Goal: Task Accomplishment & Management: Use online tool/utility

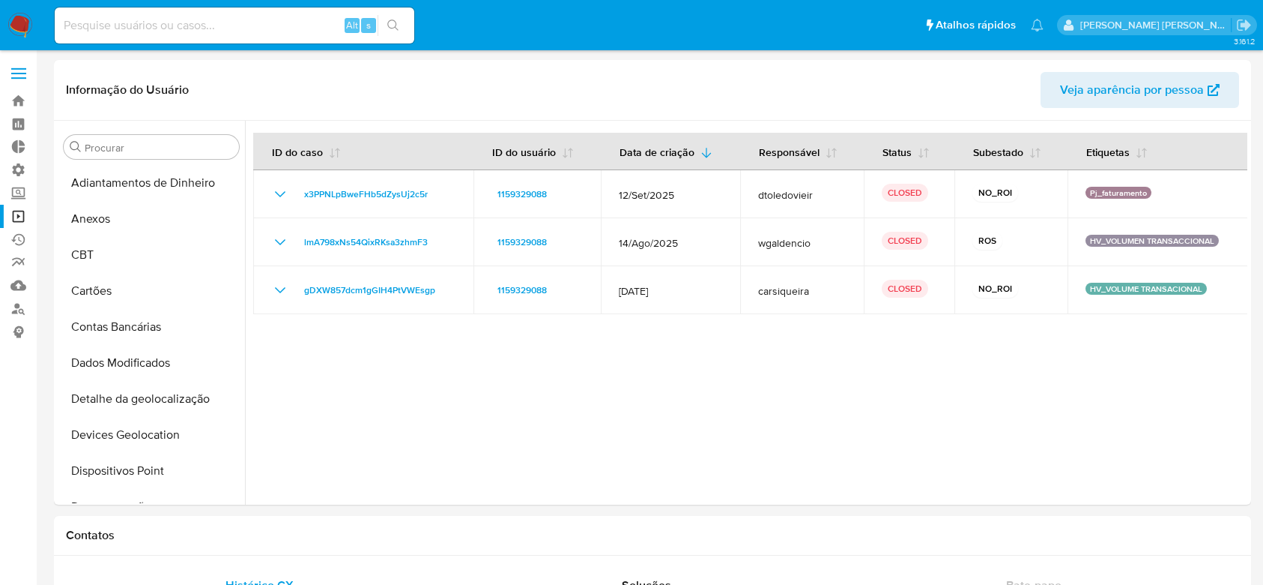
select select "10"
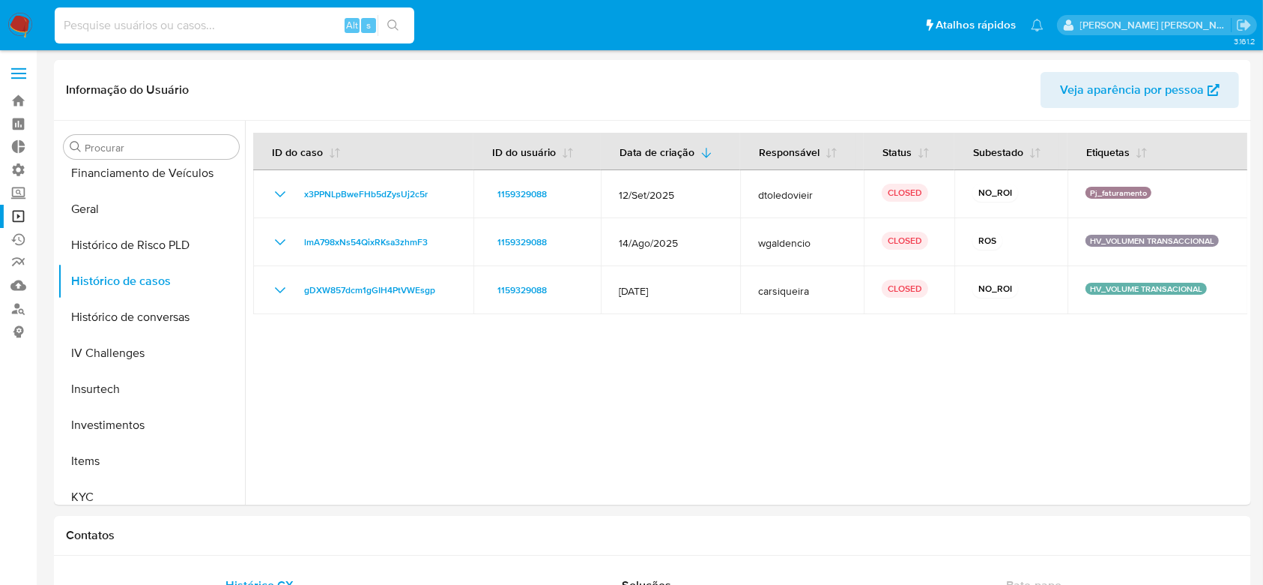
click at [226, 17] on input at bounding box center [235, 25] width 360 height 19
paste input "elB4IiTpE9WphLnGckWCoUjq"
type input "elB4IiTpE9WphLnGckWCoUjq"
drag, startPoint x: 402, startPoint y: 25, endPoint x: 392, endPoint y: 22, distance: 10.4
click at [402, 27] on button "search-icon" at bounding box center [393, 25] width 31 height 21
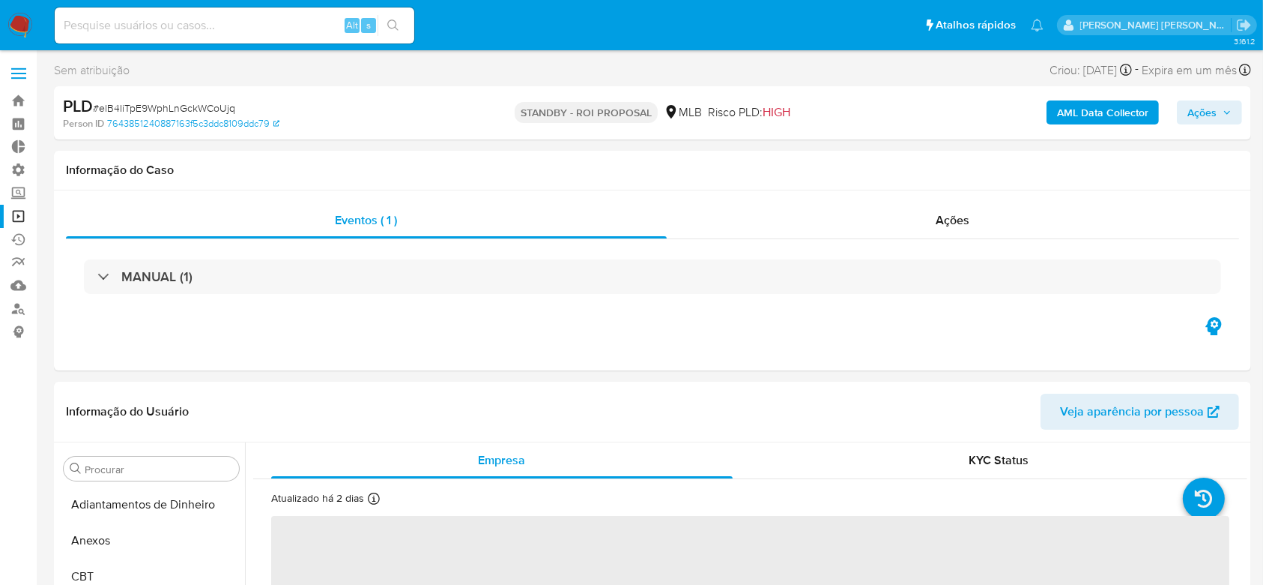
select select "10"
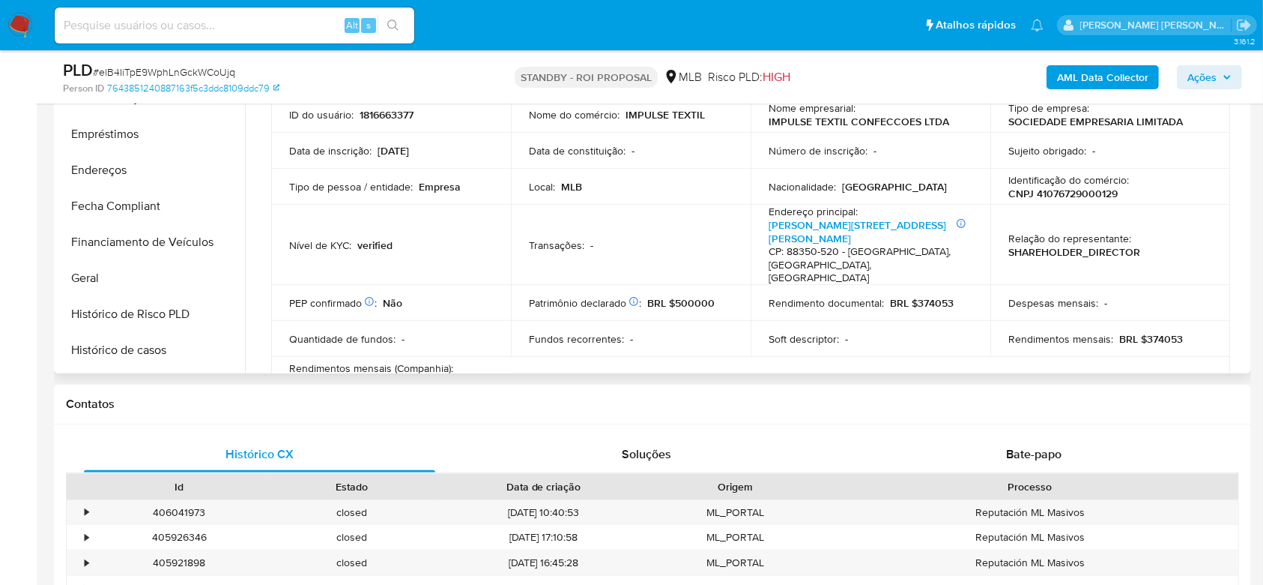
scroll to position [178, 0]
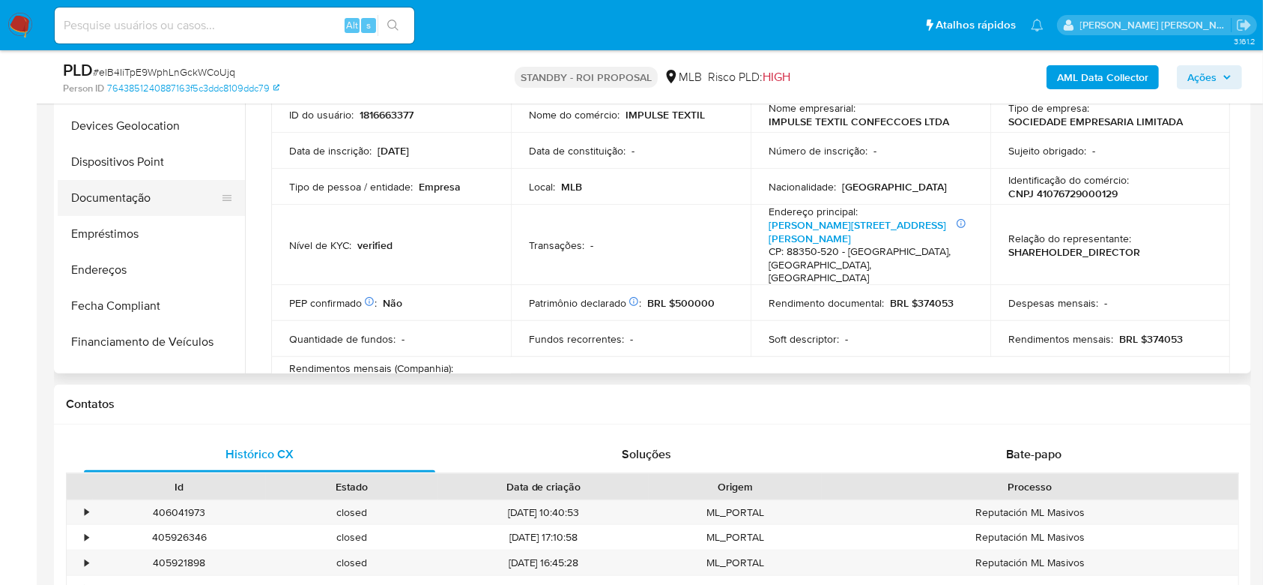
click at [135, 198] on button "Documentação" at bounding box center [145, 198] width 175 height 36
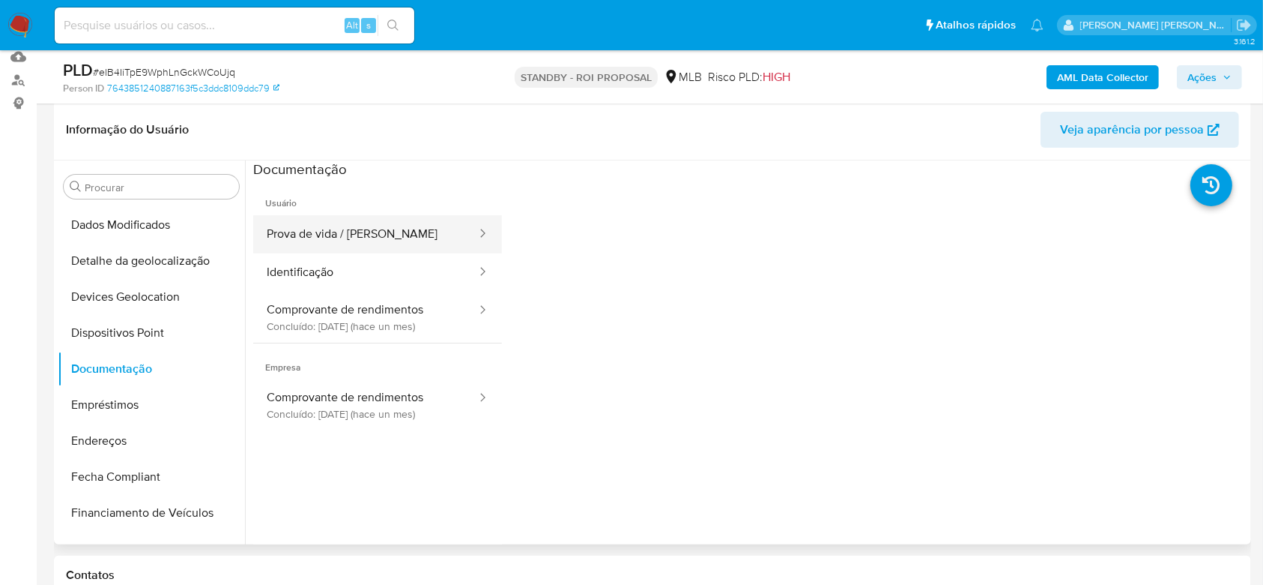
scroll to position [199, 0]
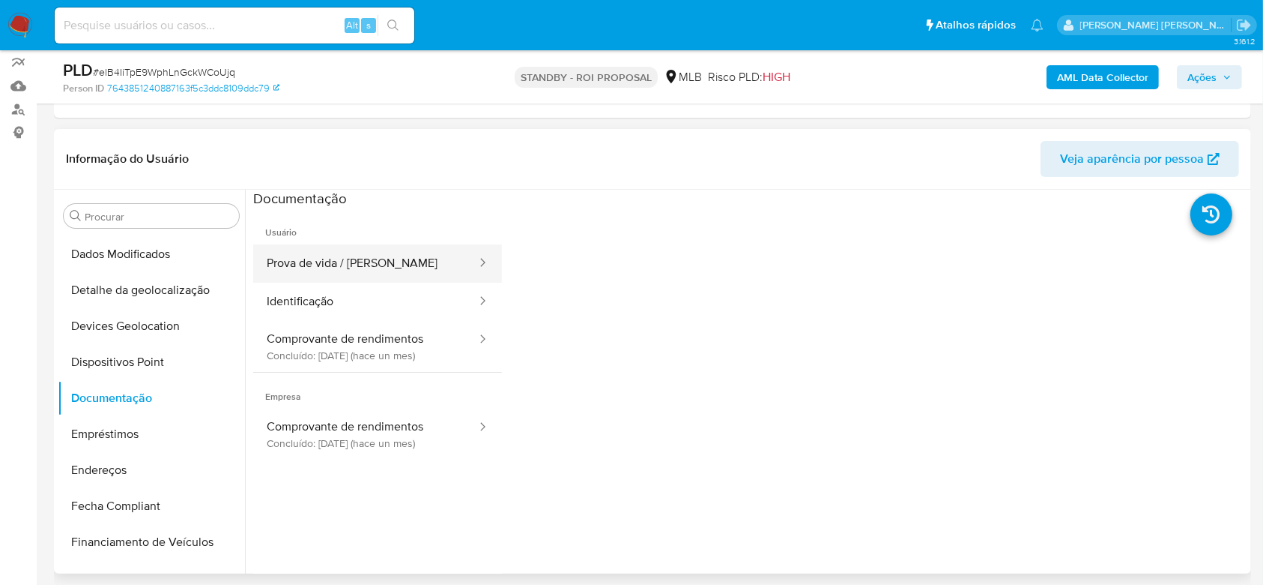
click at [354, 249] on button "Prova de vida / [PERSON_NAME]" at bounding box center [365, 263] width 225 height 38
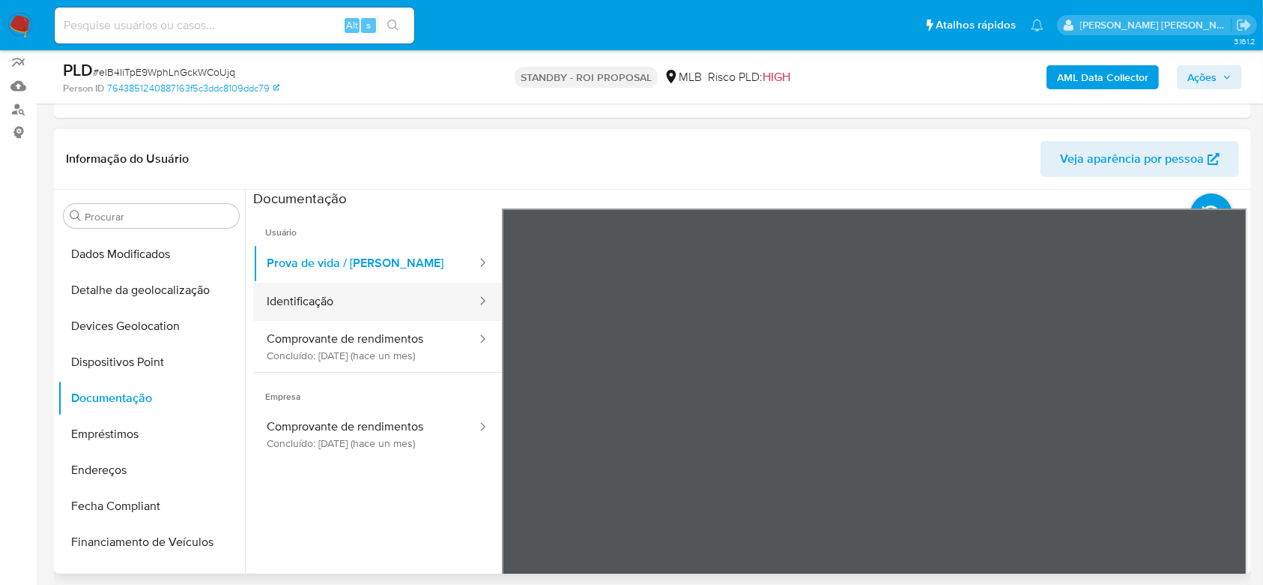
click at [339, 297] on button "Identificação" at bounding box center [365, 302] width 225 height 38
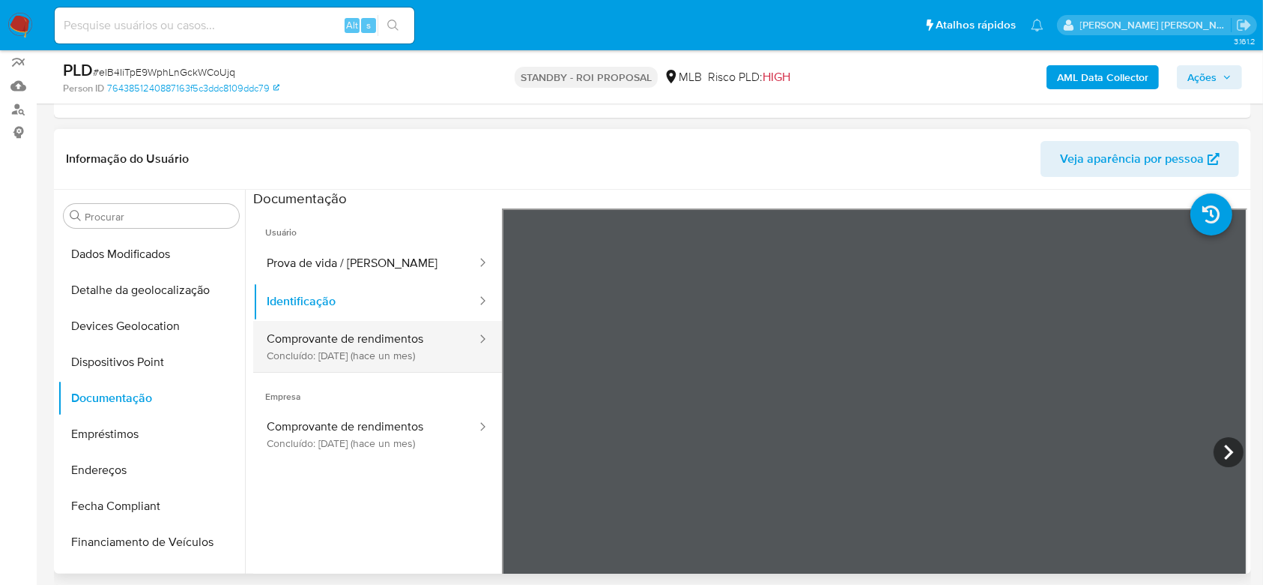
click at [330, 345] on button "Comprovante de rendimentos Concluído: 18/08/2025 (hace un mes)" at bounding box center [365, 346] width 225 height 51
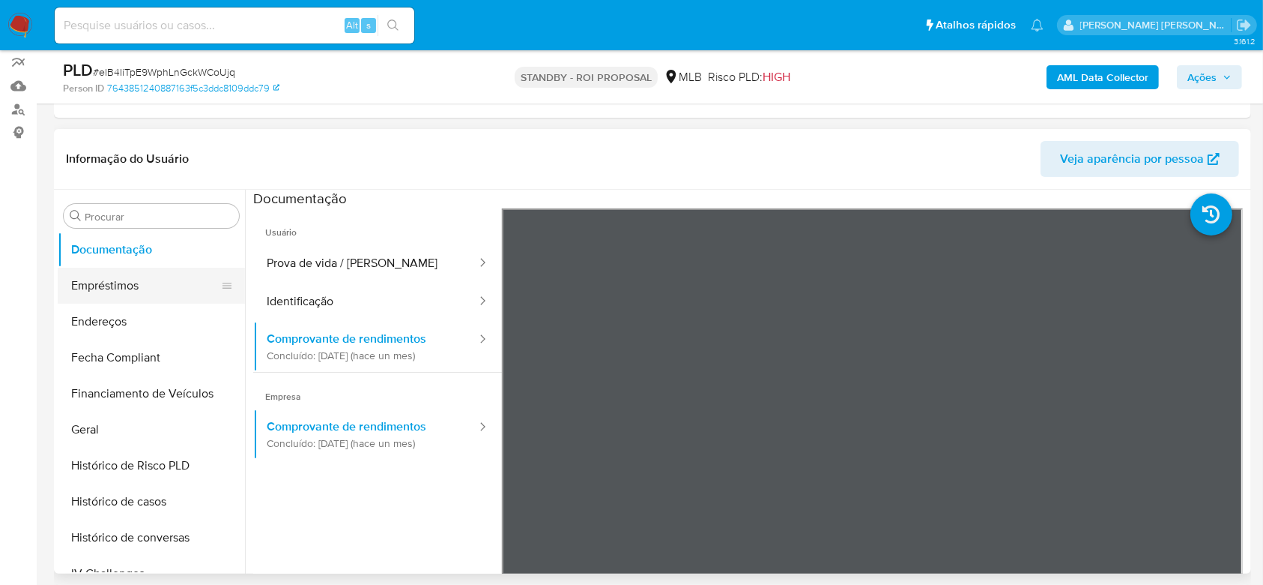
scroll to position [378, 0]
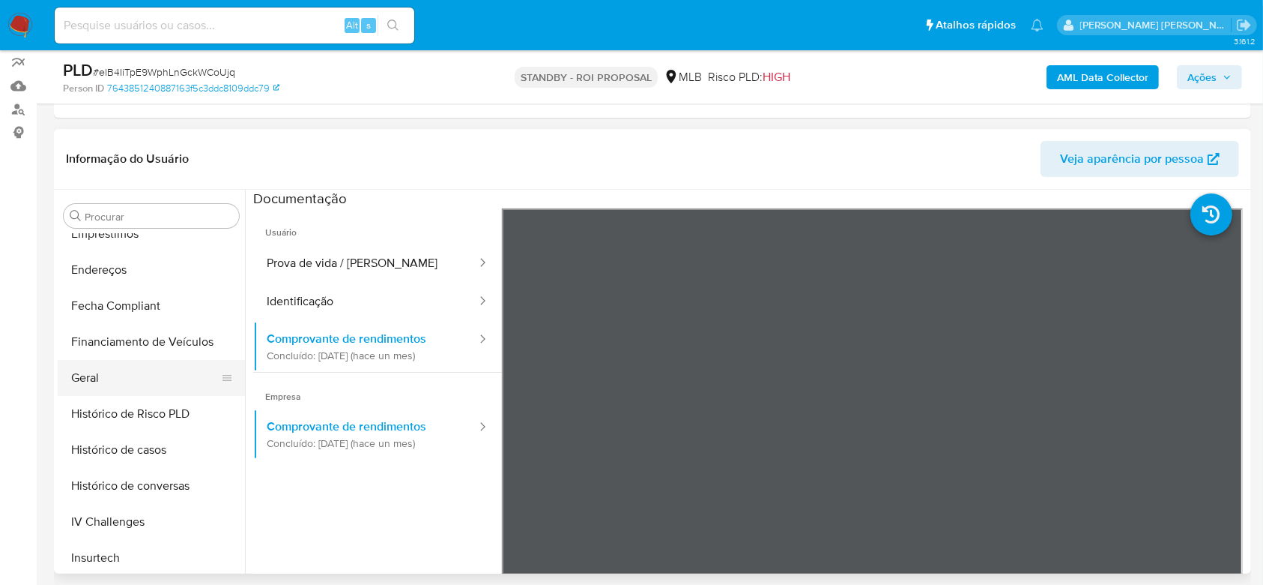
click at [114, 378] on button "Geral" at bounding box center [145, 378] width 175 height 36
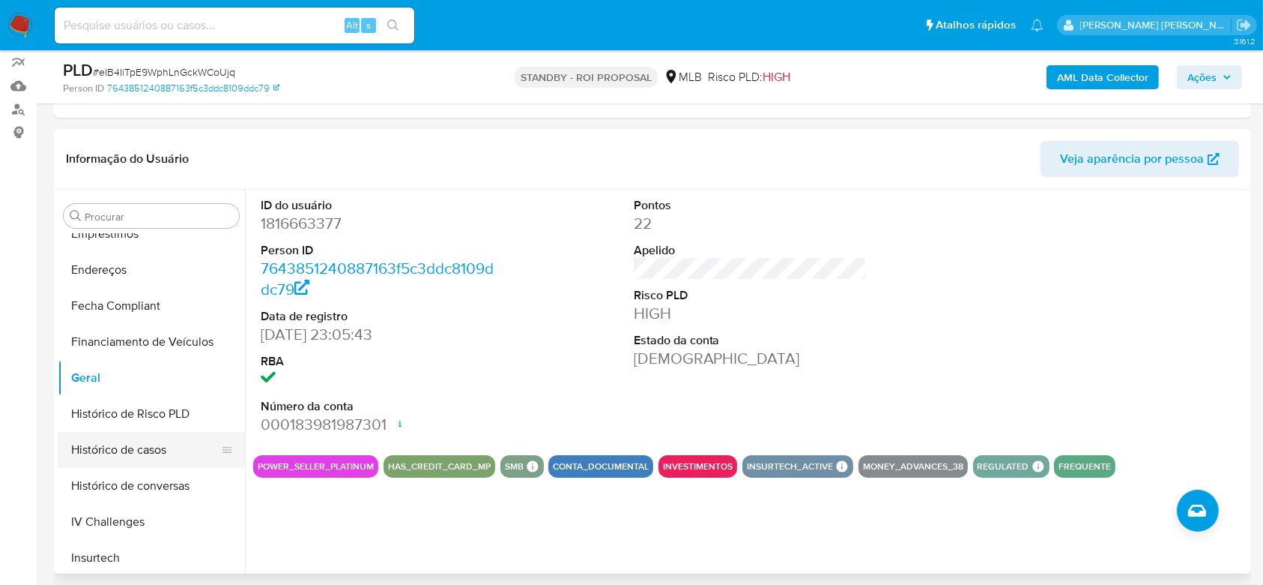
click at [136, 441] on button "Histórico de casos" at bounding box center [145, 450] width 175 height 36
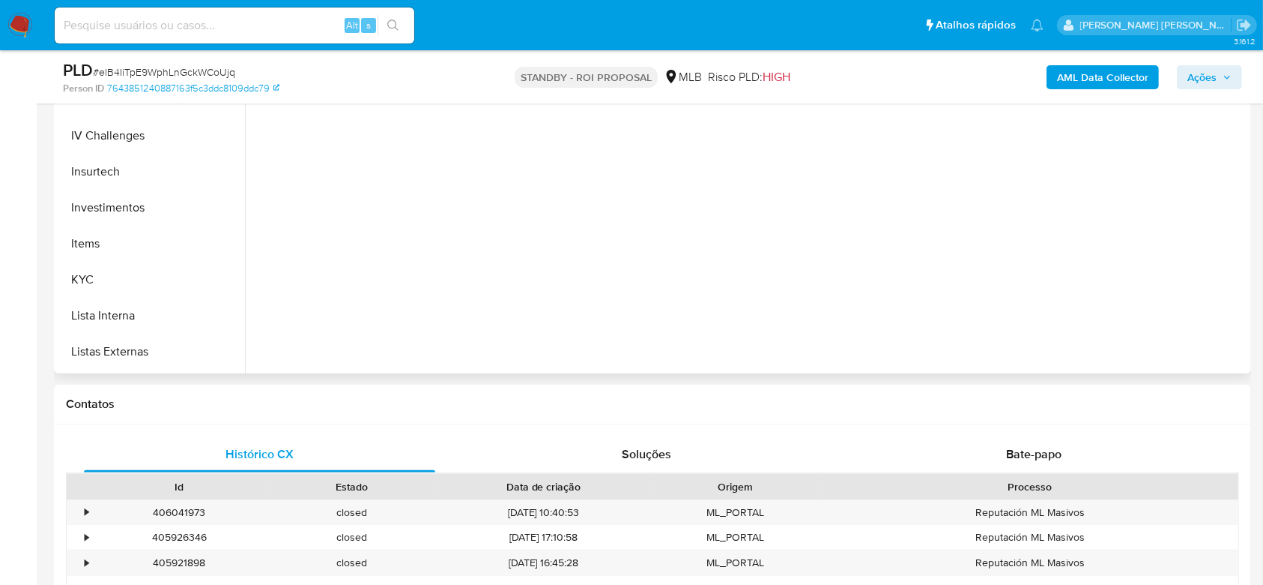
scroll to position [577, 0]
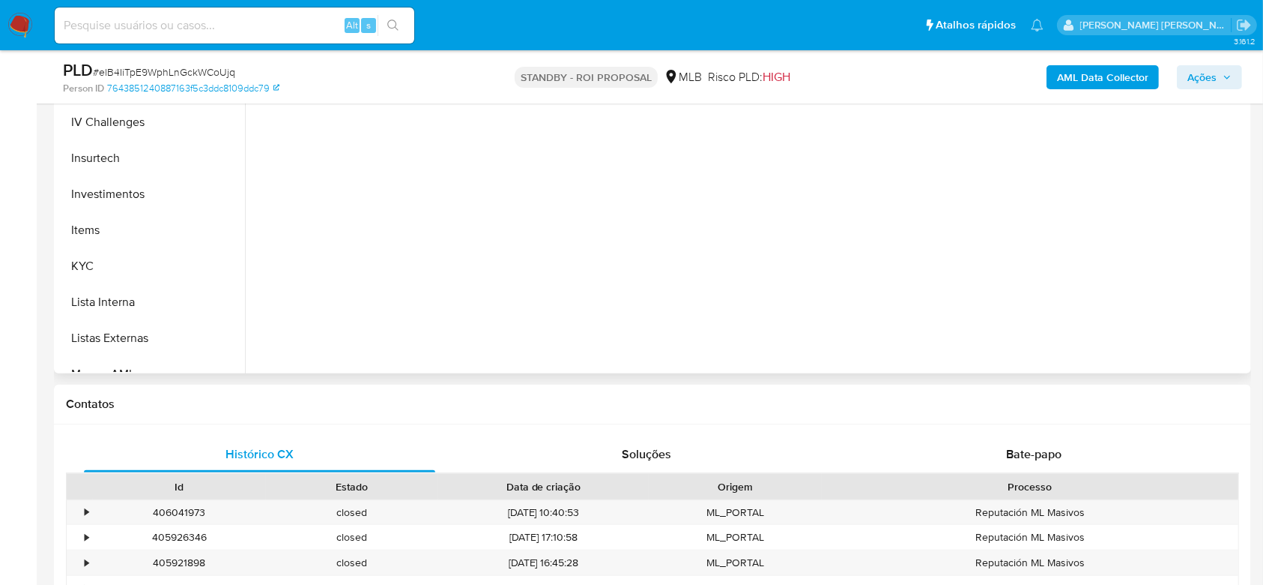
click at [106, 265] on button "KYC" at bounding box center [151, 266] width 187 height 36
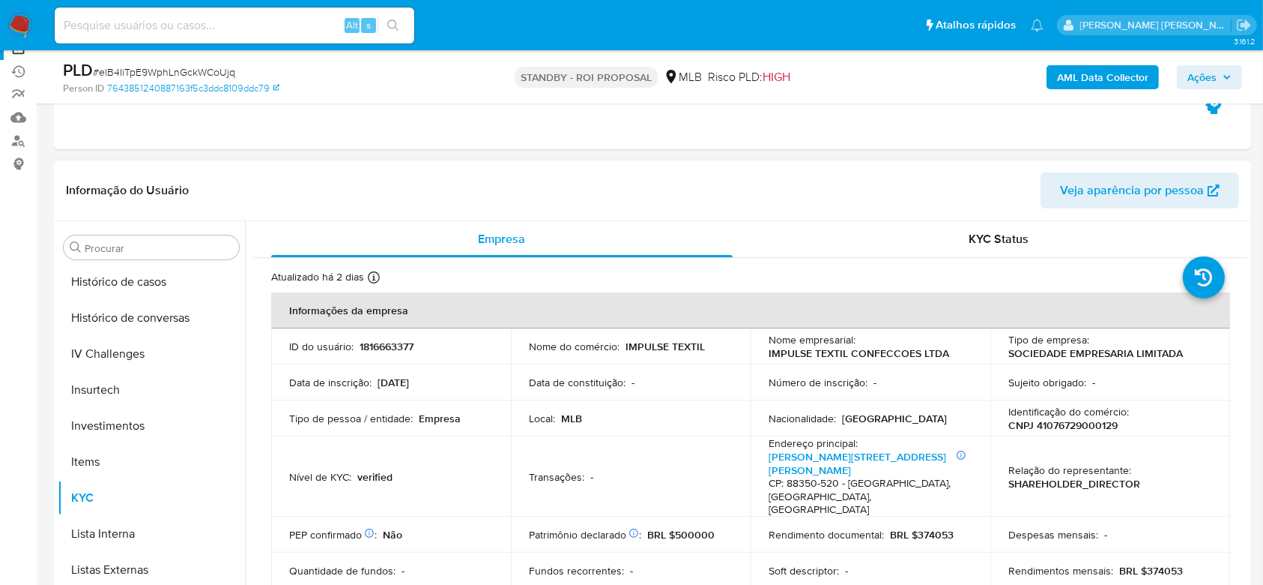
scroll to position [199, 0]
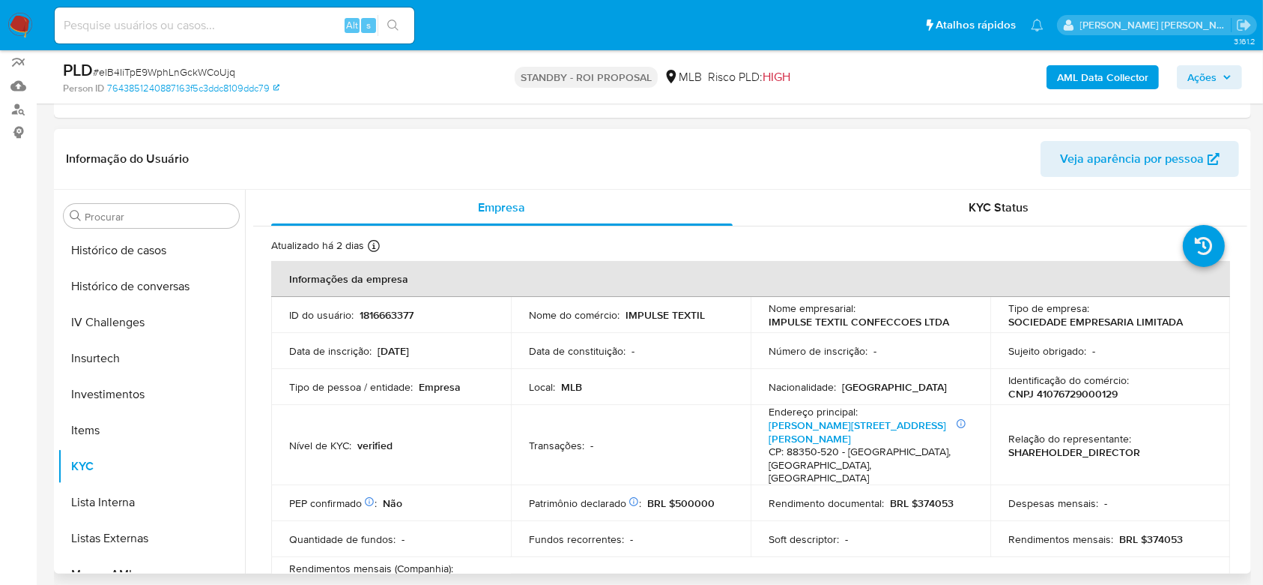
click at [1067, 389] on p "CNPJ 41076729000129" at bounding box center [1063, 393] width 109 height 13
copy p "41076729000129"
click at [207, 27] on input at bounding box center [235, 25] width 360 height 19
paste input "gBFChljr8OViSXNOhzSmcxAa"
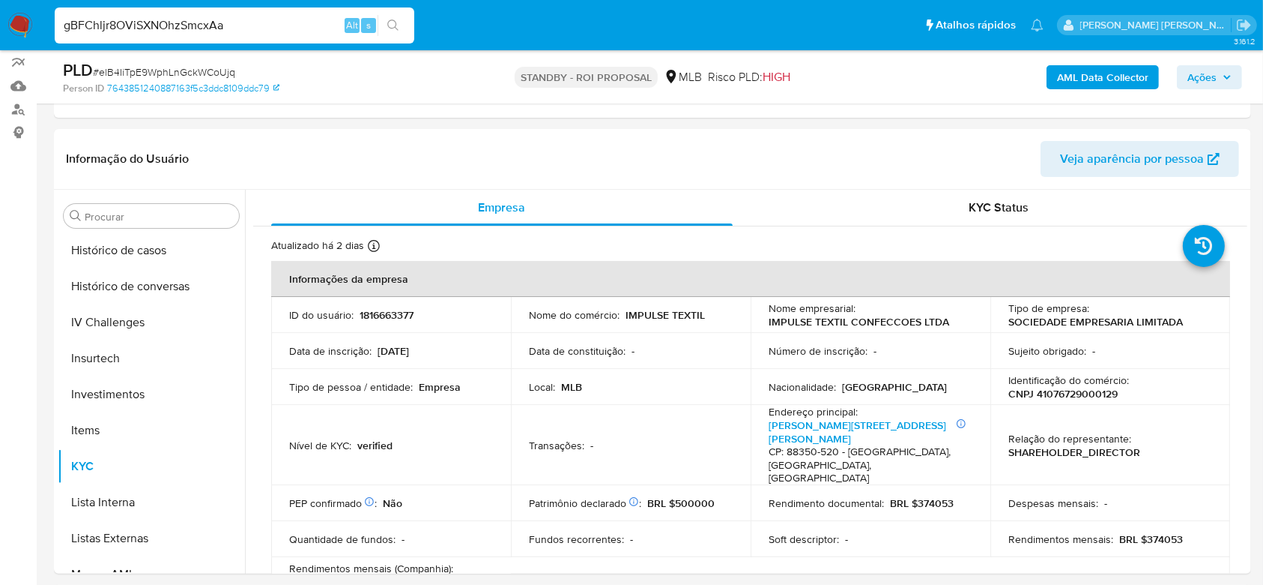
type input "gBFChljr8OViSXNOhzSmcxAa"
click at [399, 34] on button "search-icon" at bounding box center [393, 25] width 31 height 21
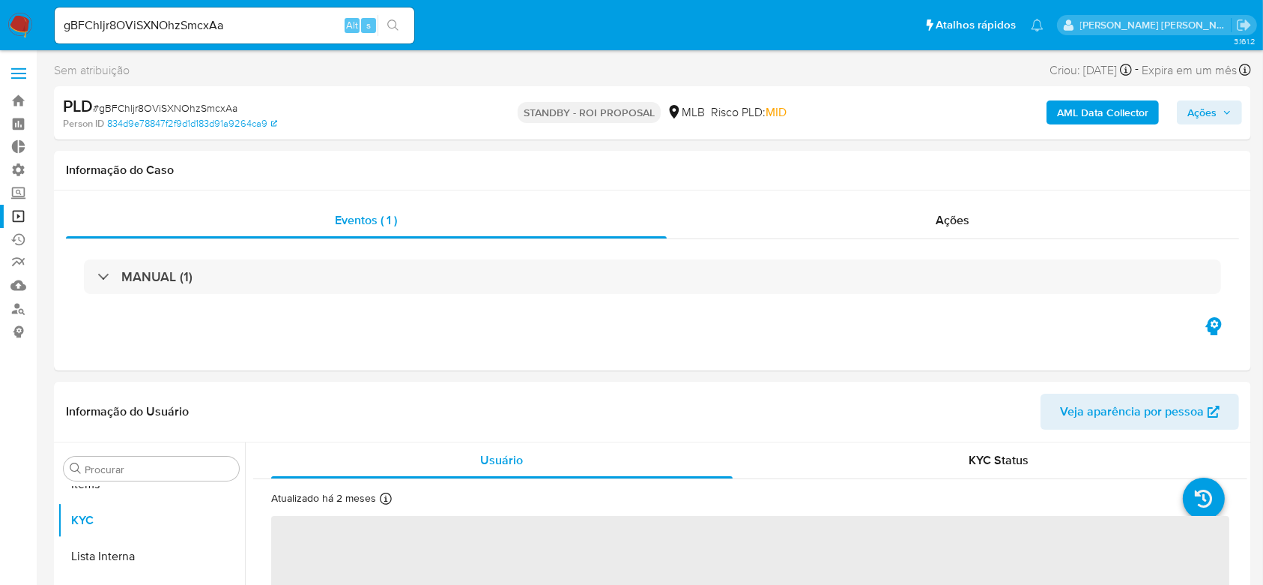
scroll to position [777, 0]
select select "10"
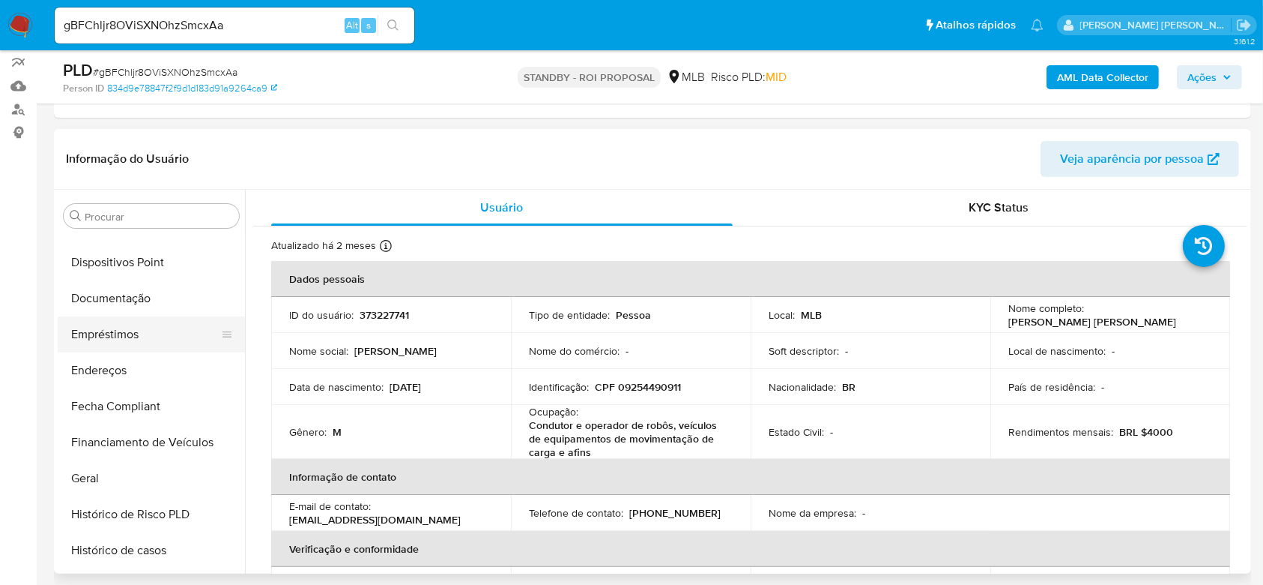
scroll to position [178, 0]
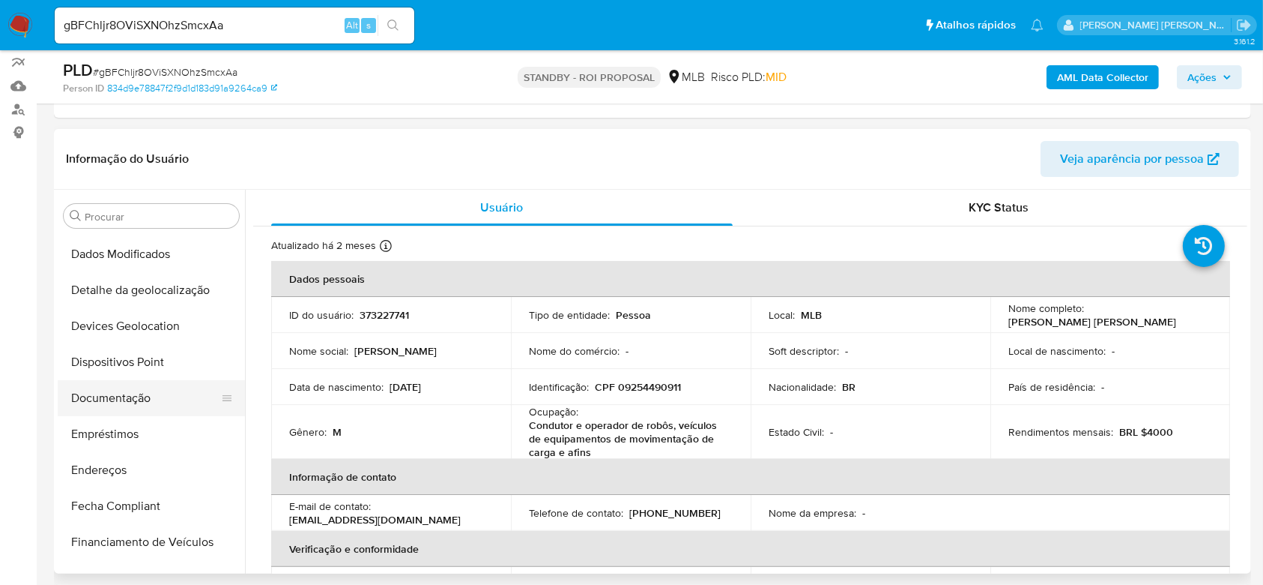
click at [112, 391] on button "Documentação" at bounding box center [145, 398] width 175 height 36
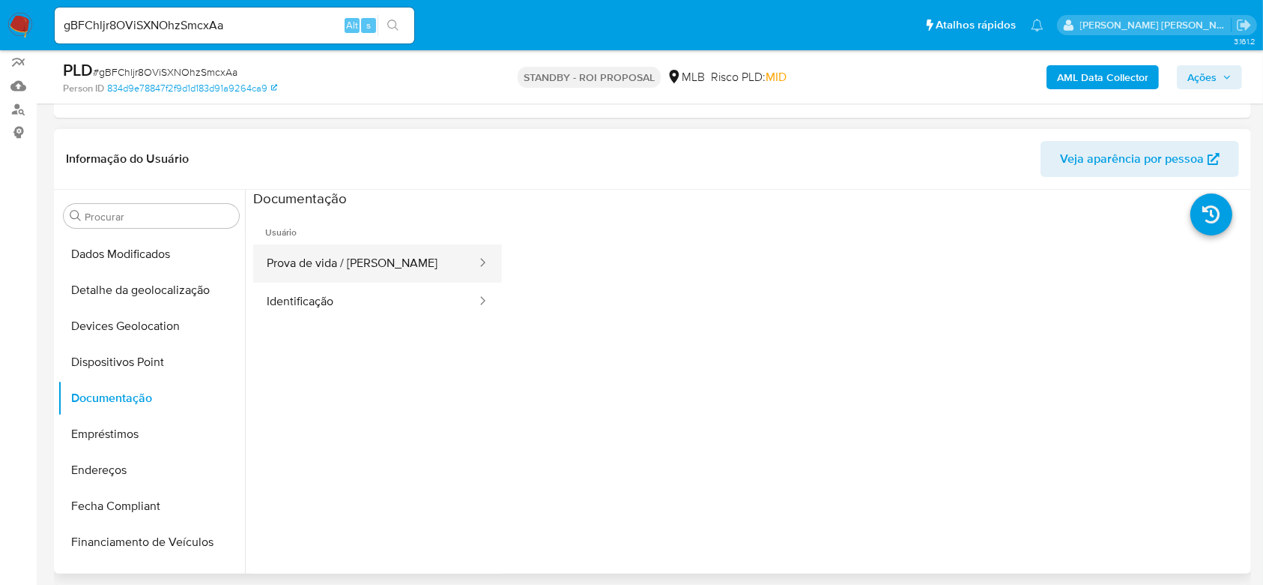
click at [334, 268] on button "Prova de vida / Selfie" at bounding box center [365, 263] width 225 height 38
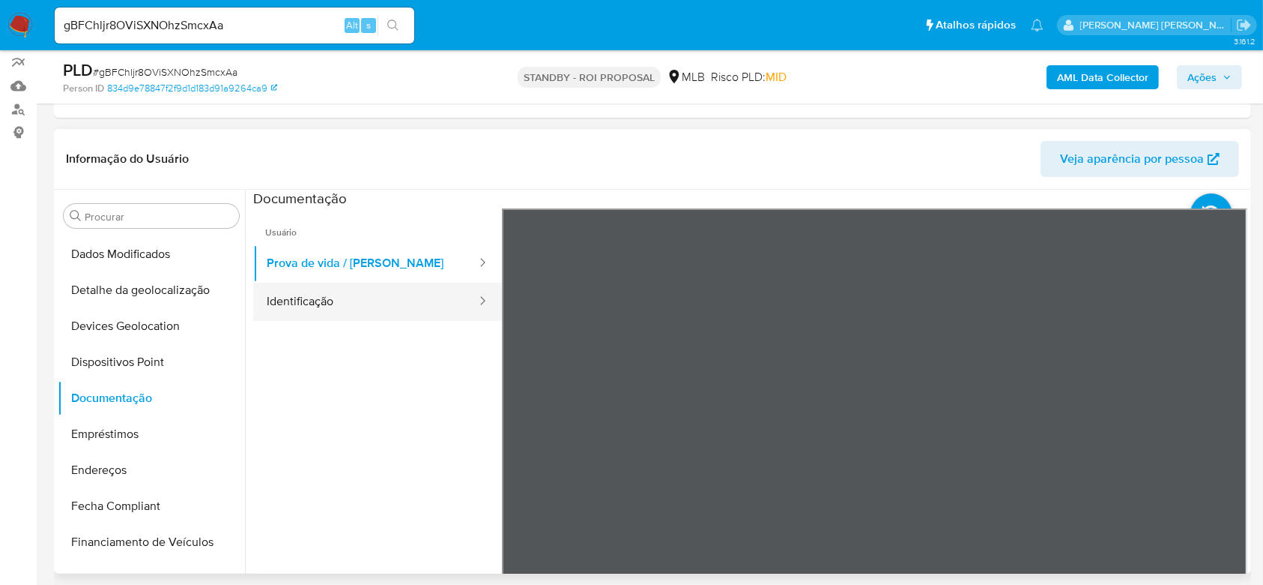
click at [278, 286] on button "Identificação" at bounding box center [365, 302] width 225 height 38
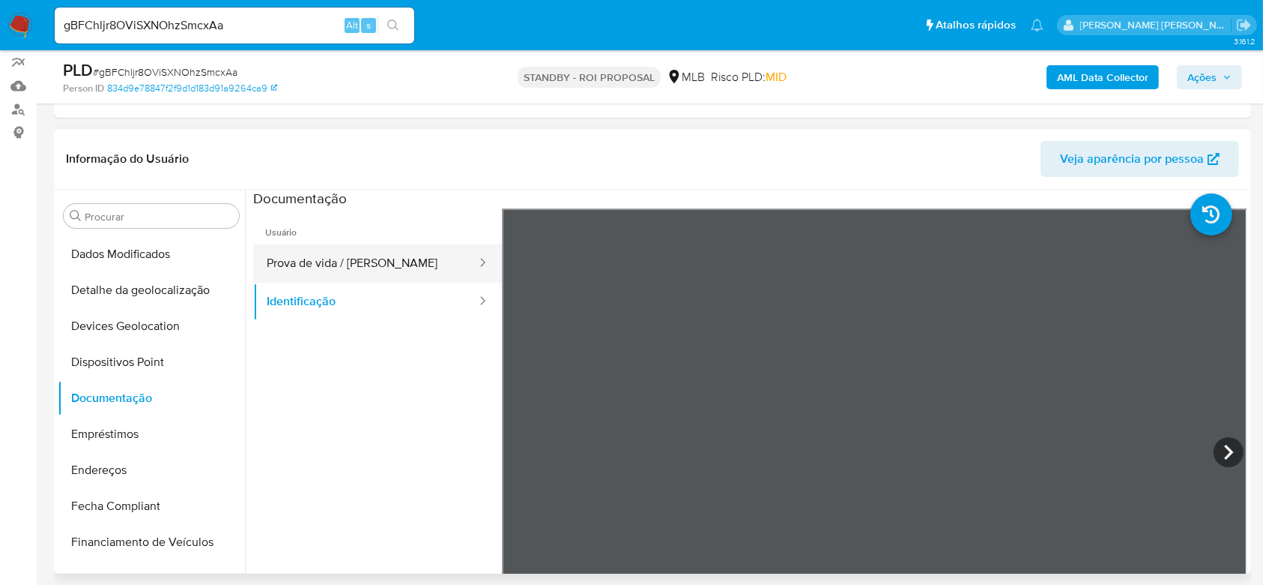
click at [374, 270] on button "Prova de vida / Selfie" at bounding box center [365, 263] width 225 height 38
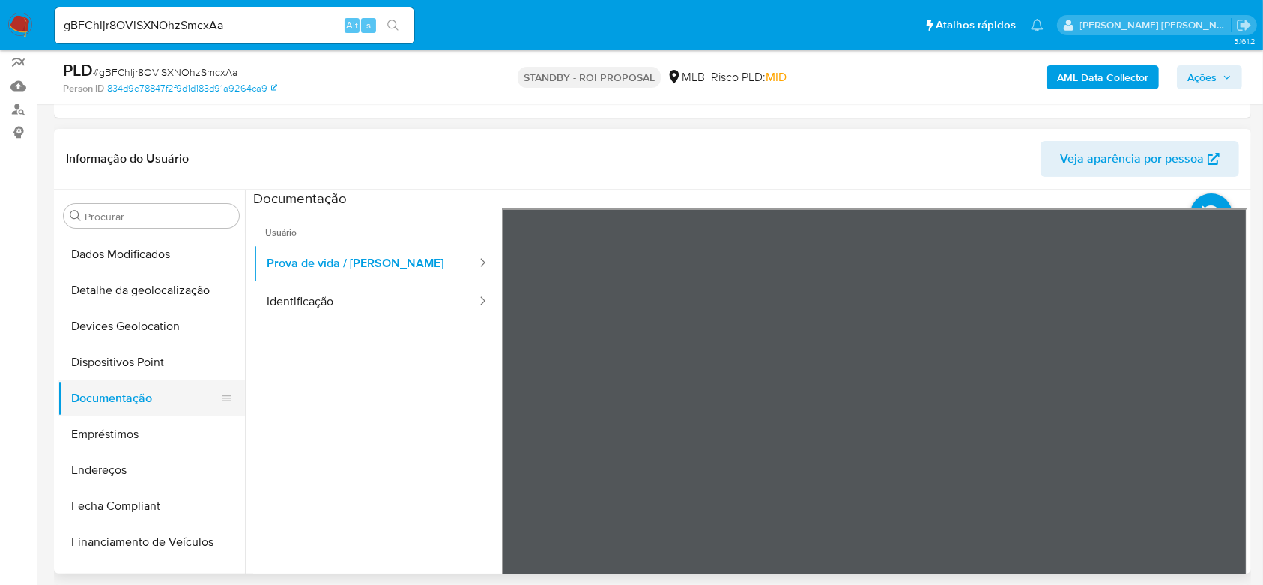
scroll to position [277, 0]
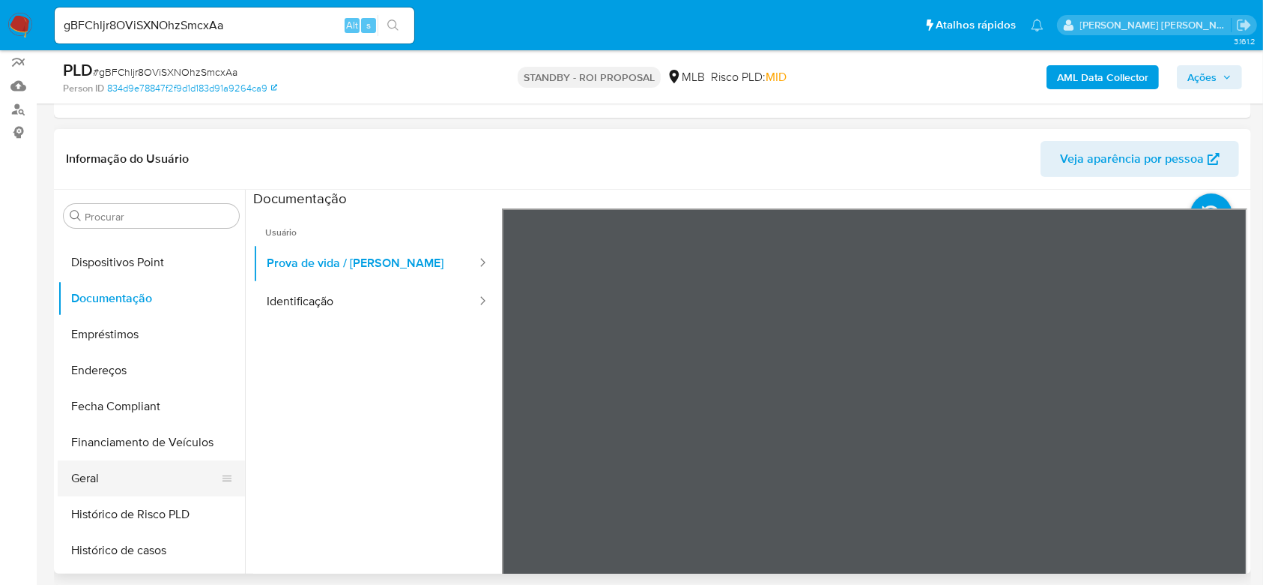
click at [123, 474] on button "Geral" at bounding box center [145, 478] width 175 height 36
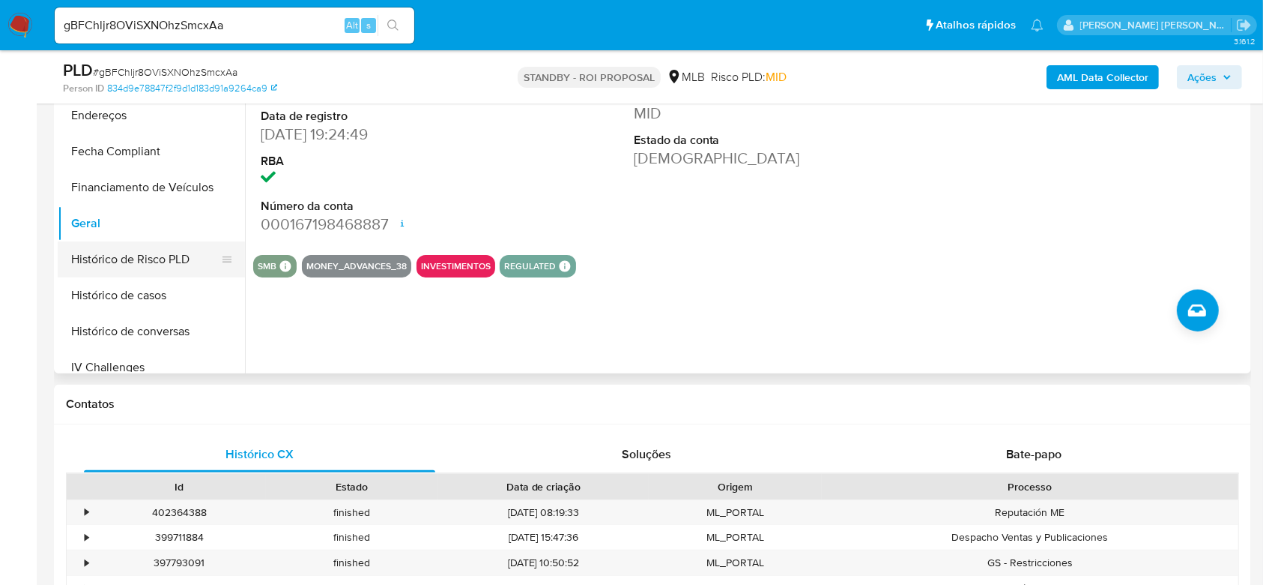
scroll to position [378, 0]
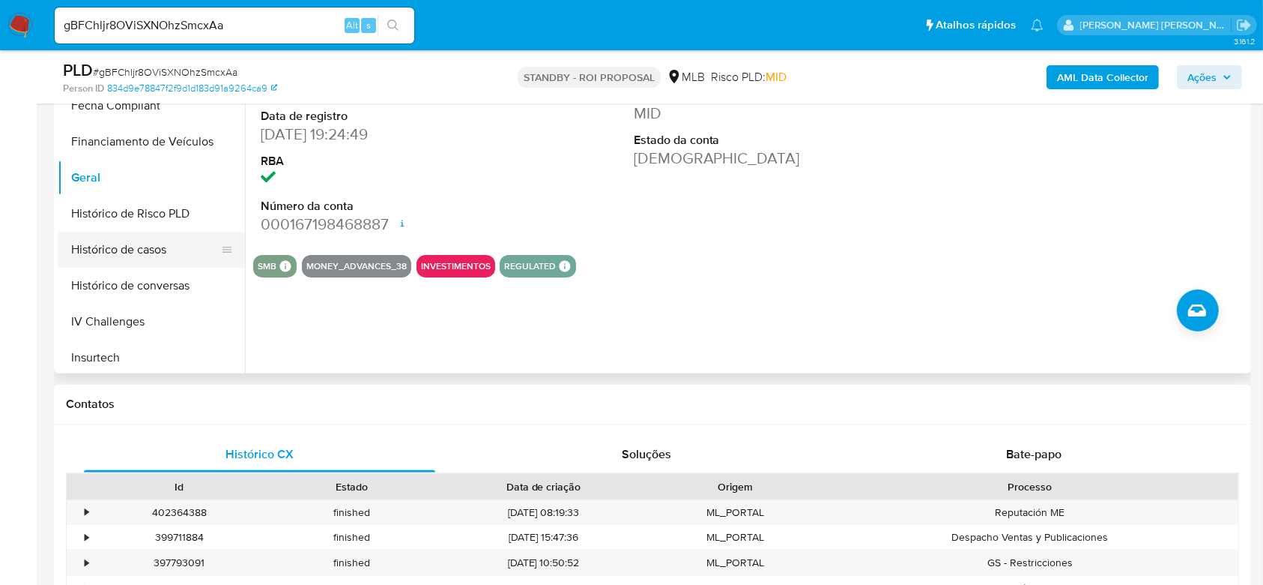
click at [132, 232] on button "Histórico de casos" at bounding box center [145, 250] width 175 height 36
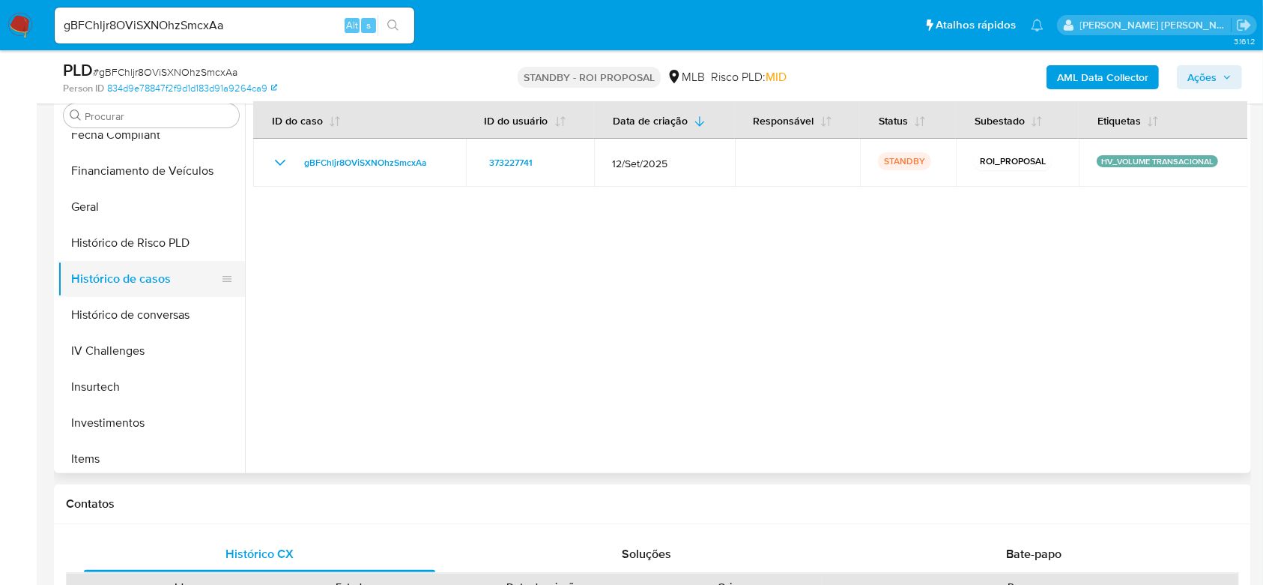
scroll to position [577, 0]
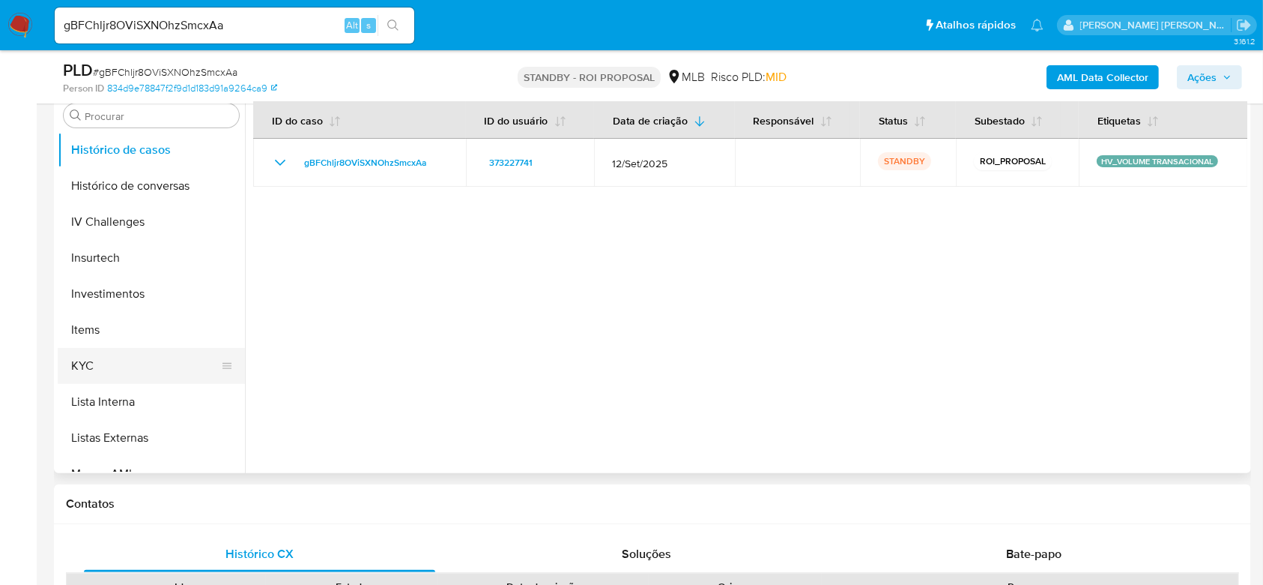
click at [105, 361] on button "KYC" at bounding box center [145, 366] width 175 height 36
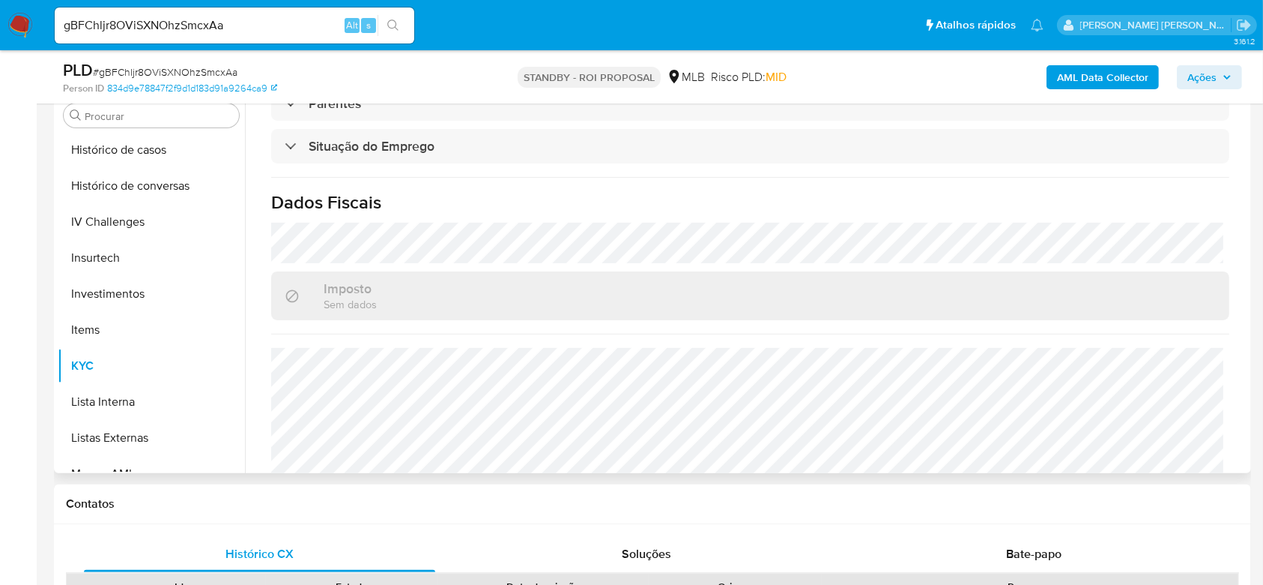
scroll to position [670, 0]
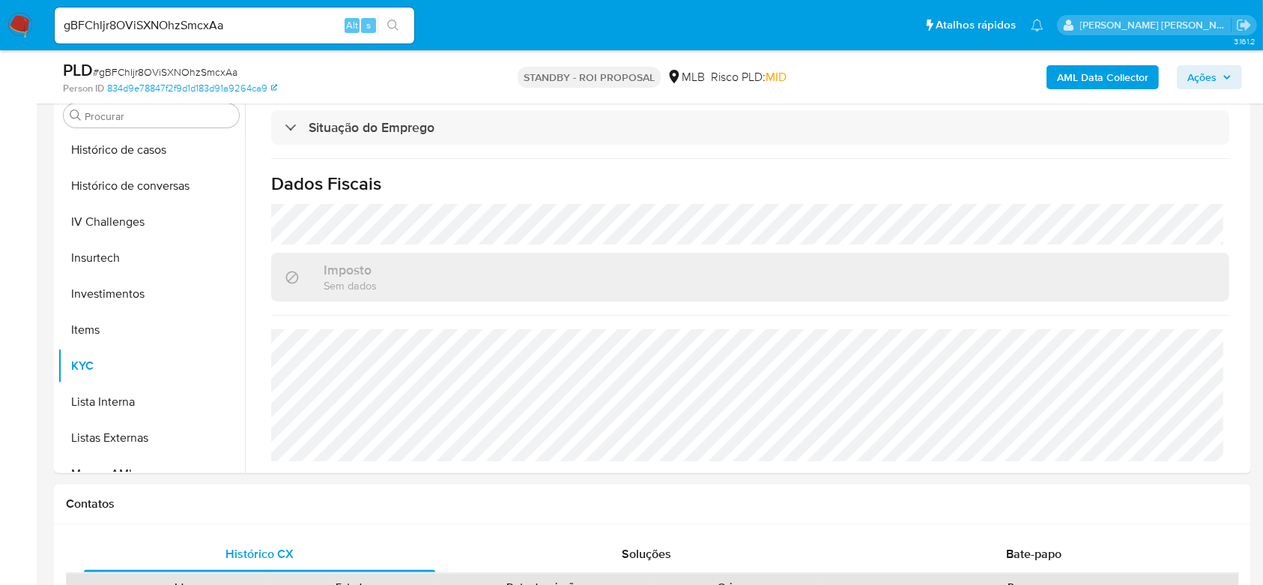
click at [203, 38] on div "gBFChljr8OViSXNOhzSmcxAa Alt s" at bounding box center [235, 25] width 360 height 36
click at [199, 35] on div "gBFChljr8OViSXNOhzSmcxAa Alt s" at bounding box center [235, 25] width 360 height 36
click at [210, 24] on input "gBFChljr8OViSXNOhzSmcxAa" at bounding box center [235, 25] width 360 height 19
click at [210, 25] on input "gBFChljr8OViSXNOhzSmcxAa" at bounding box center [235, 25] width 360 height 19
paste input "sVjBQqpoCdsVY1QJHE1LexsO"
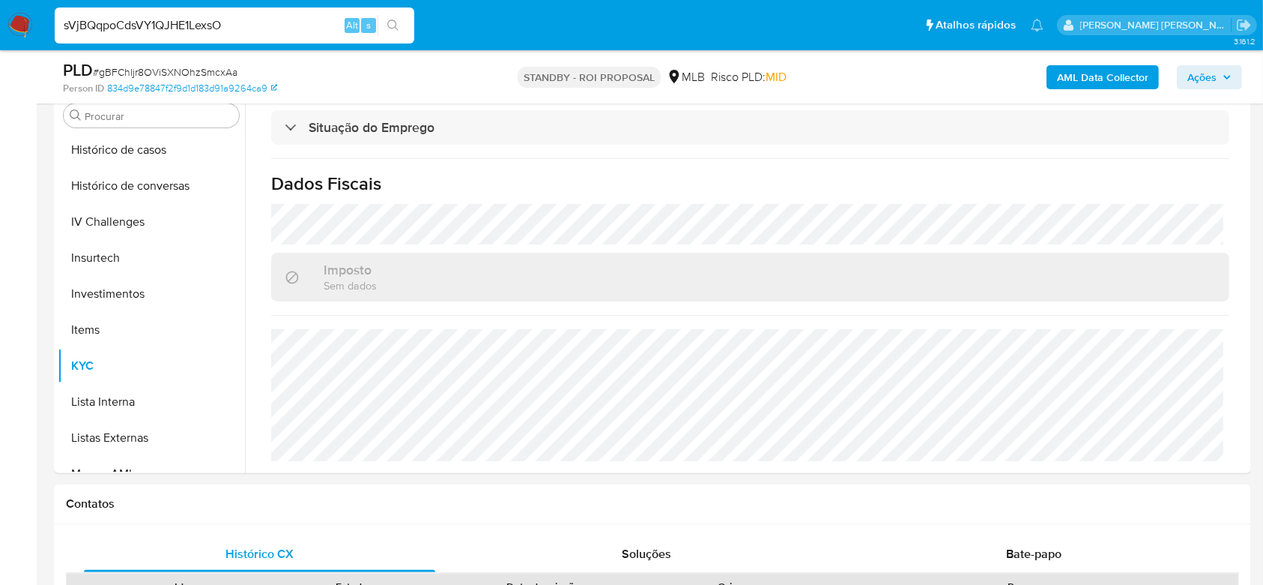
type input "sVjBQqpoCdsVY1QJHE1LexsO"
click at [387, 24] on button "search-icon" at bounding box center [393, 25] width 31 height 21
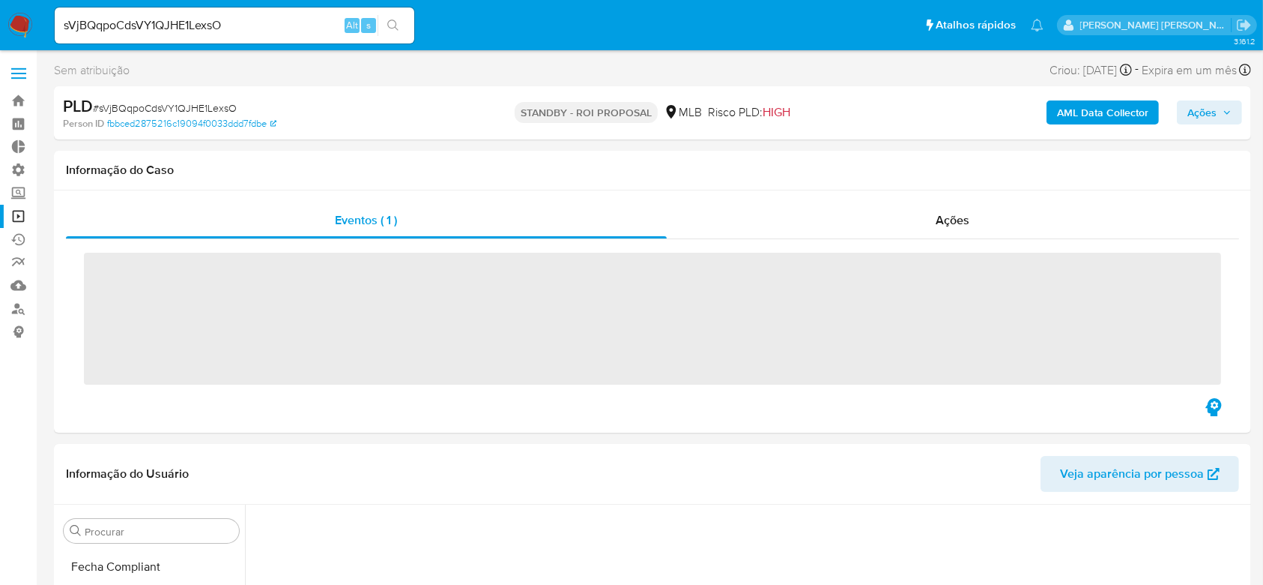
scroll to position [668, 0]
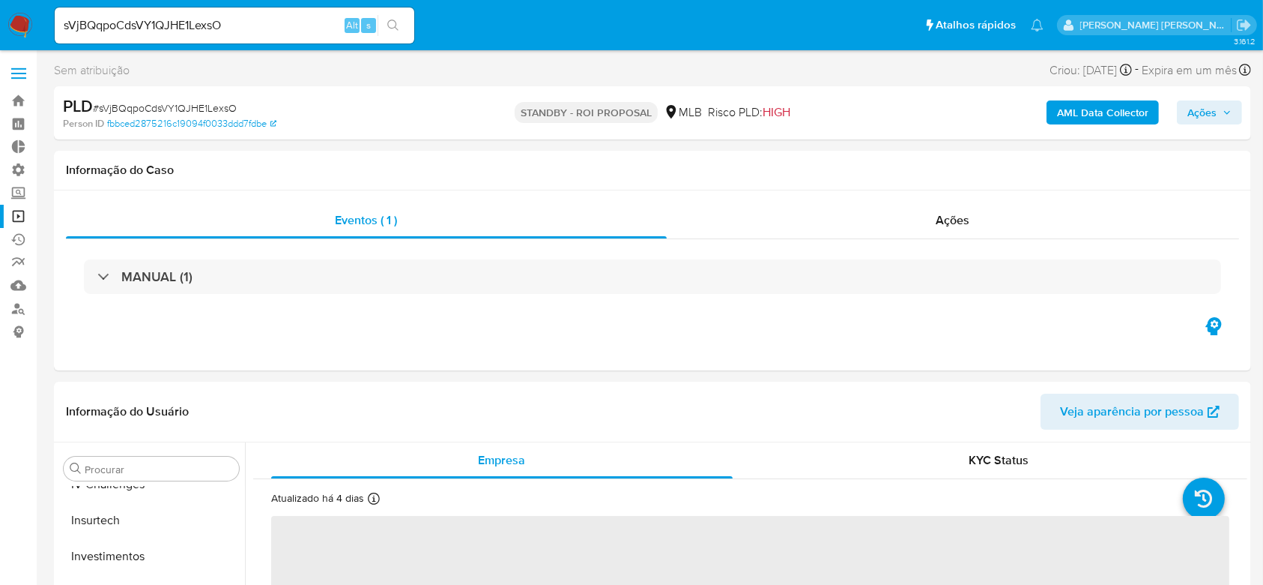
select select "10"
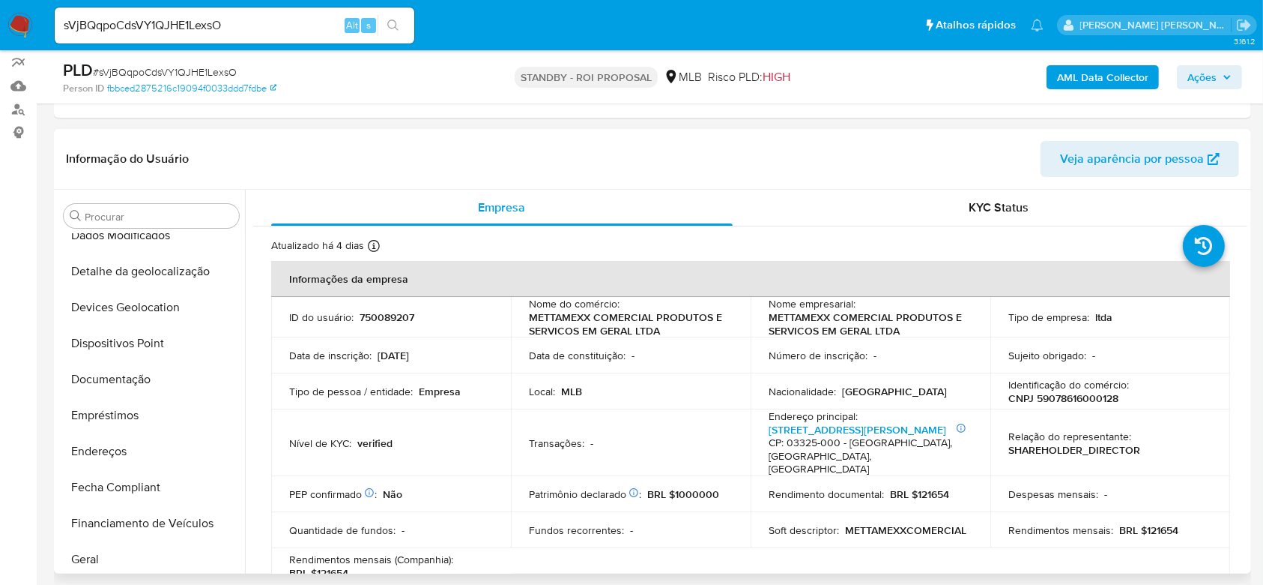
scroll to position [178, 0]
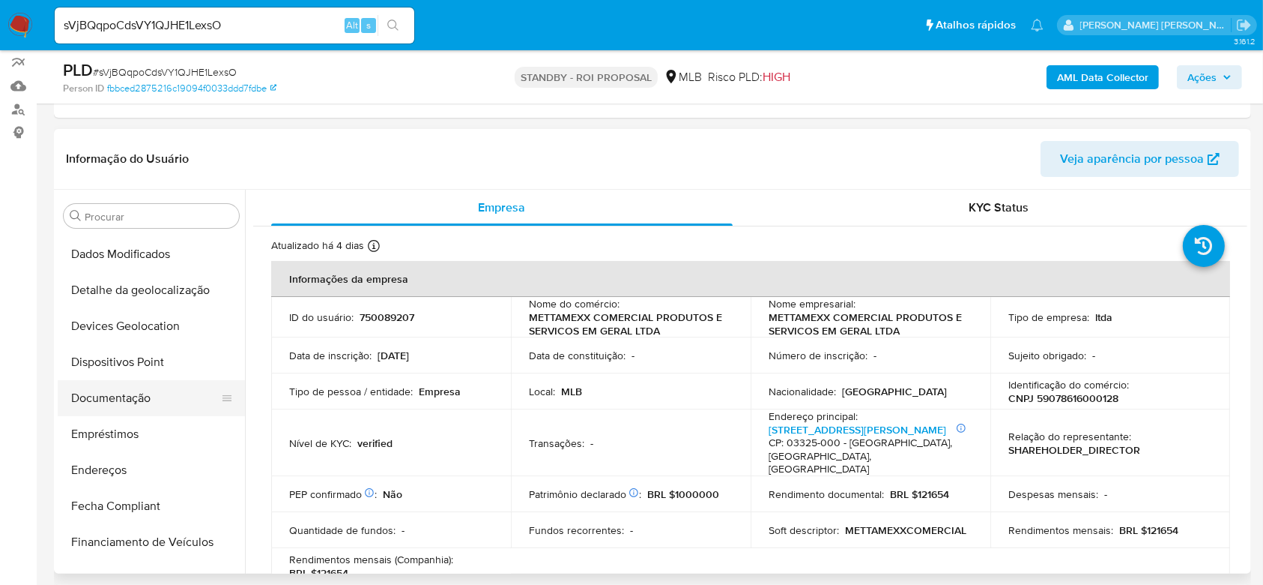
click at [132, 402] on button "Documentação" at bounding box center [145, 398] width 175 height 36
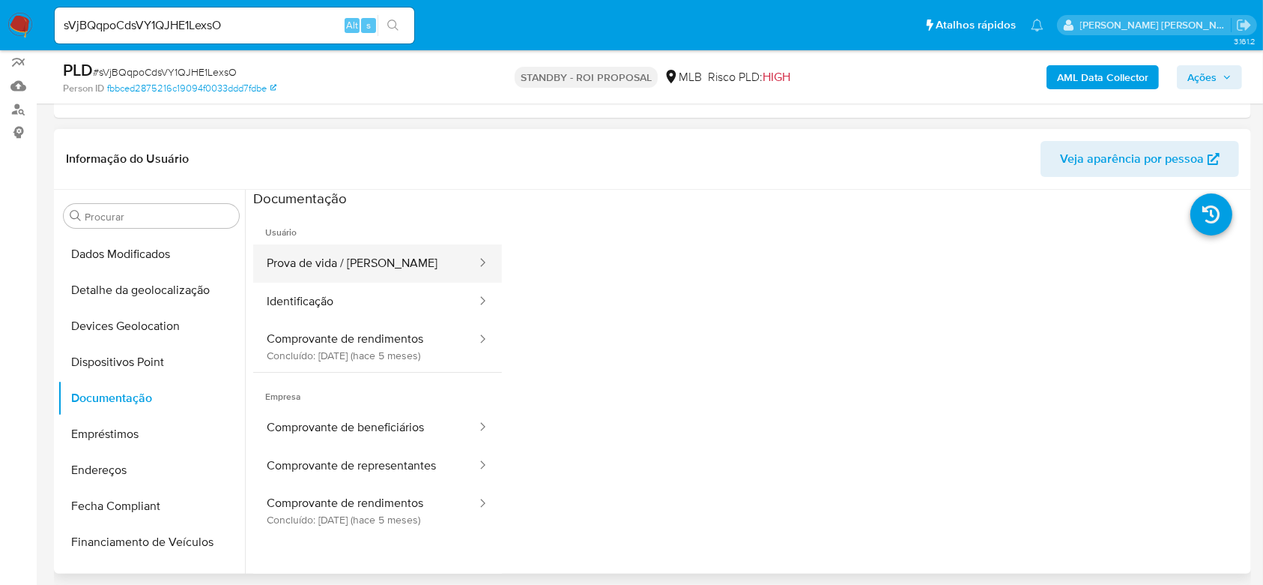
click at [367, 248] on button "Prova de vida / Selfie" at bounding box center [365, 263] width 225 height 38
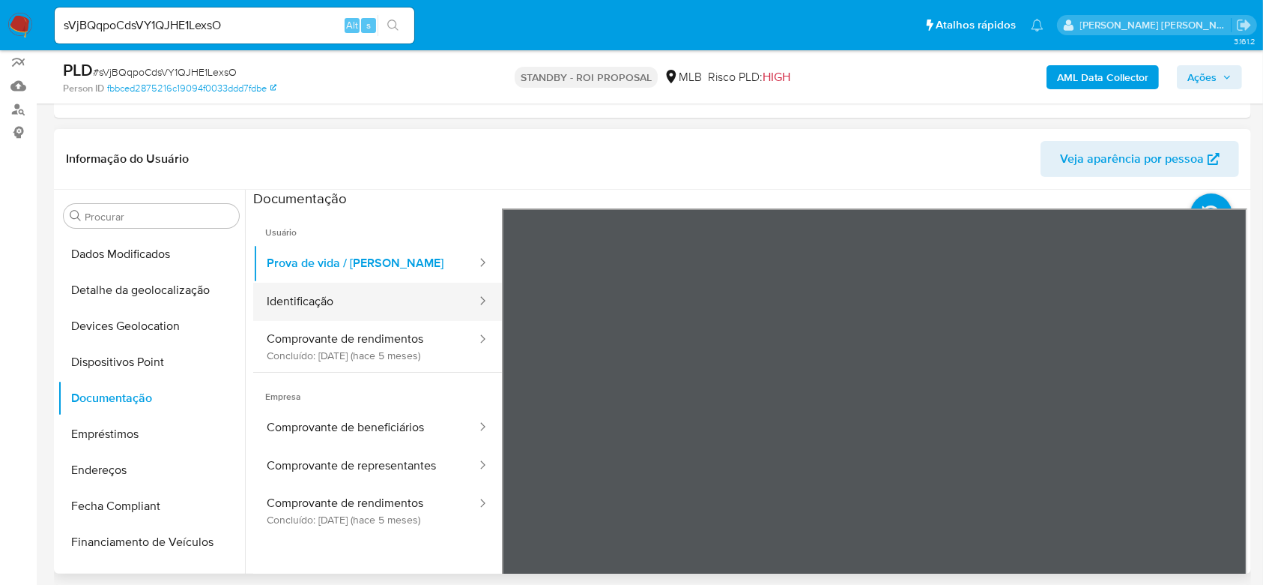
click at [304, 312] on button "Identificação" at bounding box center [365, 302] width 225 height 38
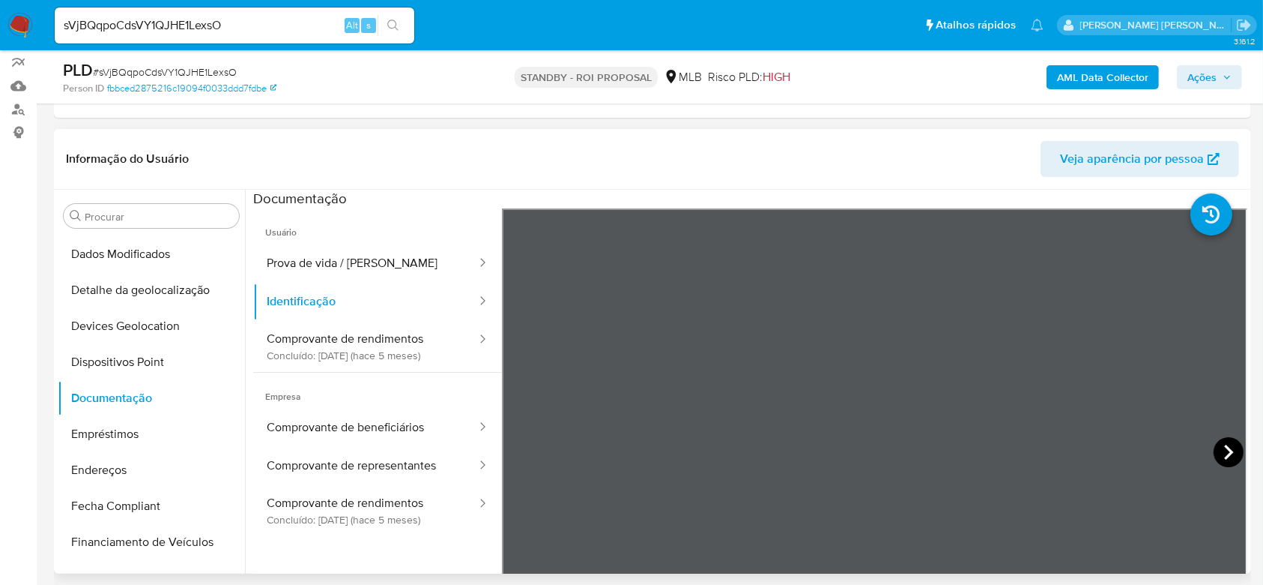
click at [1222, 450] on icon at bounding box center [1229, 452] width 30 height 30
click at [369, 345] on button "Comprovante de rendimentos Concluído: 06/05/2025 (hace 5 meses)" at bounding box center [365, 346] width 225 height 51
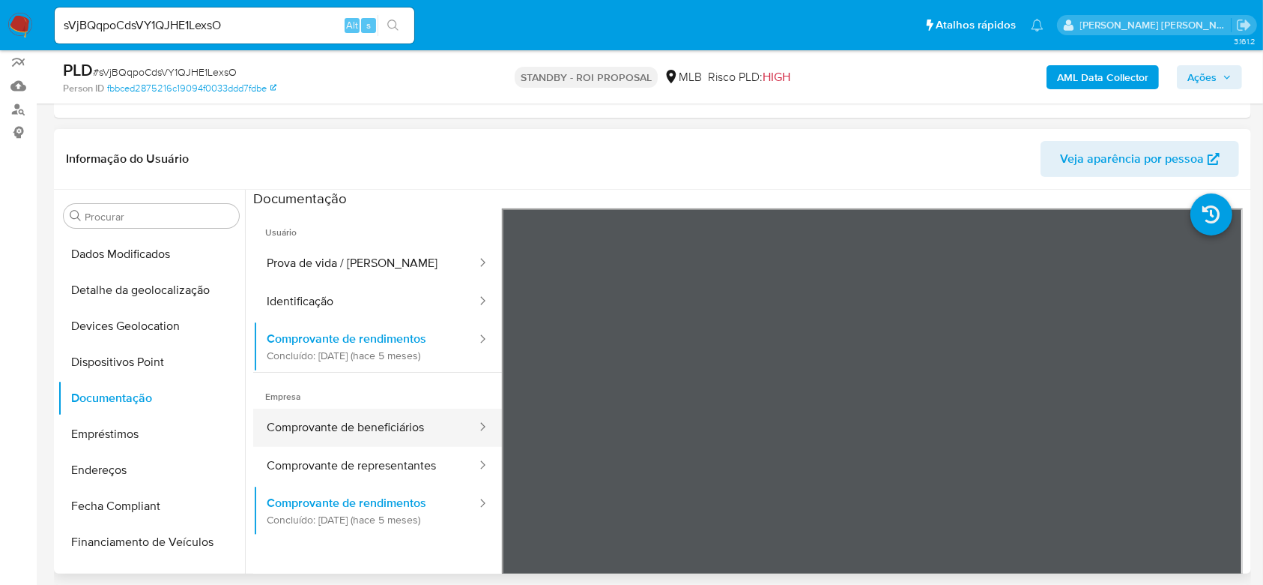
click at [378, 428] on button "Comprovante de beneficiários" at bounding box center [365, 427] width 225 height 38
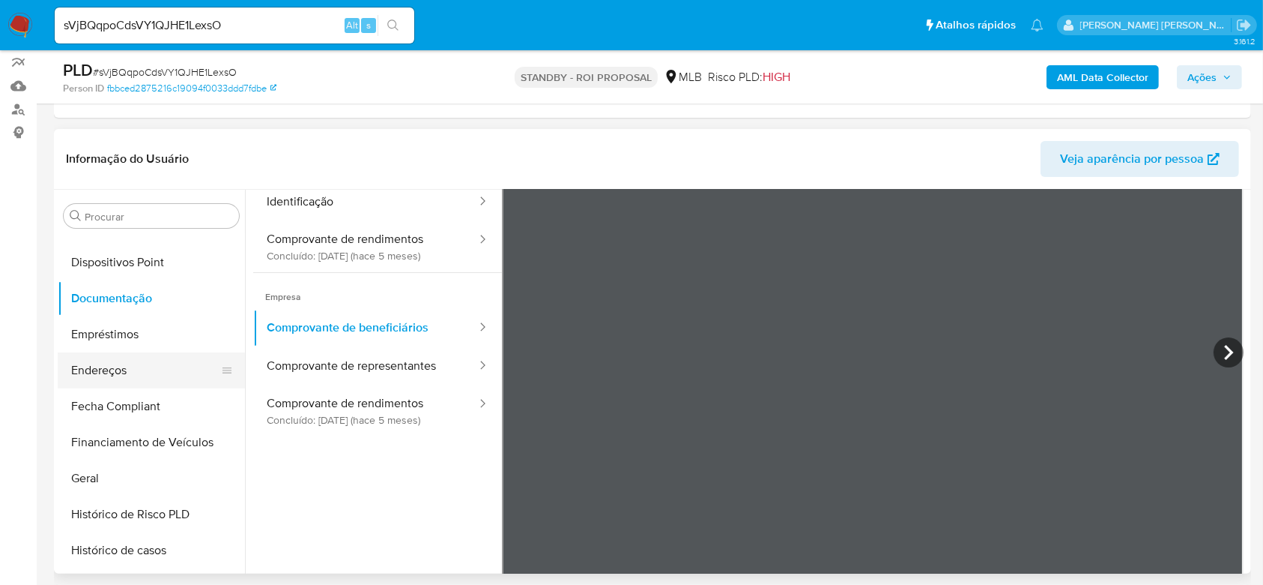
scroll to position [378, 0]
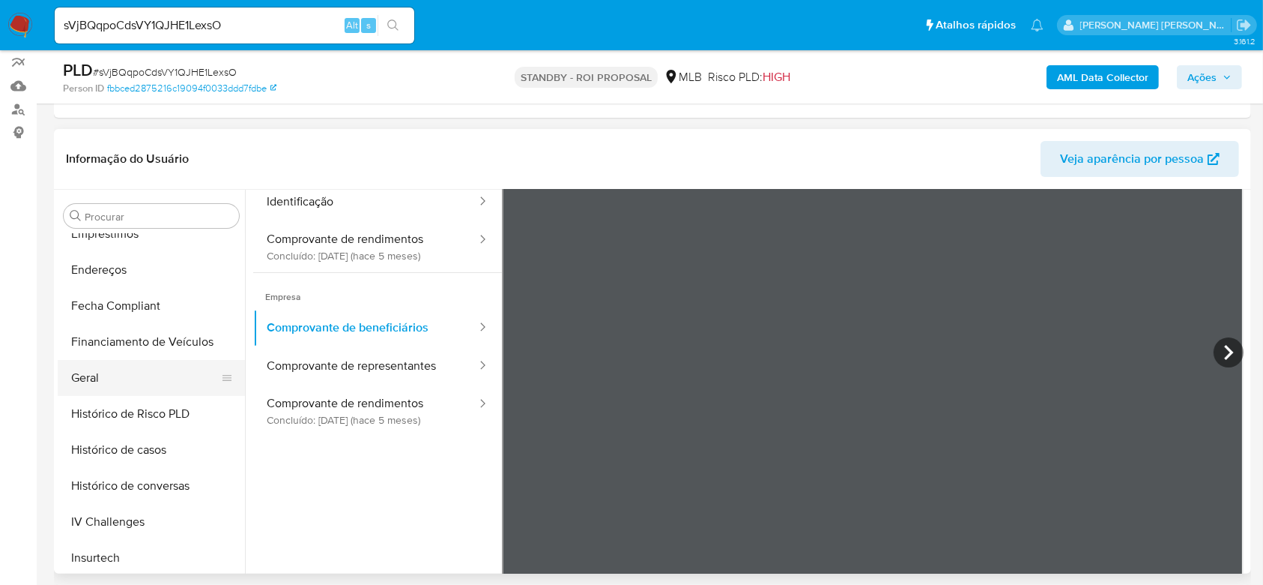
click at [94, 377] on button "Geral" at bounding box center [145, 378] width 175 height 36
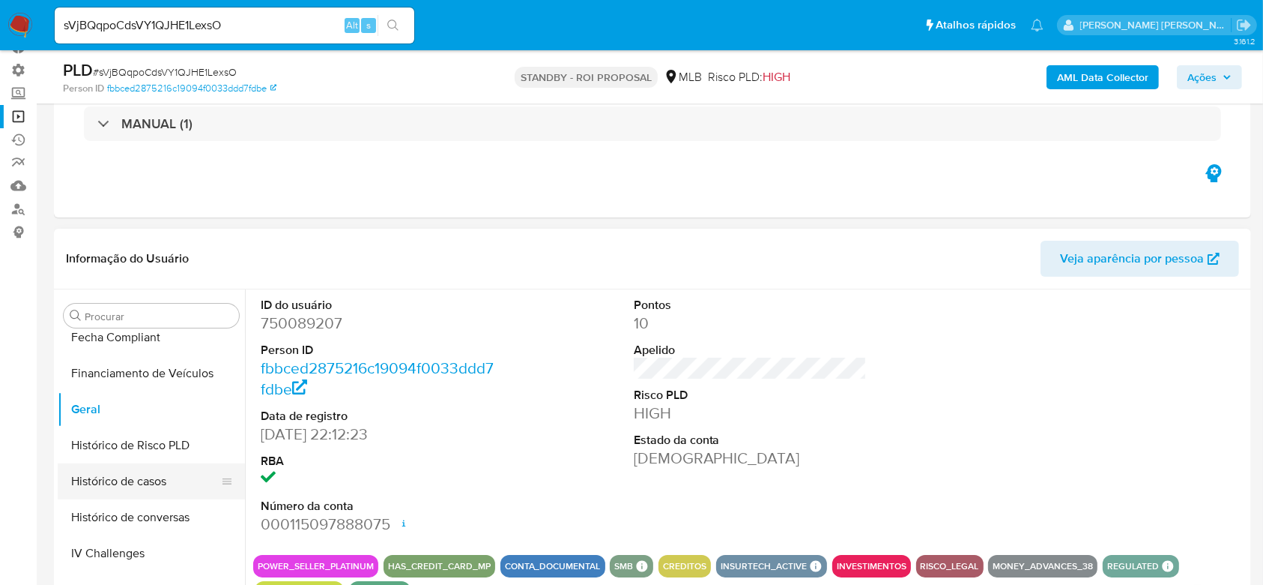
scroll to position [477, 0]
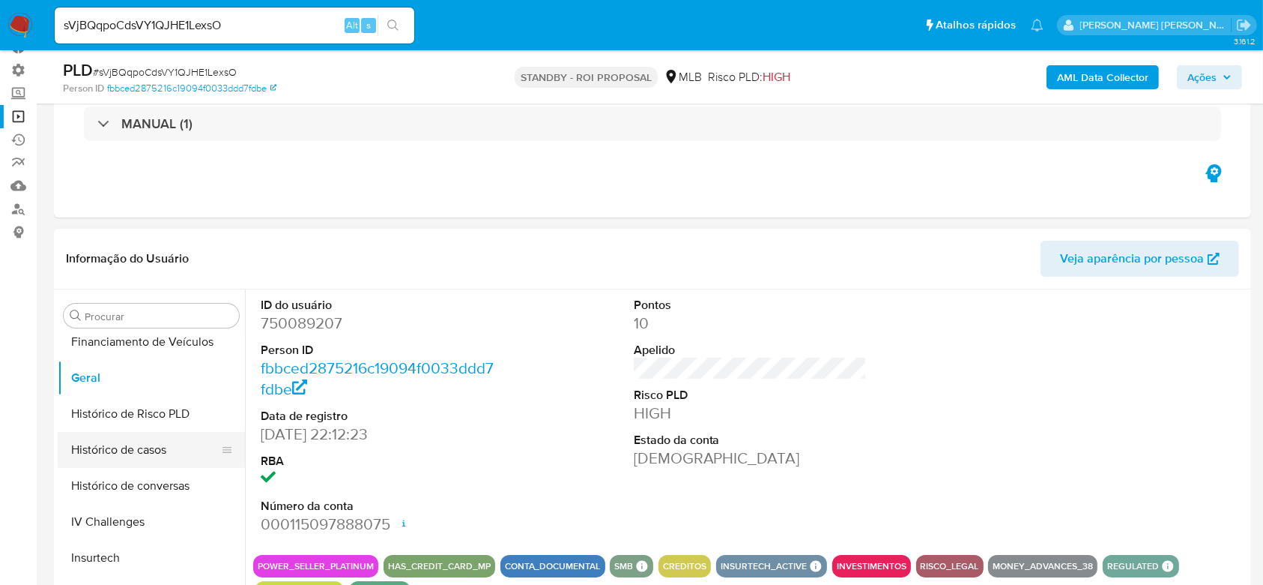
click at [158, 447] on button "Histórico de casos" at bounding box center [145, 450] width 175 height 36
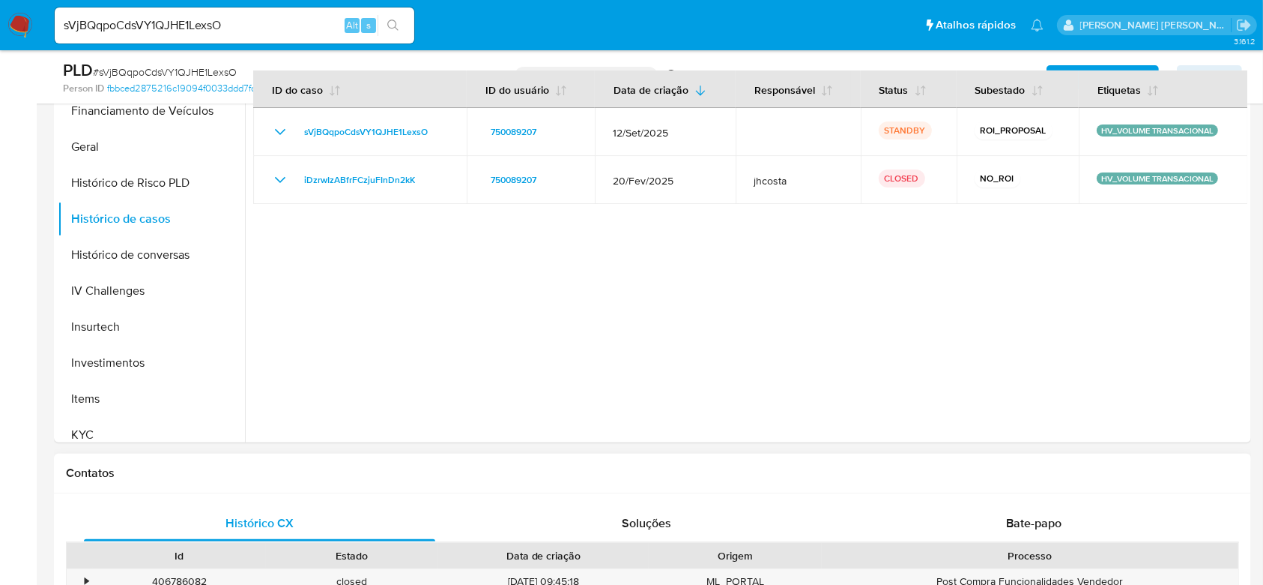
scroll to position [399, 0]
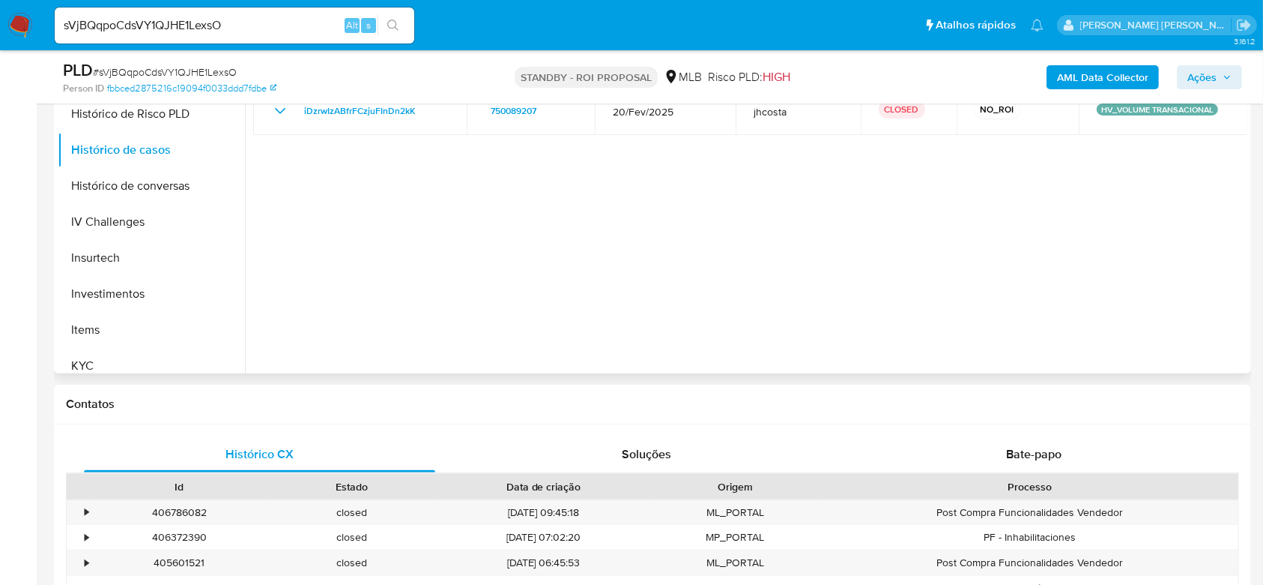
click at [111, 372] on div "Procurar Adiantamentos de Dinheiro Anexos CBT Cartões Contas Bancárias Dados Mo…" at bounding box center [151, 182] width 187 height 381
click at [114, 353] on button "KYC" at bounding box center [145, 366] width 175 height 36
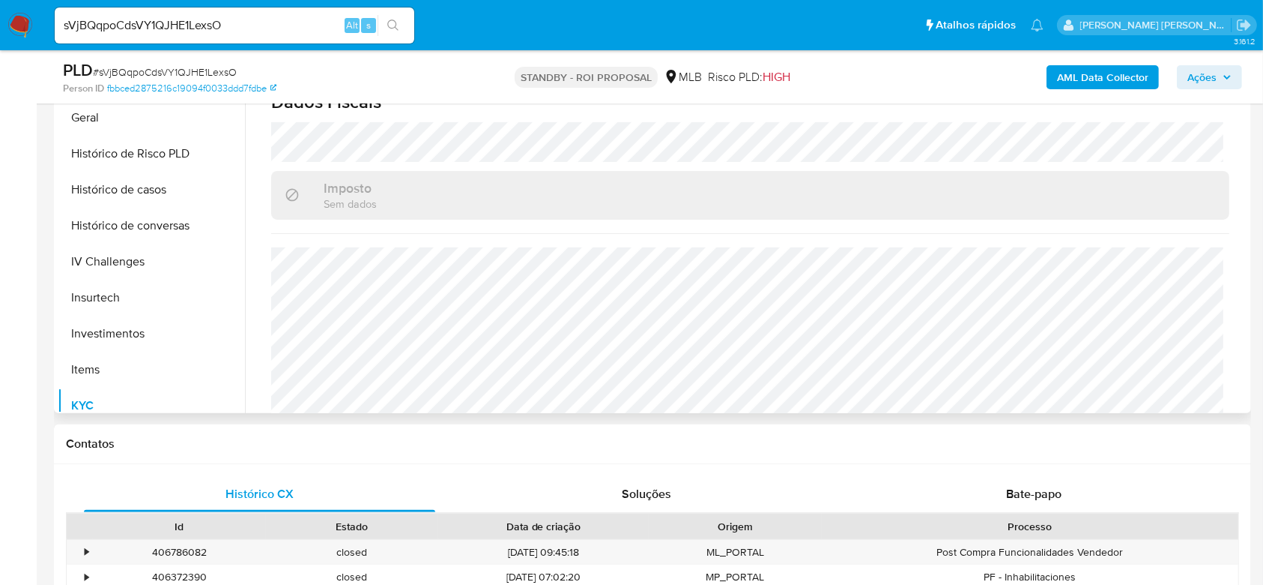
scroll to position [916, 0]
click at [189, 23] on input "sVjBQqpoCdsVY1QJHE1LexsO" at bounding box center [235, 25] width 360 height 19
click at [191, 23] on input "sVjBQqpoCdsVY1QJHE1LexsO" at bounding box center [235, 25] width 360 height 19
paste input "3CwZomGaiJihkFgadh1agSlB"
type input "3CwZomGaiJihkFgadh1agSlB"
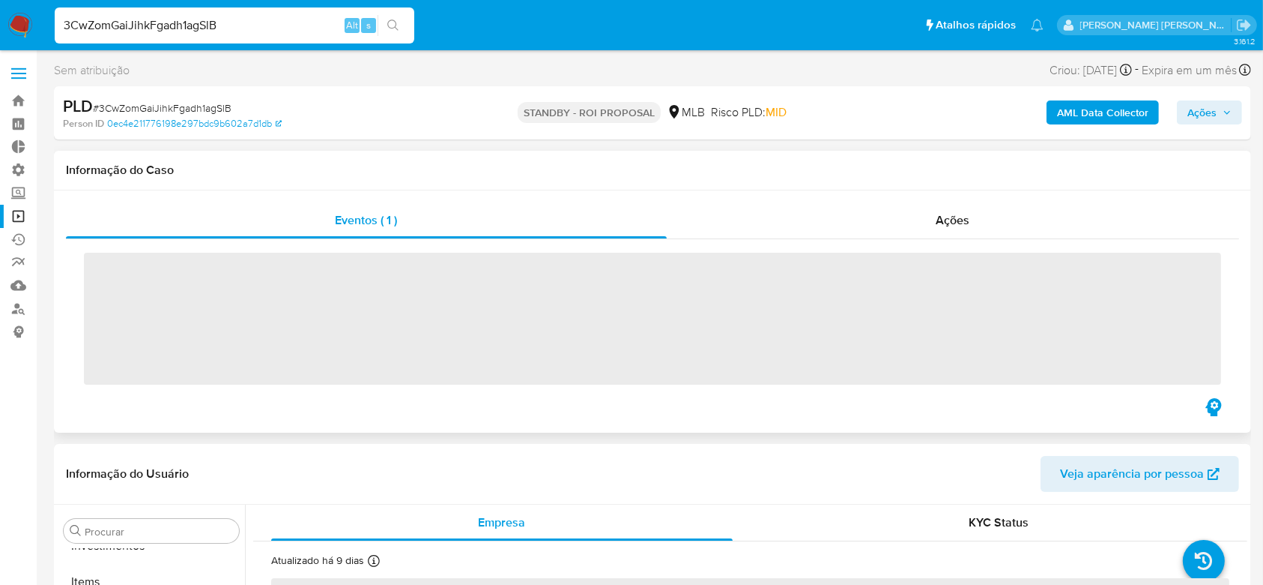
scroll to position [777, 0]
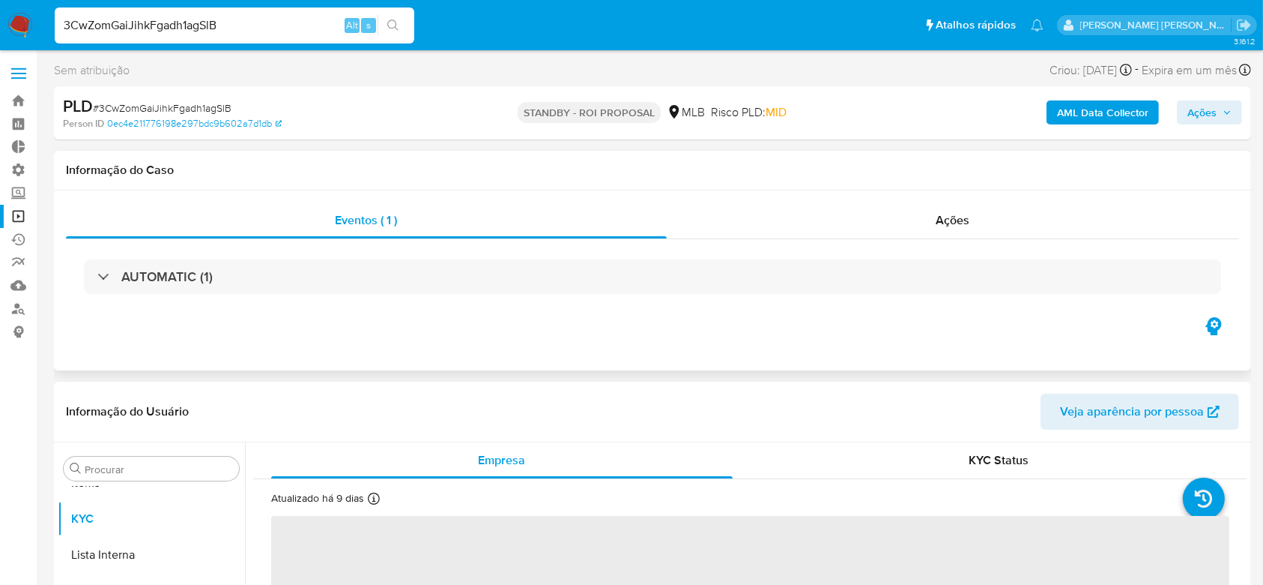
select select "10"
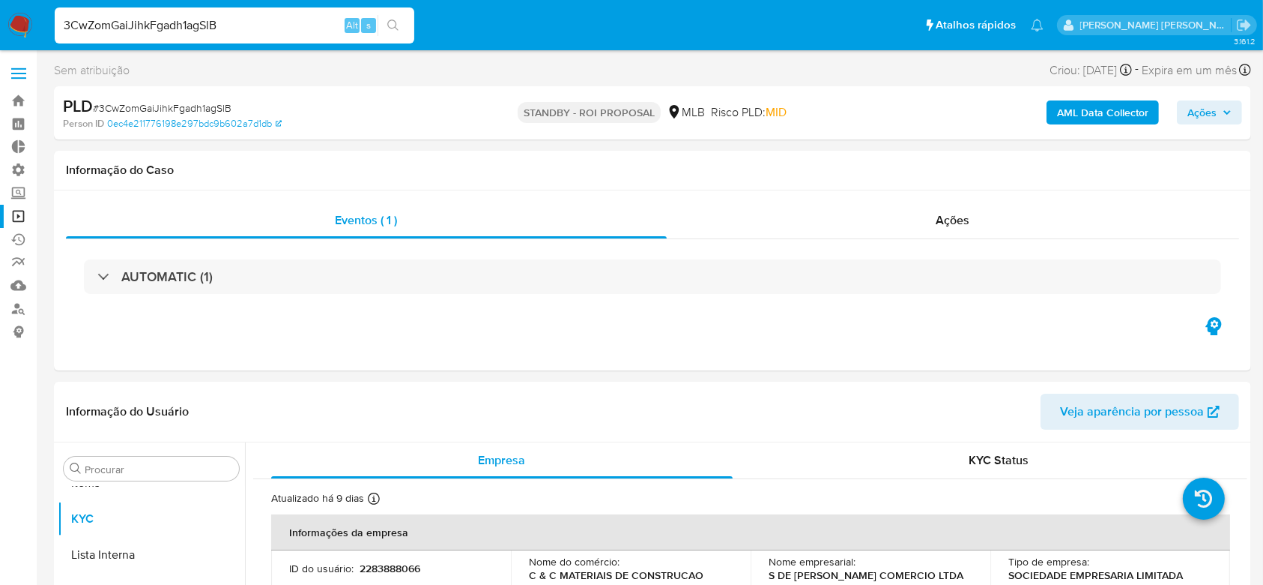
click at [394, 28] on icon "search-icon" at bounding box center [393, 25] width 12 height 12
click at [288, 22] on input "3CwZomGaiJihkFgadh1agSlB" at bounding box center [235, 25] width 360 height 19
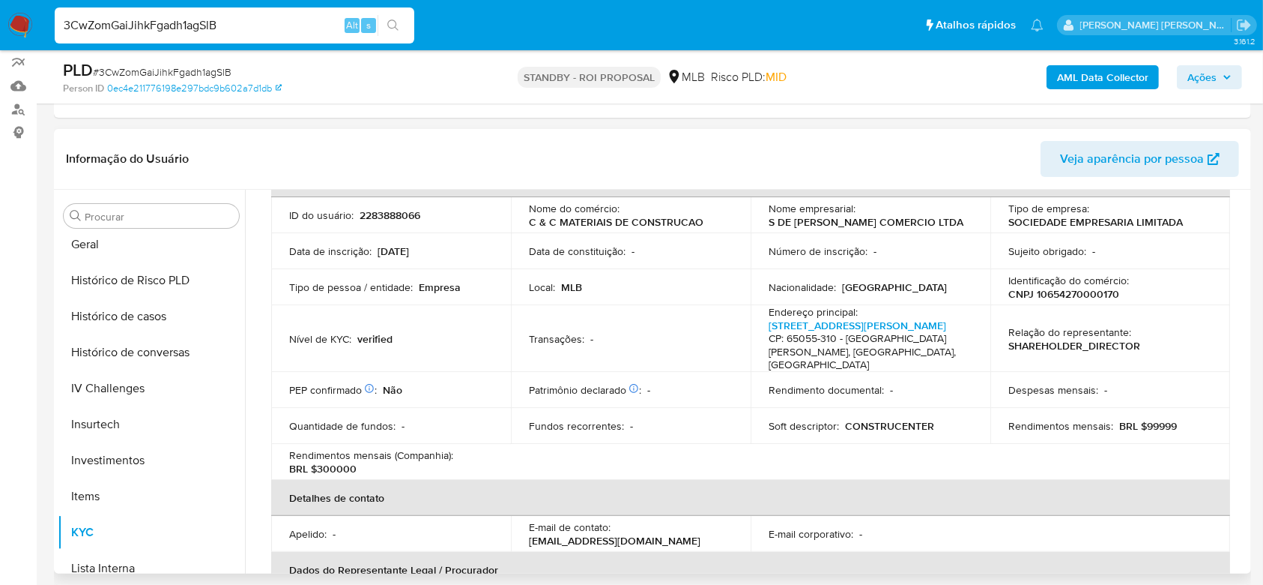
scroll to position [277, 0]
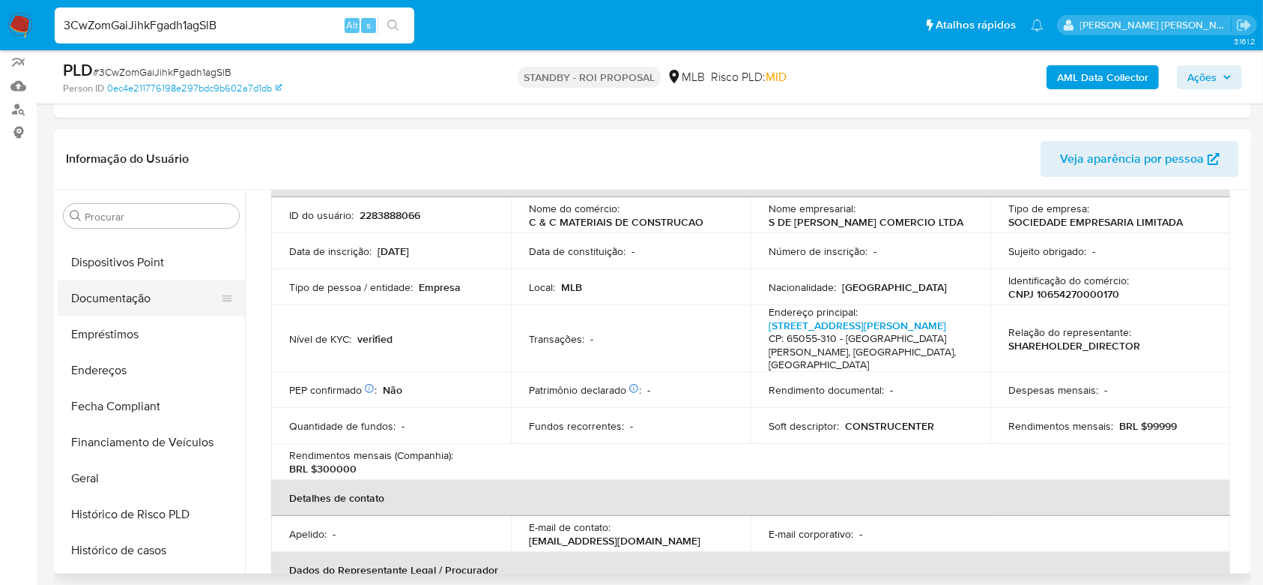
click at [132, 296] on button "Documentação" at bounding box center [145, 298] width 175 height 36
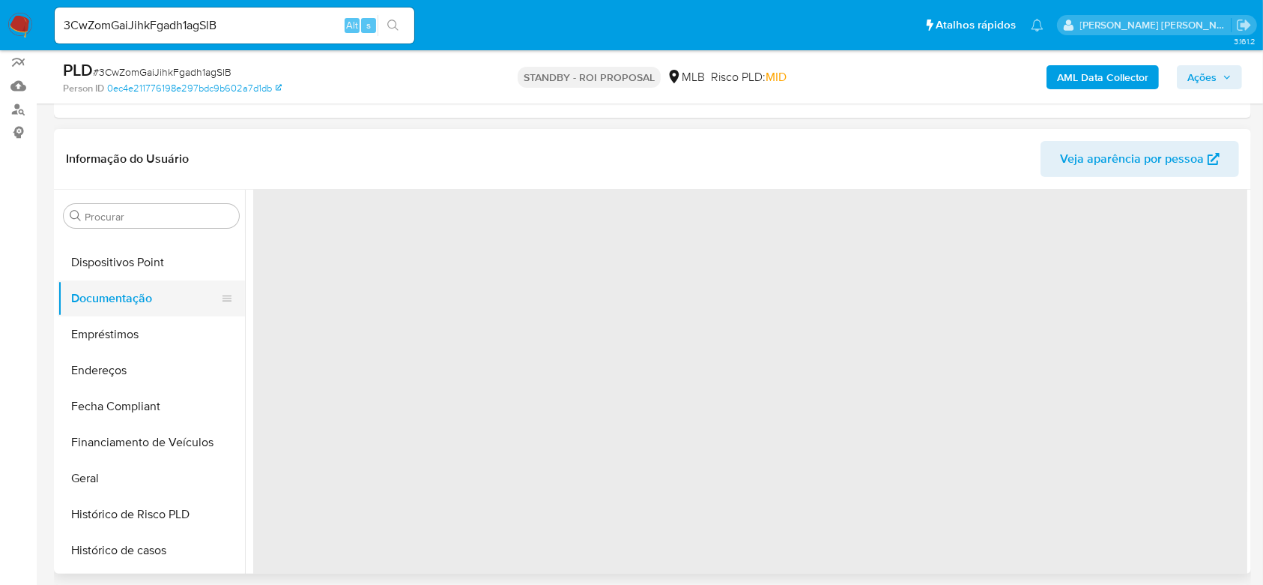
scroll to position [0, 0]
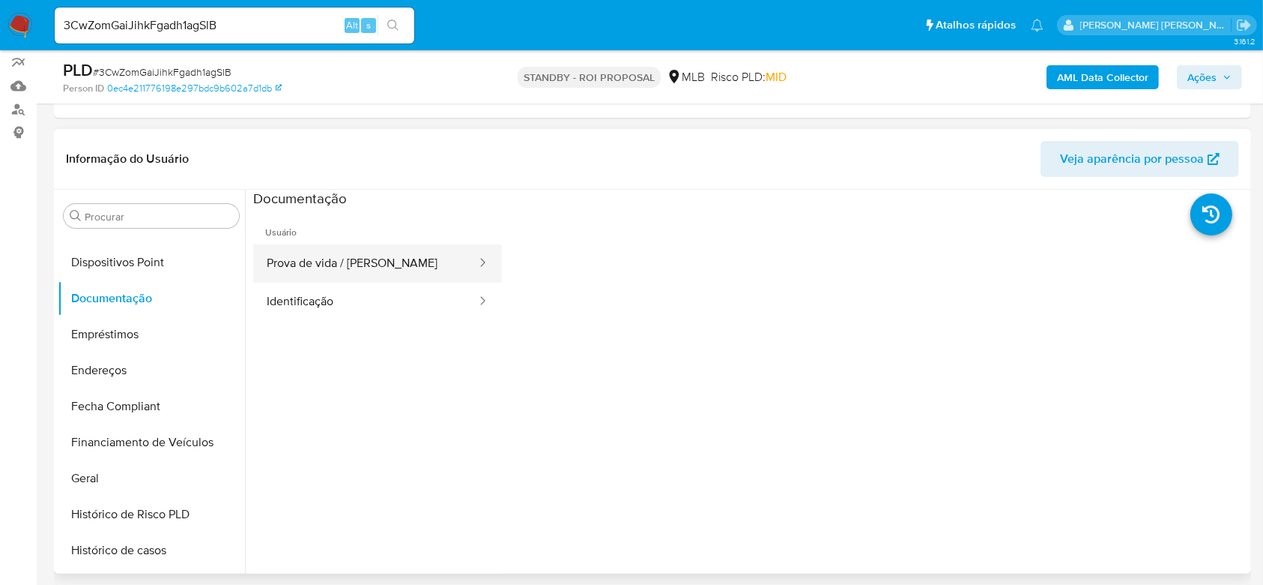
click at [301, 265] on button "Prova de vida / Selfie" at bounding box center [365, 263] width 225 height 38
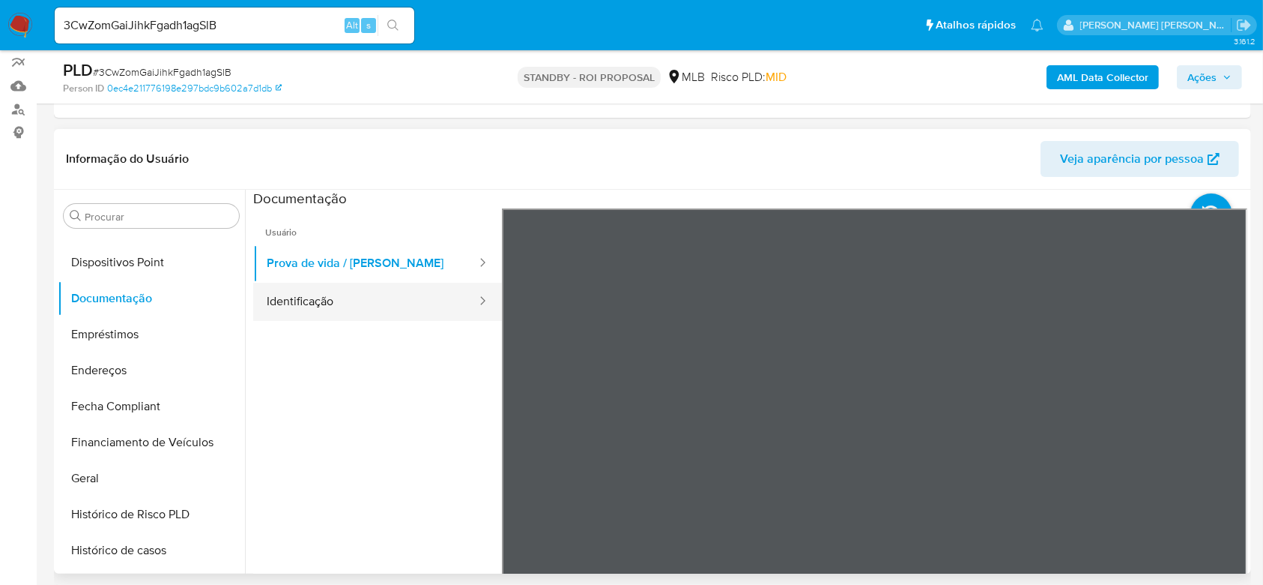
click at [360, 291] on button "Identificação" at bounding box center [365, 302] width 225 height 38
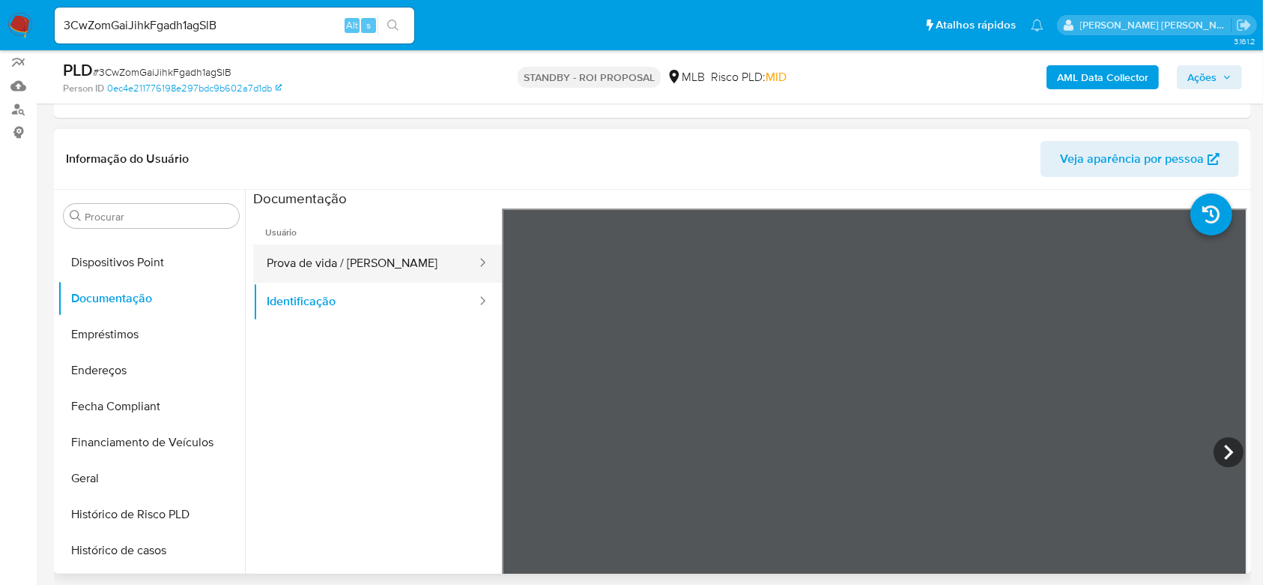
click at [372, 265] on button "Prova de vida / Selfie" at bounding box center [365, 263] width 225 height 38
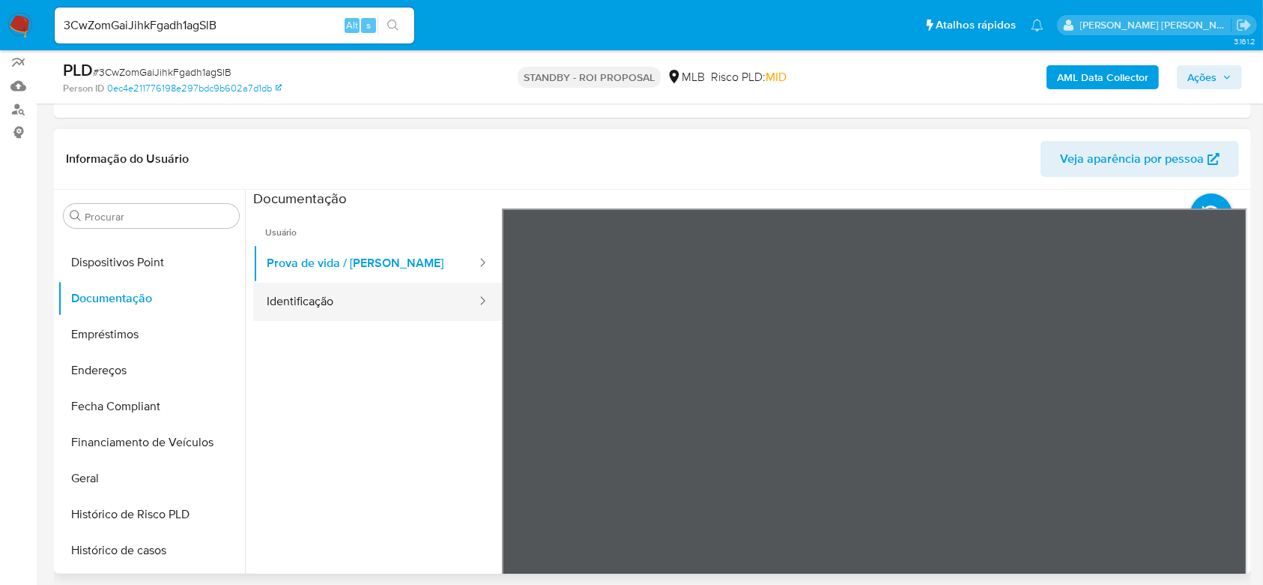
click at [330, 285] on button "Identificação" at bounding box center [365, 302] width 225 height 38
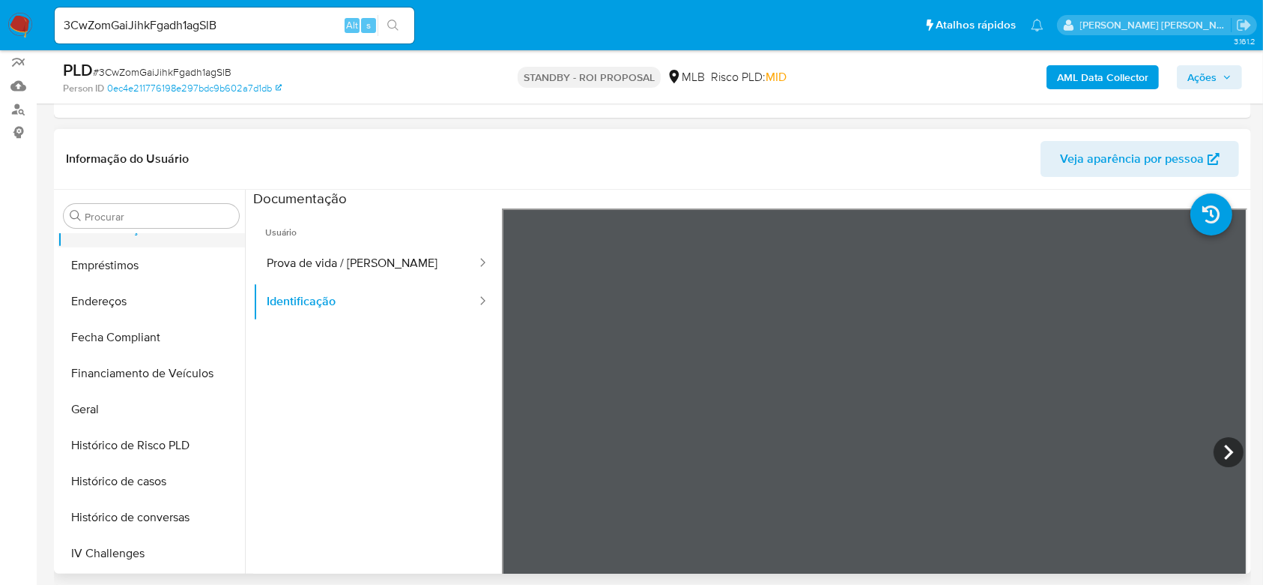
scroll to position [378, 0]
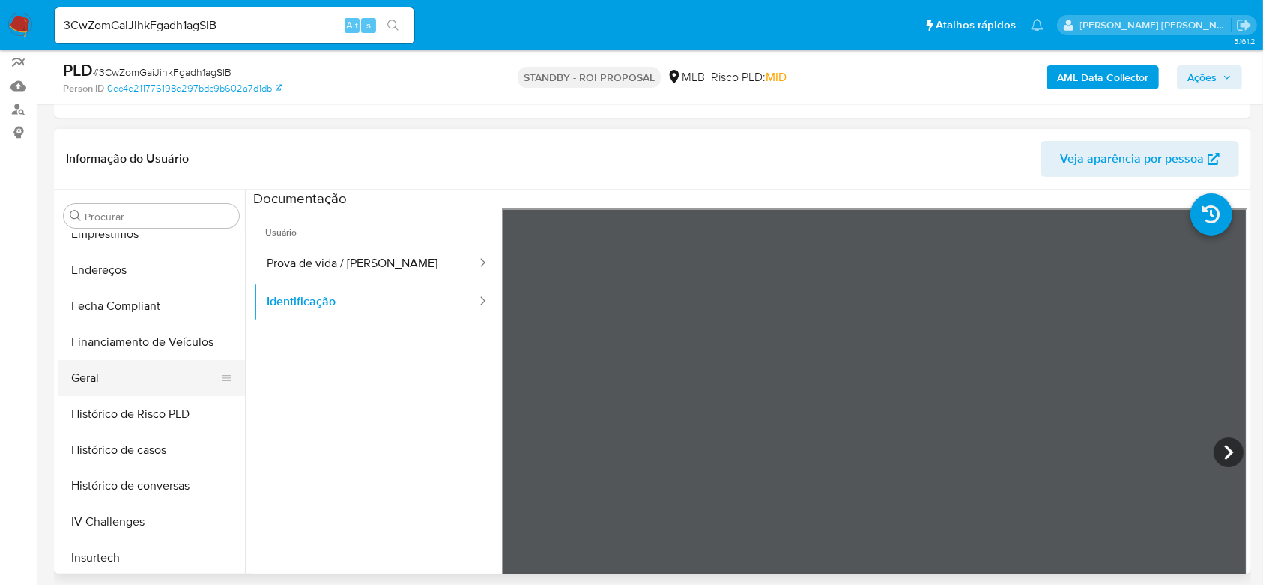
click at [106, 377] on button "Geral" at bounding box center [145, 378] width 175 height 36
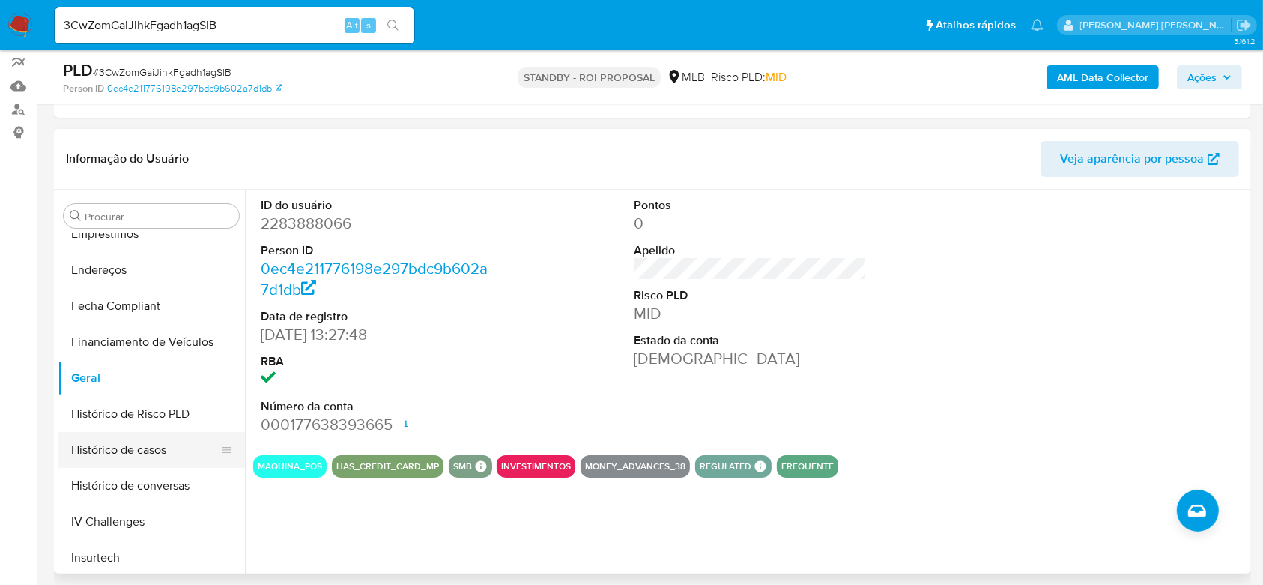
click at [143, 447] on button "Histórico de casos" at bounding box center [145, 450] width 175 height 36
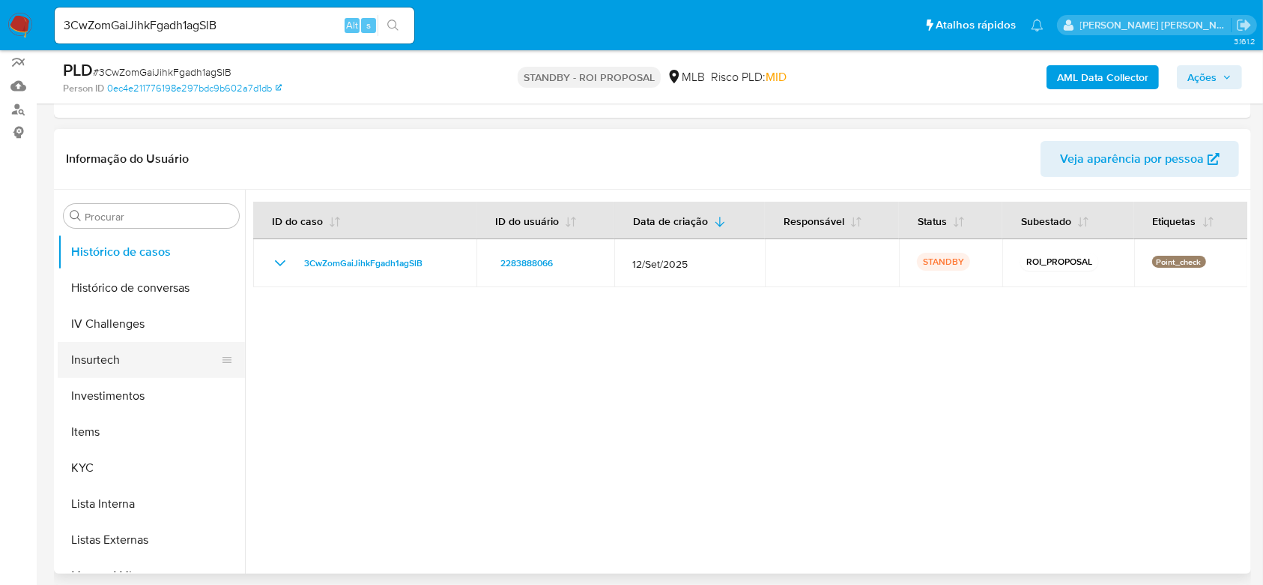
scroll to position [577, 0]
click at [136, 455] on button "KYC" at bounding box center [145, 466] width 175 height 36
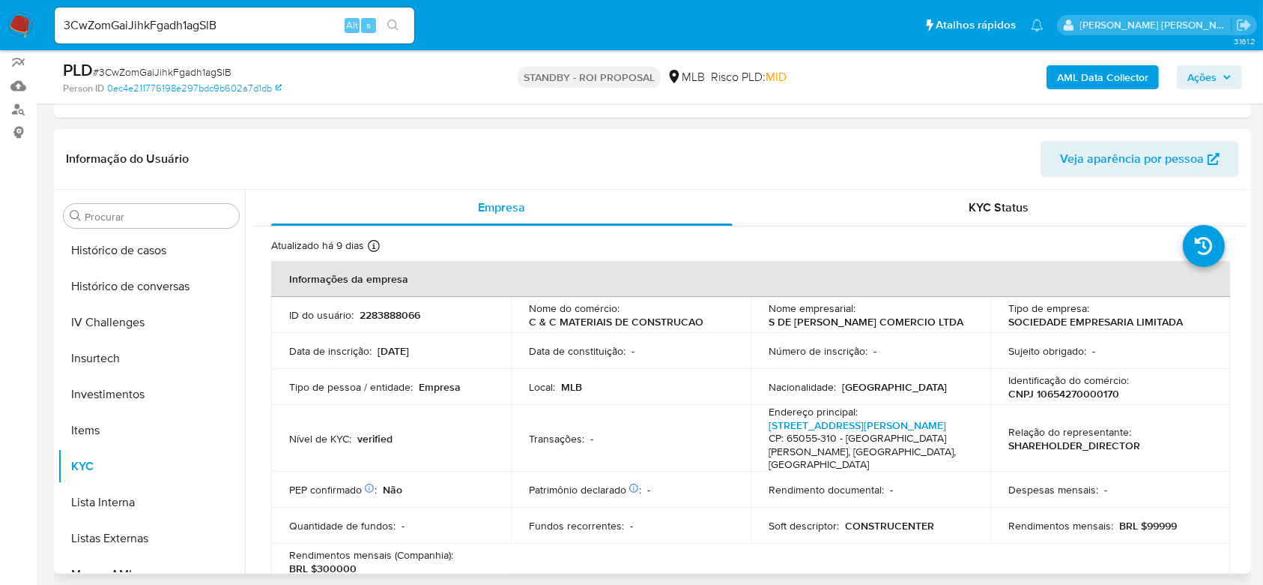
click at [1050, 389] on p "CNPJ 10654270000170" at bounding box center [1064, 393] width 111 height 13
copy p "10654270000170"
click at [202, 31] on input "3CwZomGaiJihkFgadh1agSlB" at bounding box center [235, 25] width 360 height 19
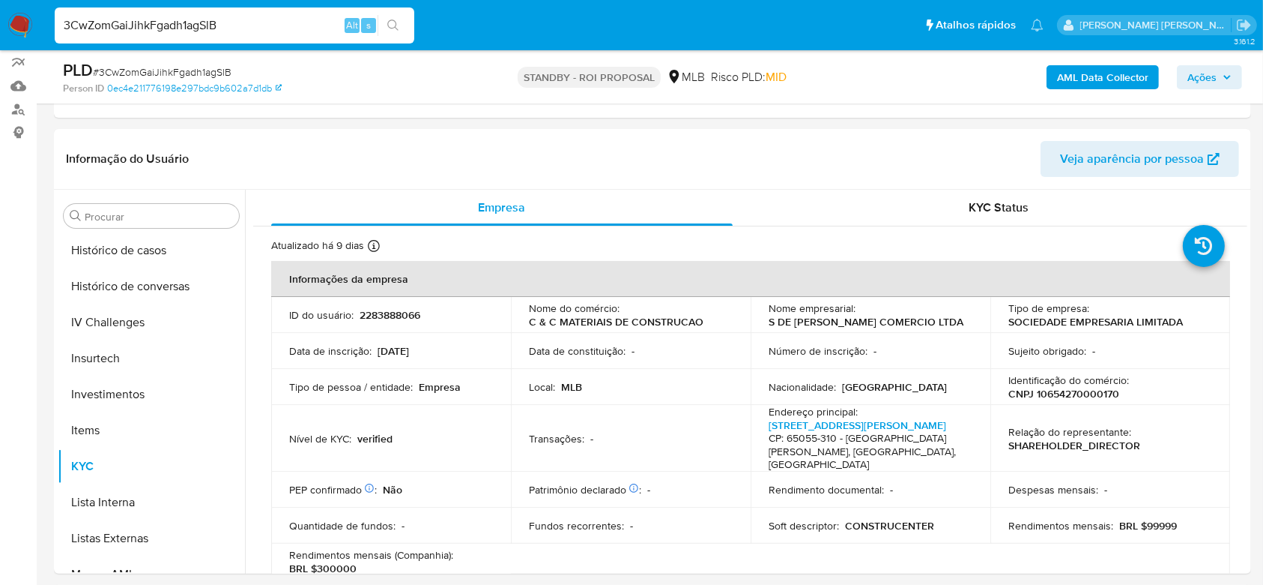
paste input "Bc0dNKauwjGtSS6wSSYGWPX6"
type input "Bc0dNKauwjGtSS6wSSYGWPX6"
click at [393, 24] on icon "search-icon" at bounding box center [393, 25] width 12 height 12
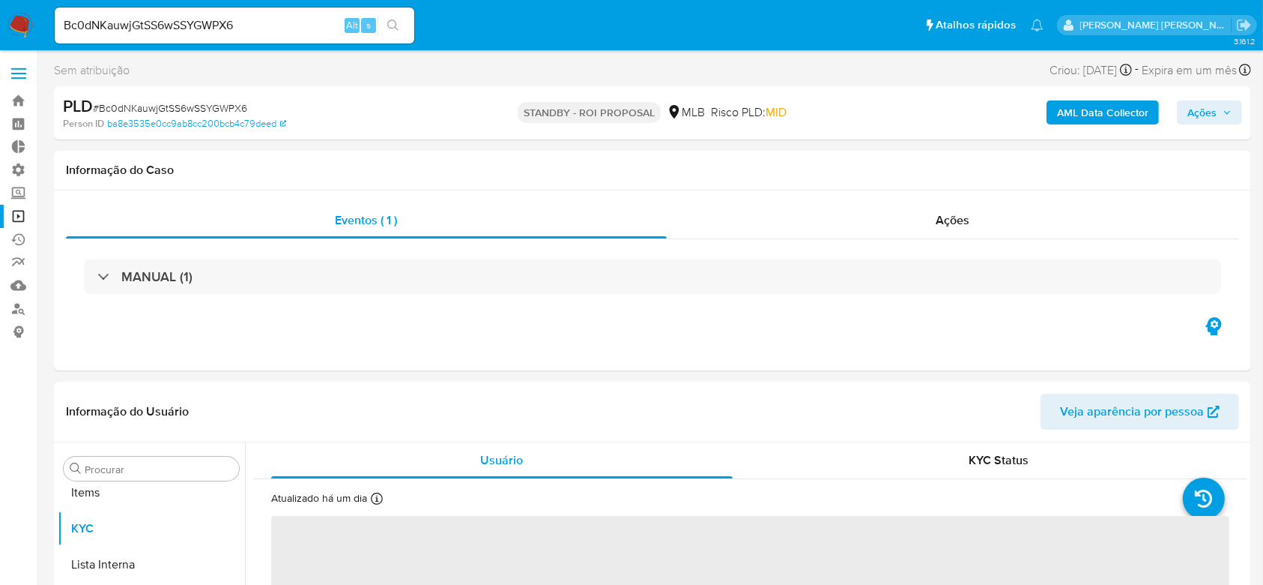
scroll to position [777, 0]
select select "10"
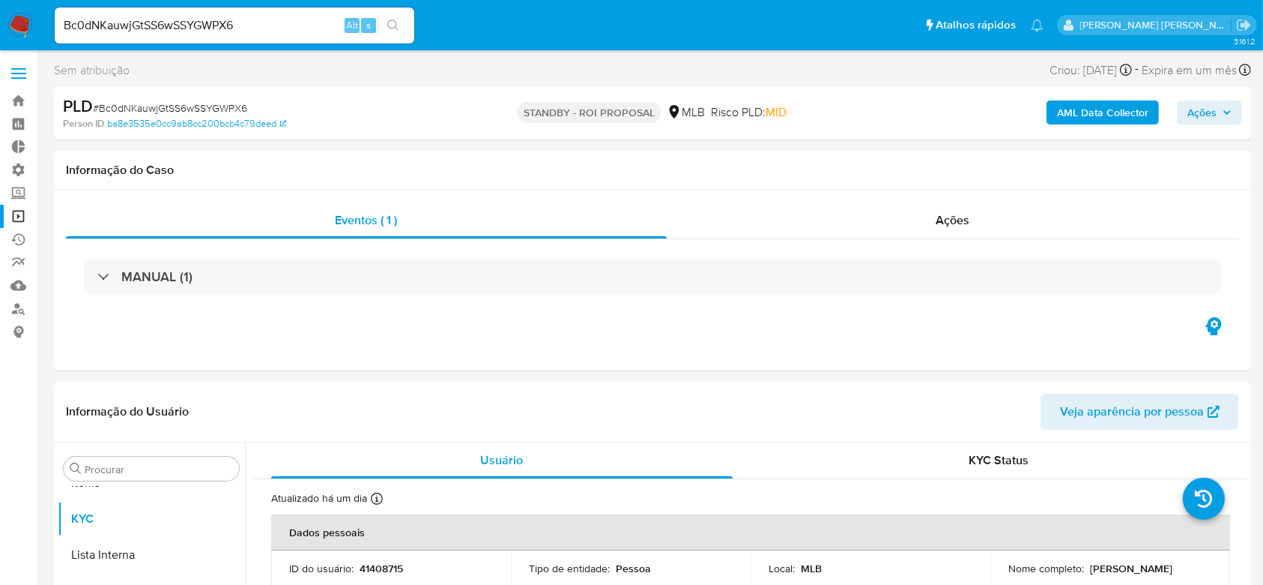
click at [18, 217] on link "Operações em massa" at bounding box center [89, 216] width 178 height 23
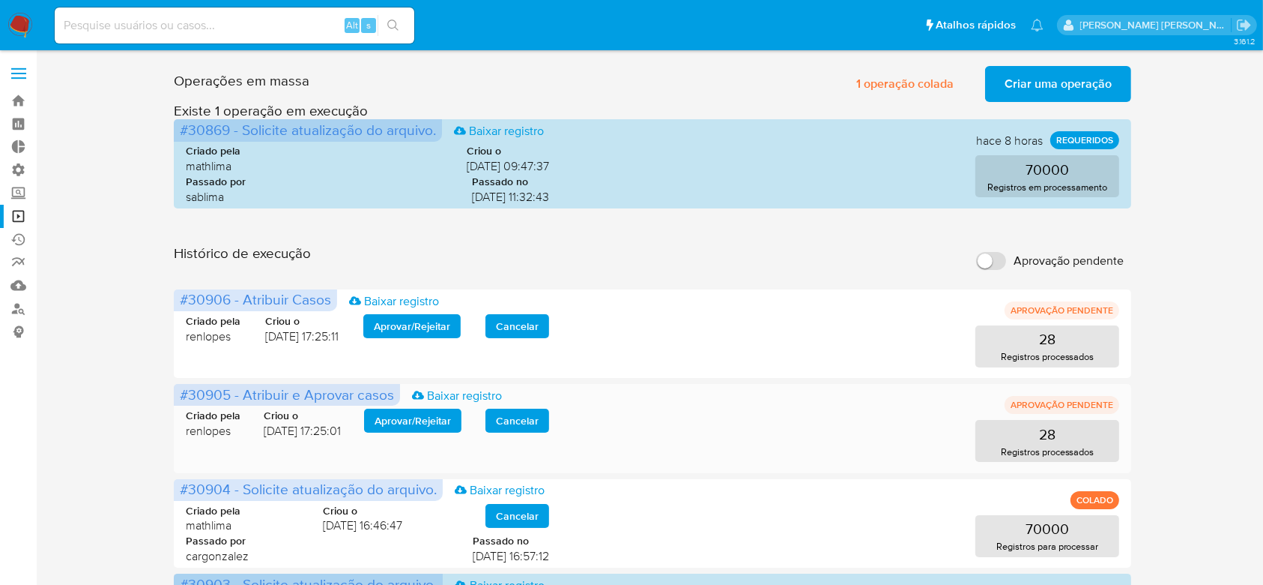
click at [423, 414] on span "Aprovar / Rejeitar" at bounding box center [413, 420] width 76 height 21
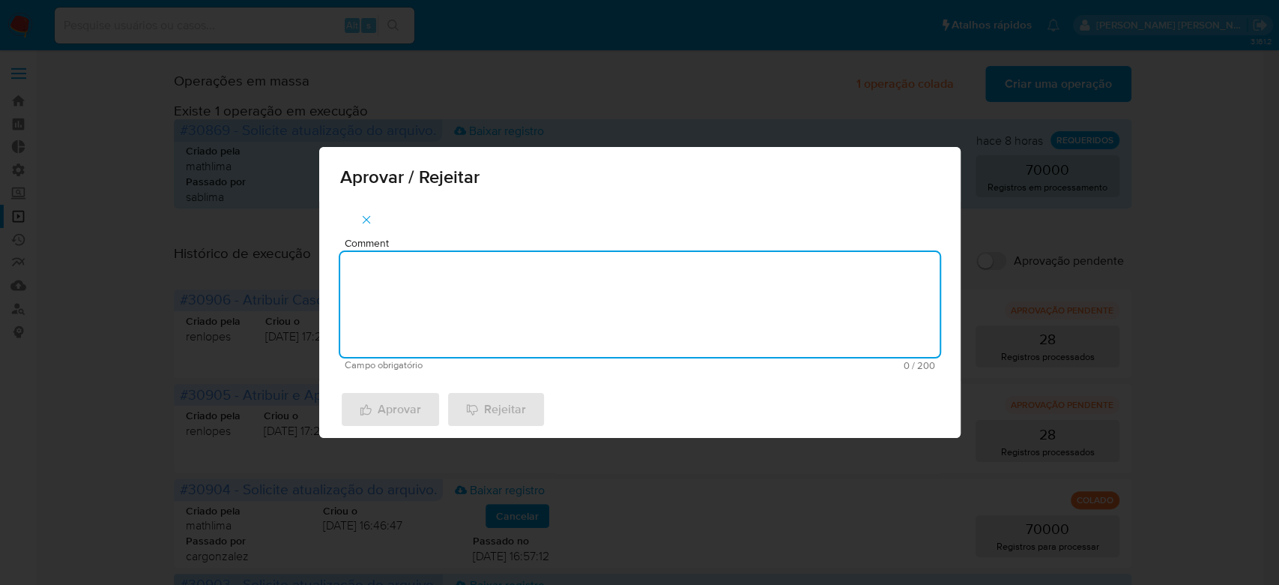
click at [498, 285] on textarea "Comment" at bounding box center [640, 304] width 600 height 105
drag, startPoint x: 464, startPoint y: 279, endPoint x: 268, endPoint y: 247, distance: 198.1
click at [268, 247] on div "Aprovar / Rejeitar Comment Para tratamento. Campo obrigatório 16 / 200 184 cara…" at bounding box center [639, 292] width 1279 height 585
click at [423, 309] on textarea "Para tratamento." at bounding box center [640, 304] width 600 height 105
type textarea "Para tratamento."
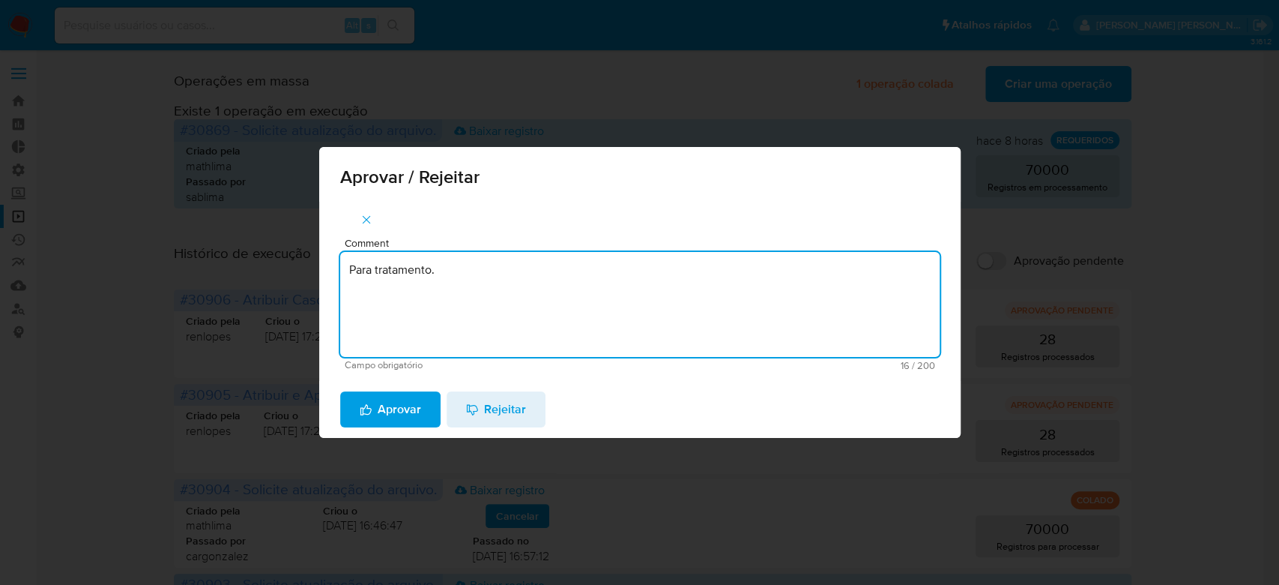
click at [393, 411] on span "Aprovar" at bounding box center [390, 409] width 61 height 33
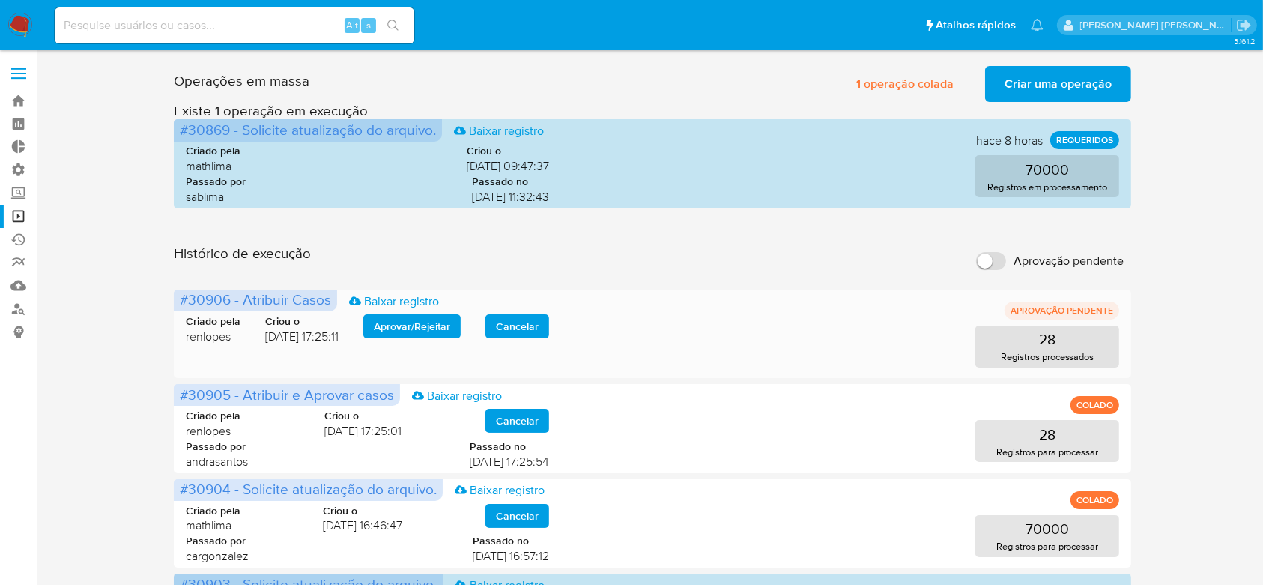
click at [417, 321] on span "Aprovar / Rejeitar" at bounding box center [412, 325] width 76 height 21
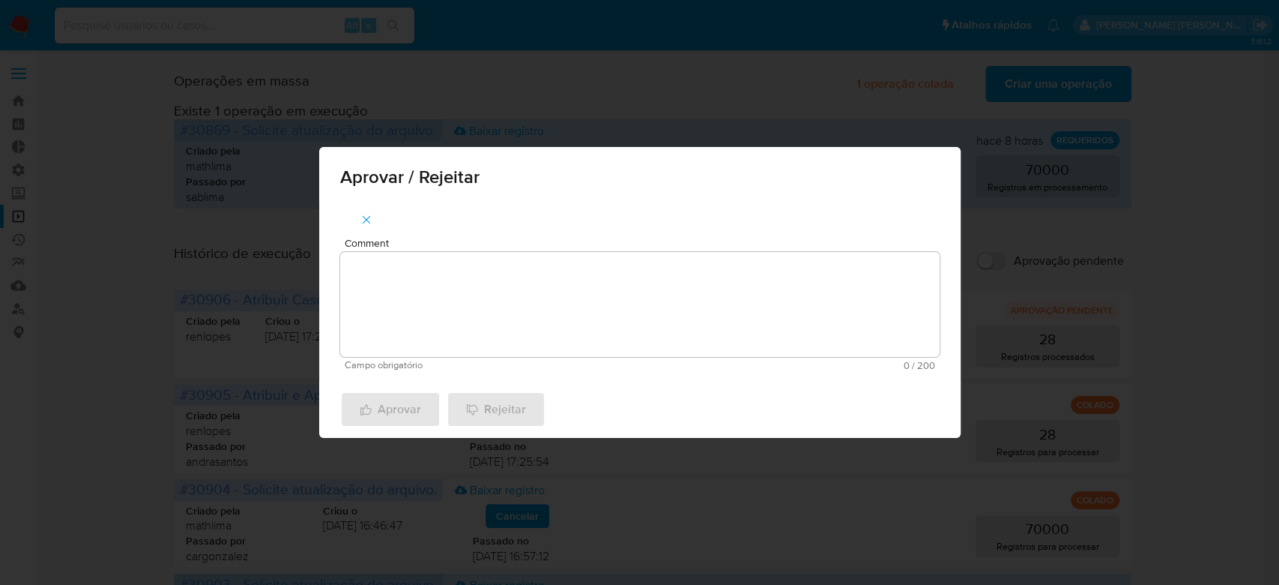
click at [414, 339] on textarea "Comment" at bounding box center [640, 304] width 600 height 105
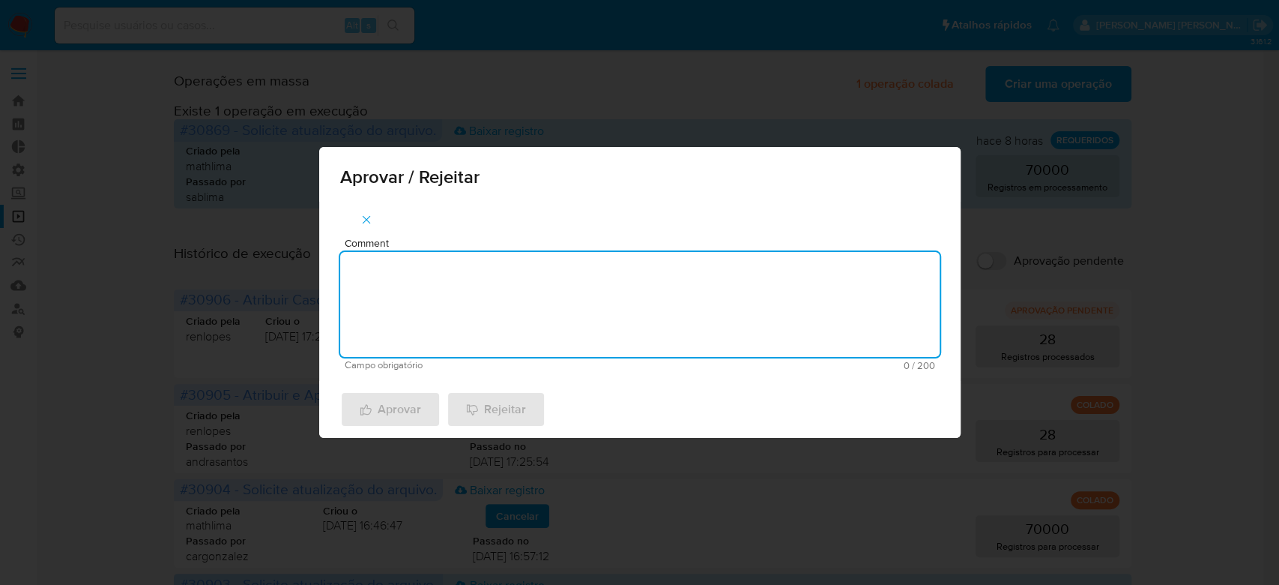
paste textarea "Para tratamento."
type textarea "Para tratamento."
click at [402, 414] on span "Aprovar" at bounding box center [390, 409] width 61 height 33
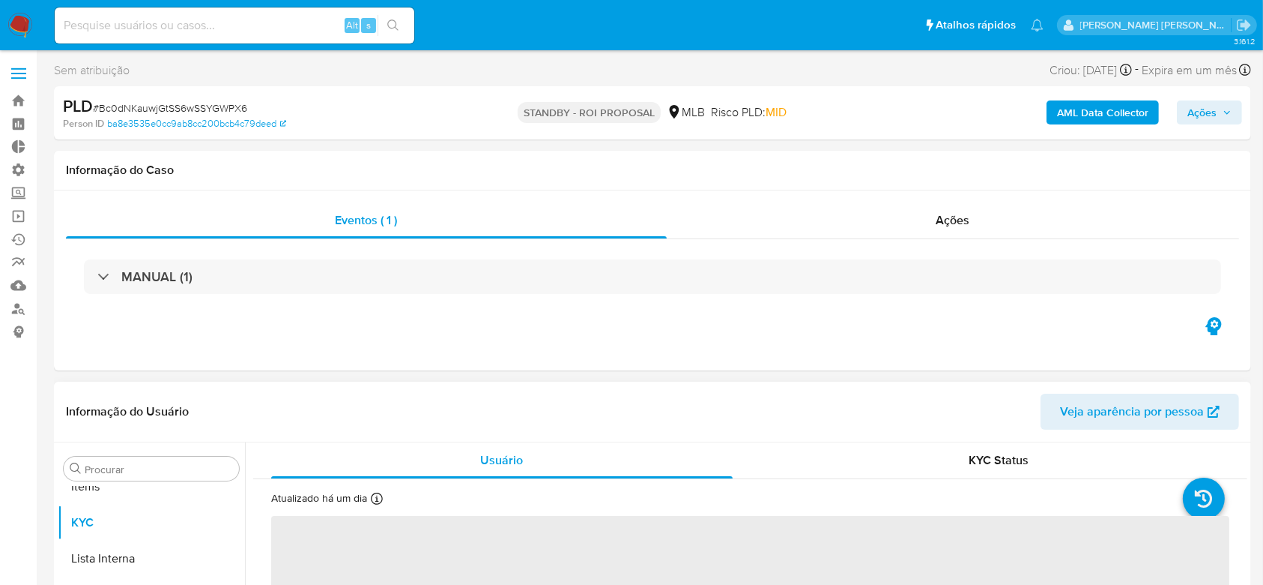
scroll to position [777, 0]
select select "10"
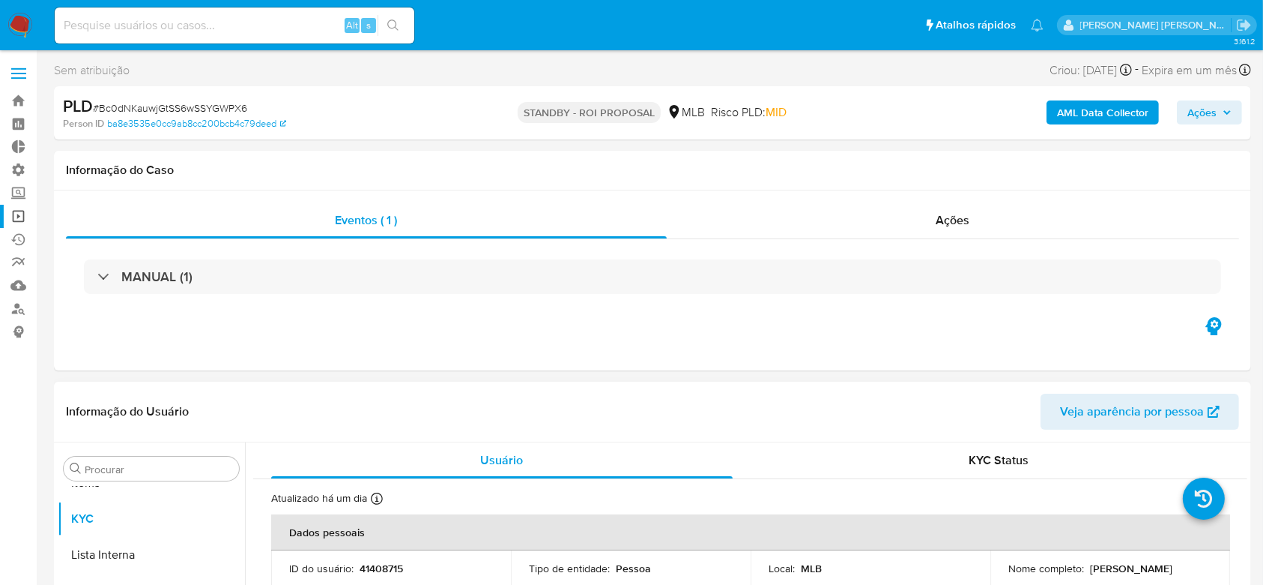
click at [19, 217] on link "Operações em massa" at bounding box center [89, 216] width 178 height 23
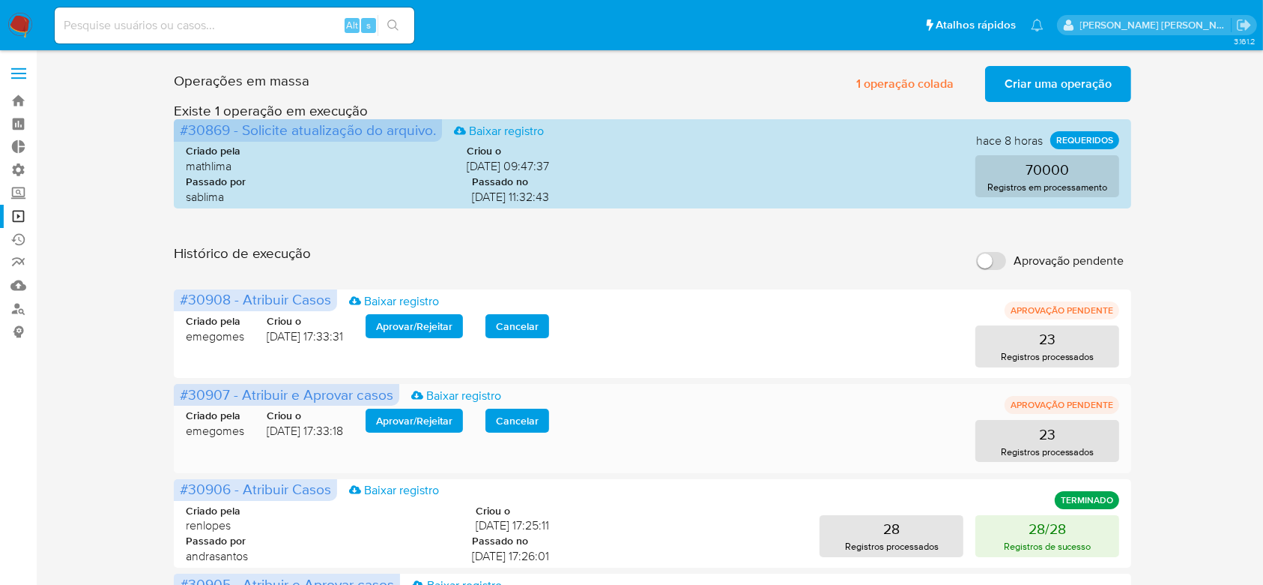
click at [400, 418] on span "Aprovar / Rejeitar" at bounding box center [414, 420] width 76 height 21
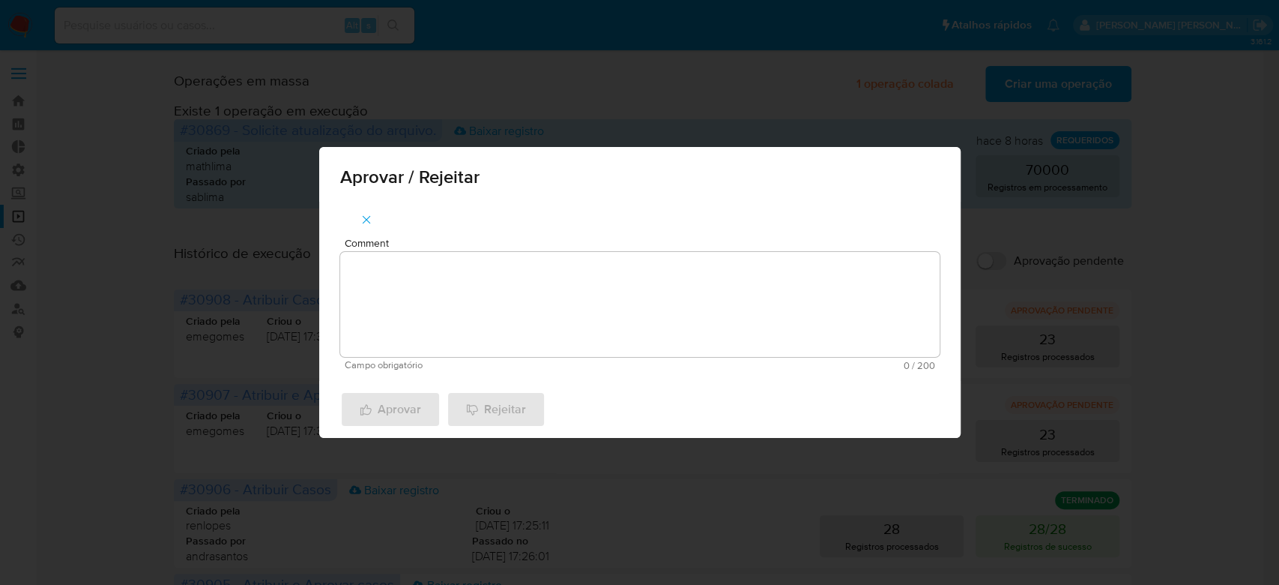
click at [492, 327] on textarea "Comment" at bounding box center [640, 304] width 600 height 105
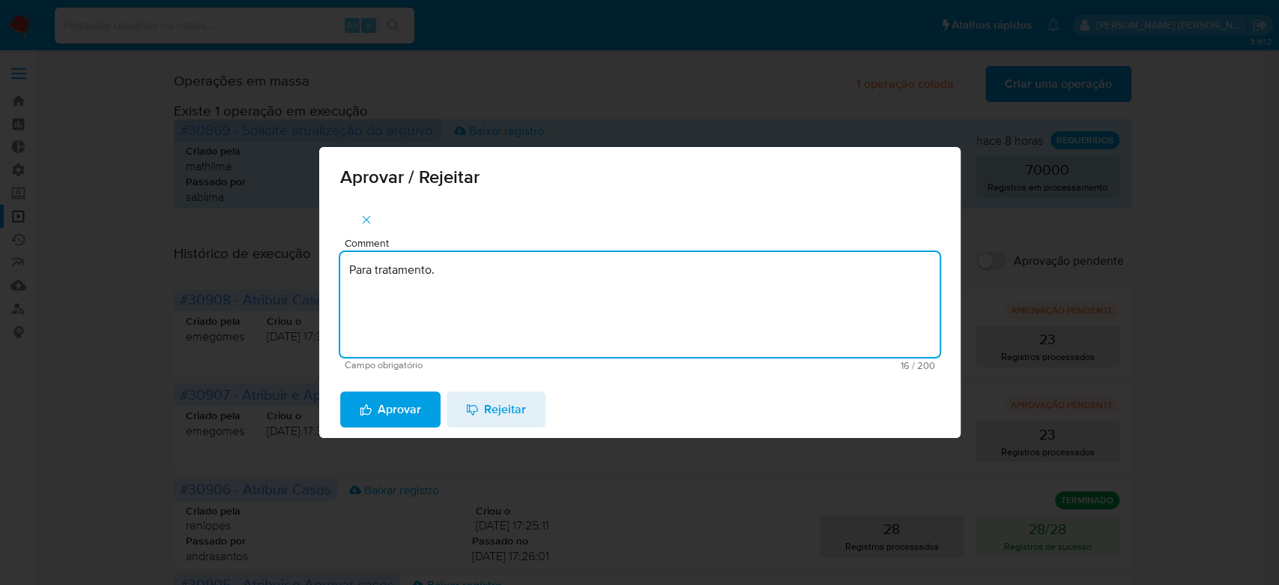
drag, startPoint x: 456, startPoint y: 263, endPoint x: 197, endPoint y: 218, distance: 262.4
click at [197, 218] on div "Aprovar / Rejeitar Comment Para tratamento. Campo obrigatório 16 / 200 184 cara…" at bounding box center [639, 292] width 1279 height 585
click at [420, 309] on textarea "Para tratamento." at bounding box center [640, 304] width 600 height 105
type textarea "Para tratamento."
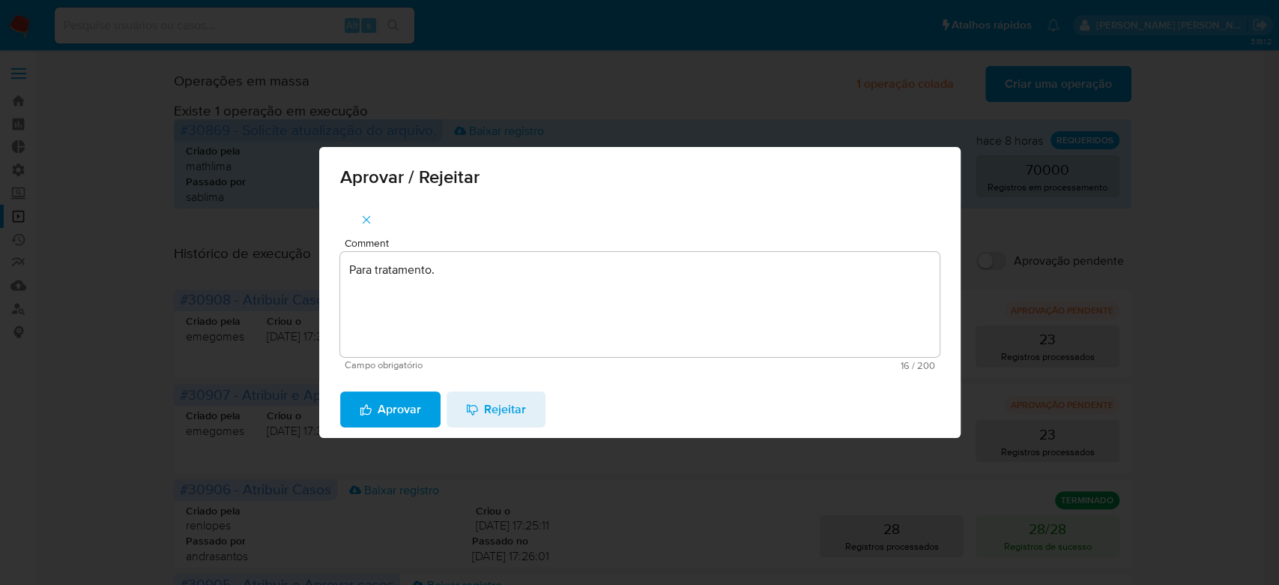
click at [390, 409] on span "Aprovar" at bounding box center [390, 409] width 61 height 33
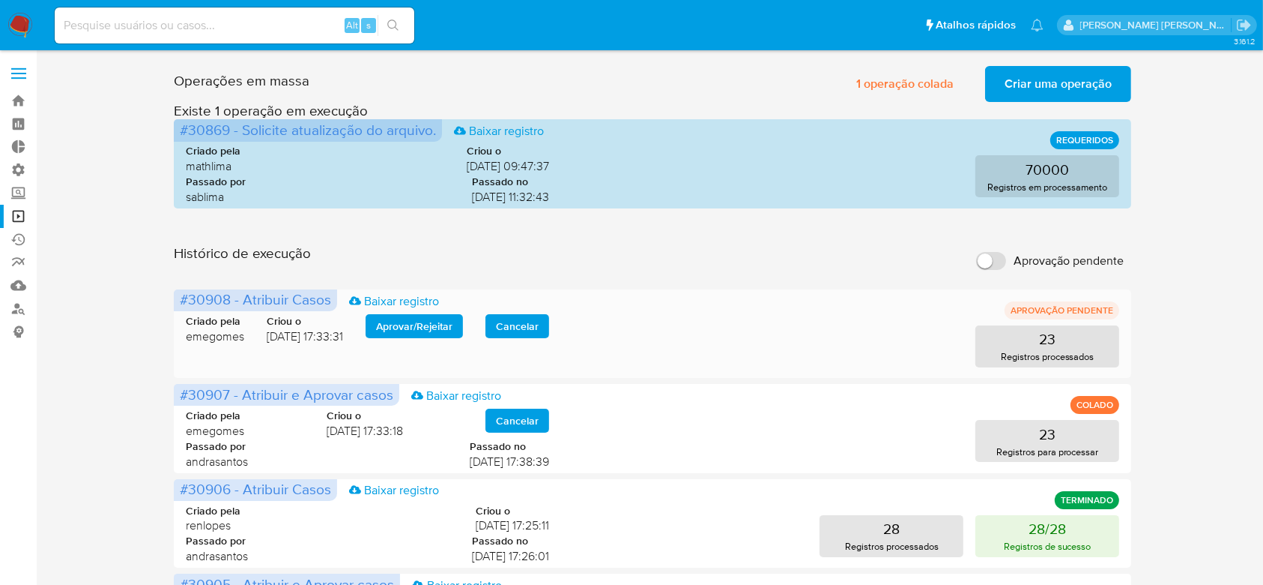
click at [381, 321] on button "Aprovar / Rejeitar" at bounding box center [414, 326] width 97 height 24
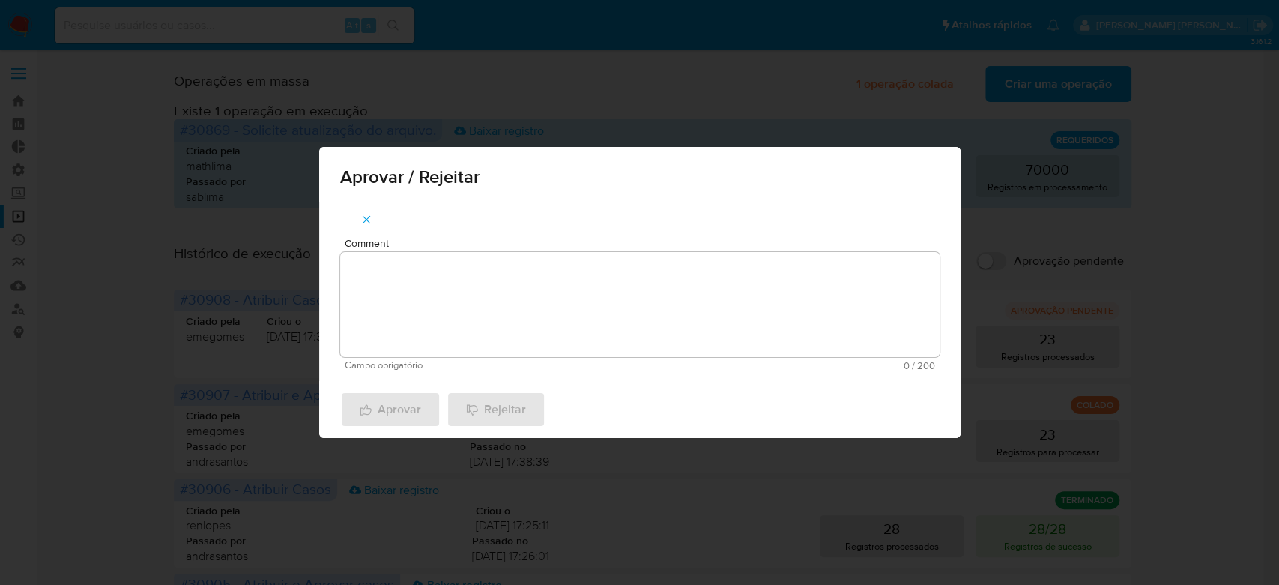
click at [419, 309] on textarea "Comment" at bounding box center [640, 304] width 600 height 105
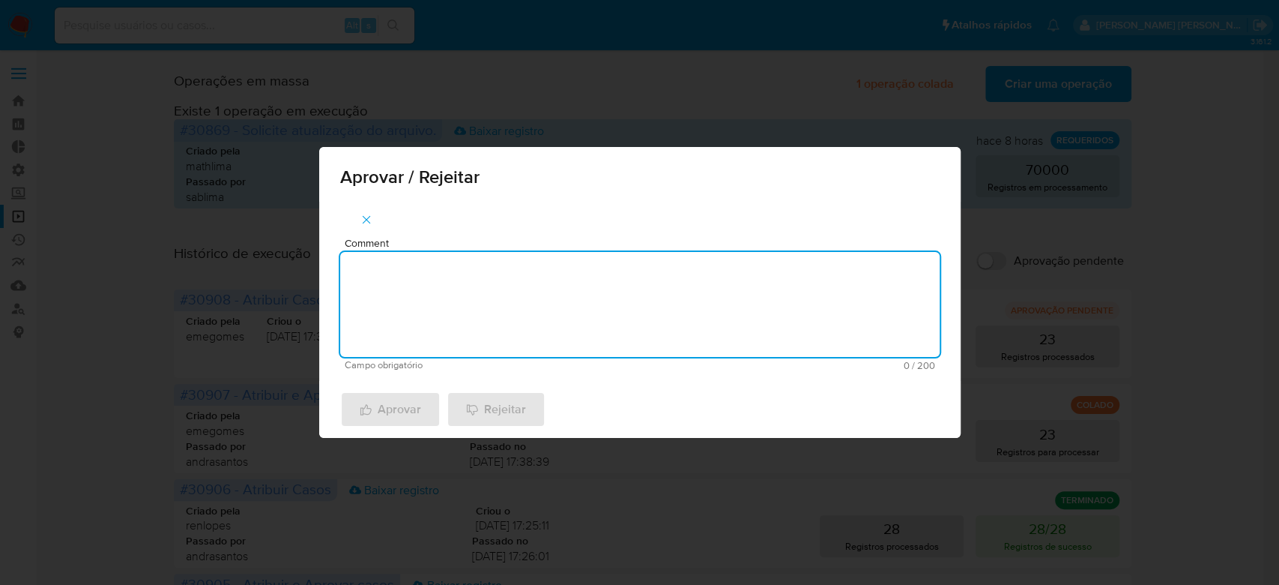
paste textarea "Para tratamento."
type textarea "Para tratamento."
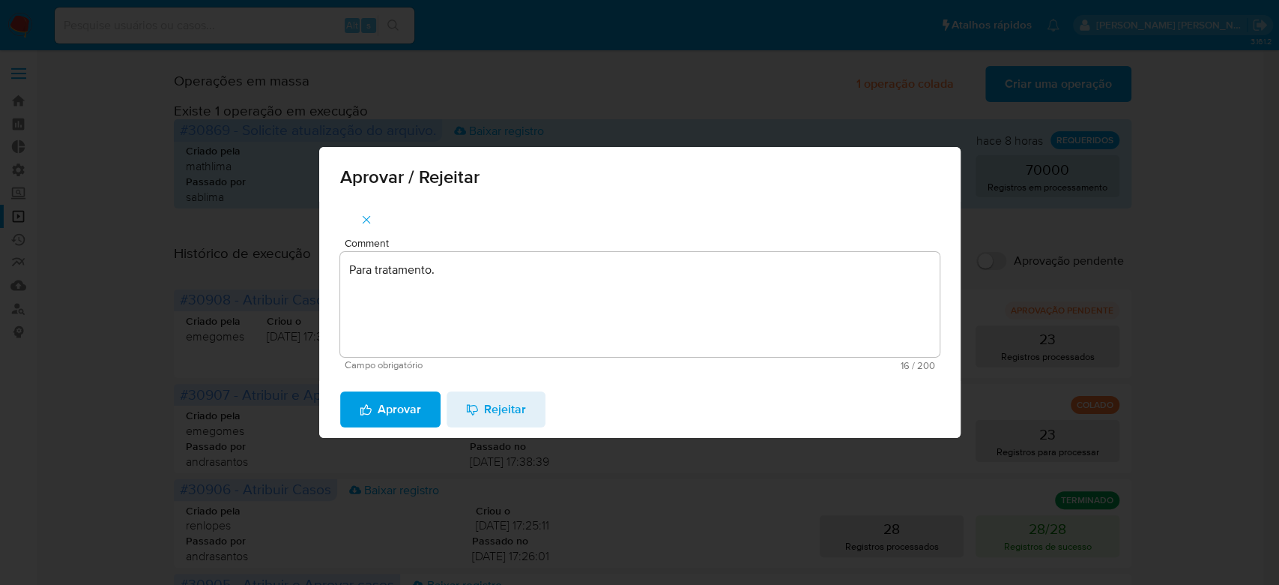
click at [399, 410] on span "Aprovar" at bounding box center [390, 409] width 61 height 33
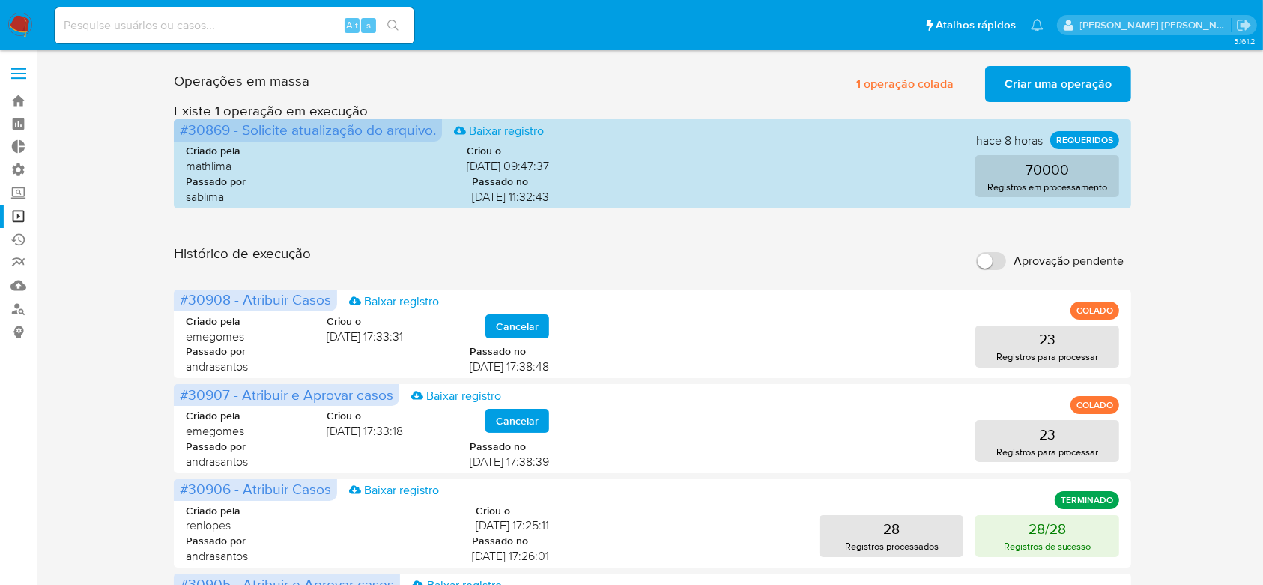
click at [220, 28] on input at bounding box center [235, 25] width 360 height 19
click at [262, 25] on input at bounding box center [235, 25] width 360 height 19
paste input "Bc0dNKauwjGtSS6wSSYGWPX6"
type input "Bc0dNKauwjGtSS6wSSYGWPX6"
click at [402, 24] on button "search-icon" at bounding box center [393, 25] width 31 height 21
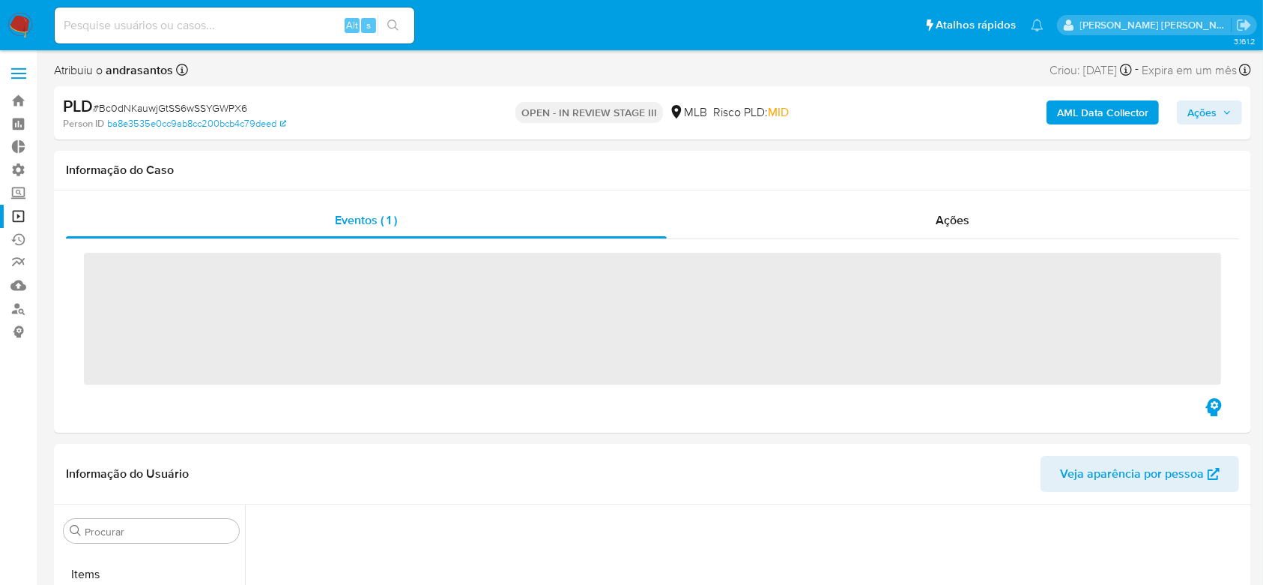
scroll to position [777, 0]
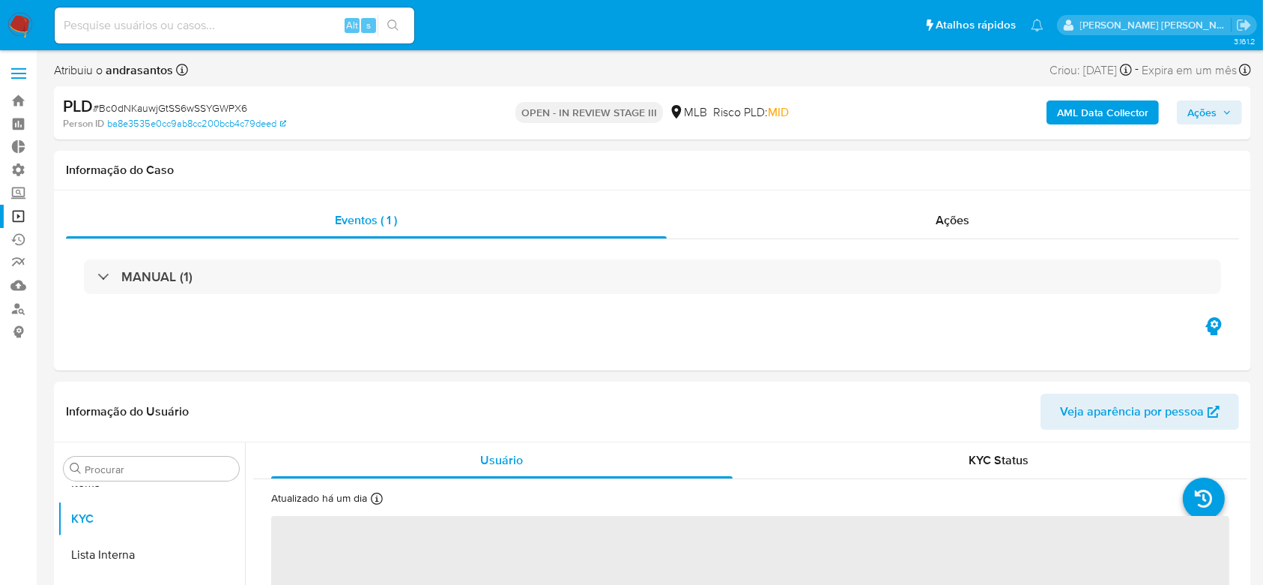
select select "10"
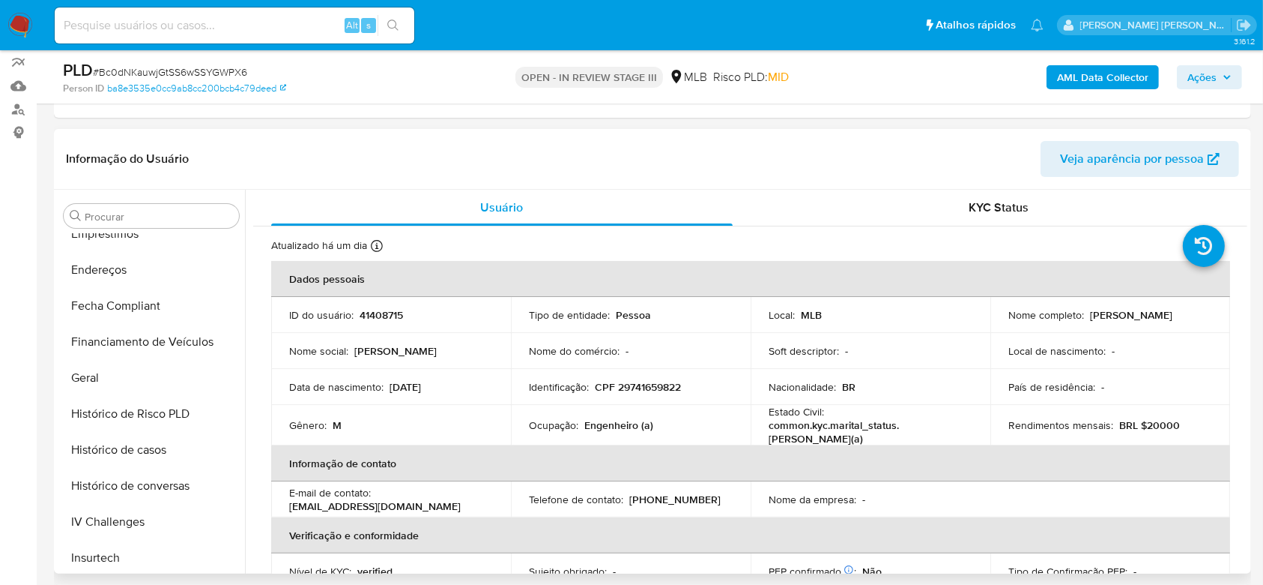
scroll to position [277, 0]
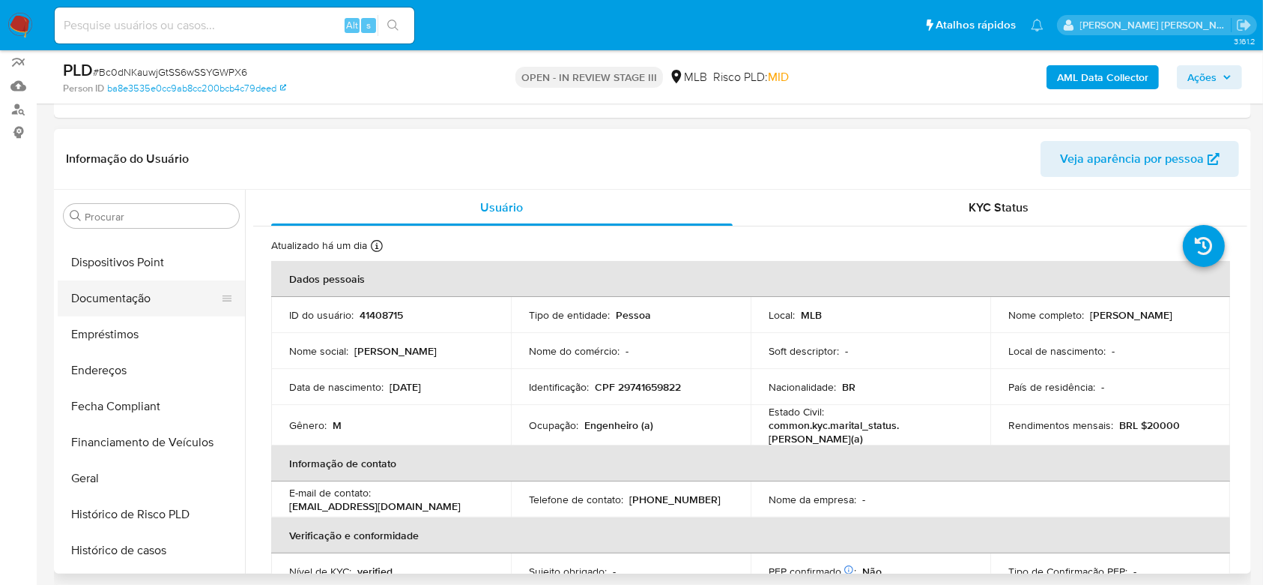
click at [132, 304] on button "Documentação" at bounding box center [145, 298] width 175 height 36
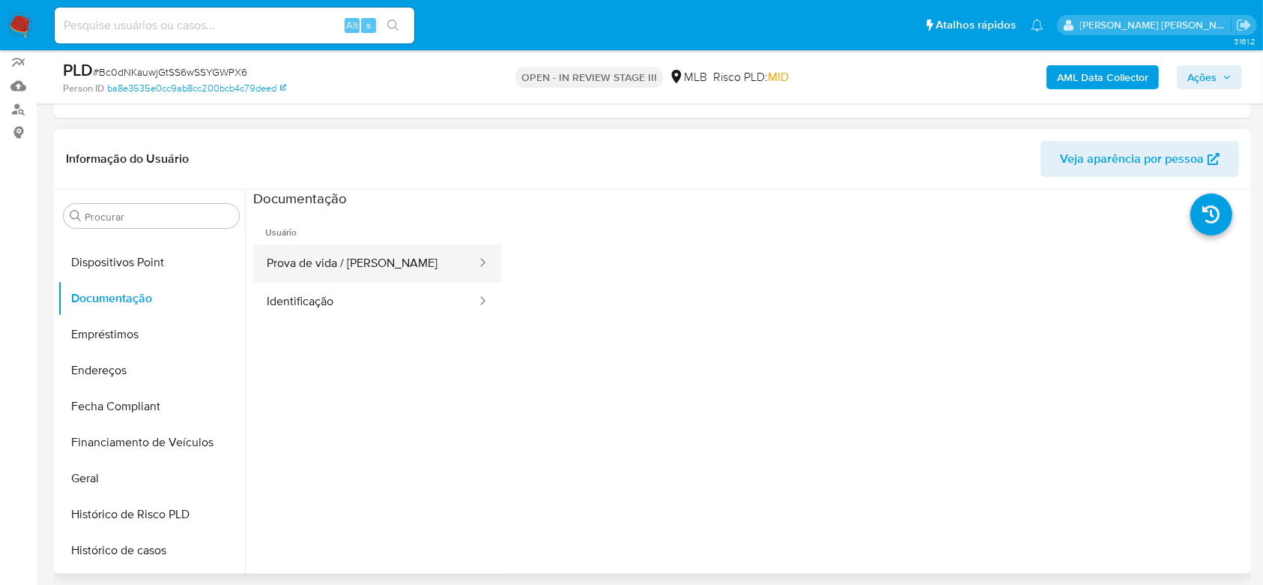
click at [312, 254] on button "Prova de vida / [PERSON_NAME]" at bounding box center [365, 263] width 225 height 38
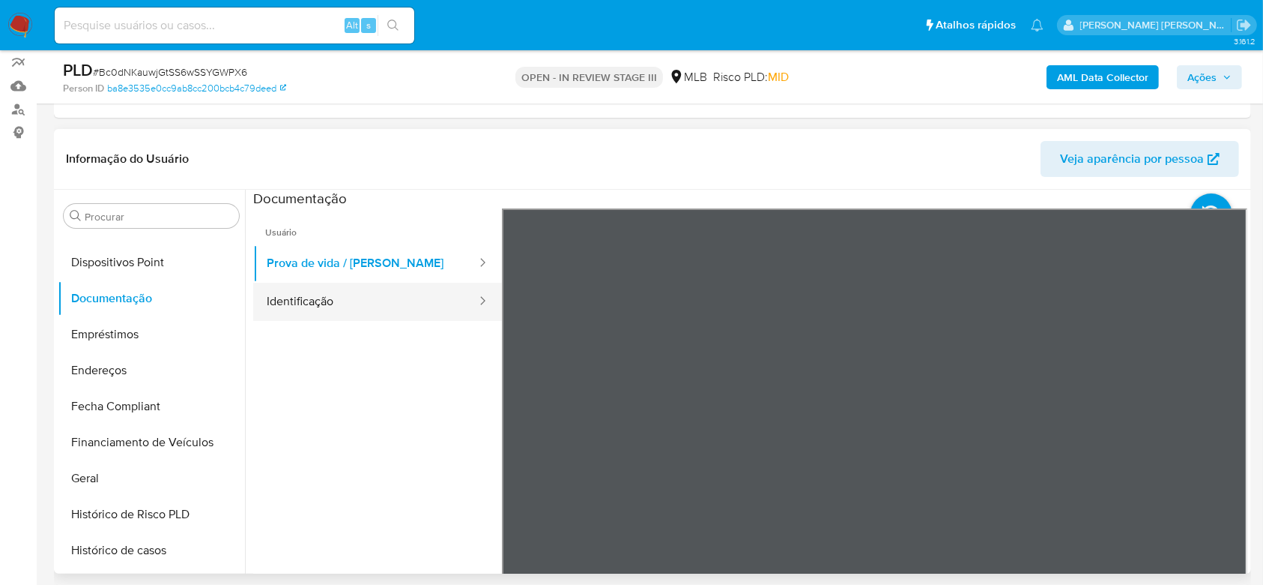
click at [312, 301] on button "Identificação" at bounding box center [365, 302] width 225 height 38
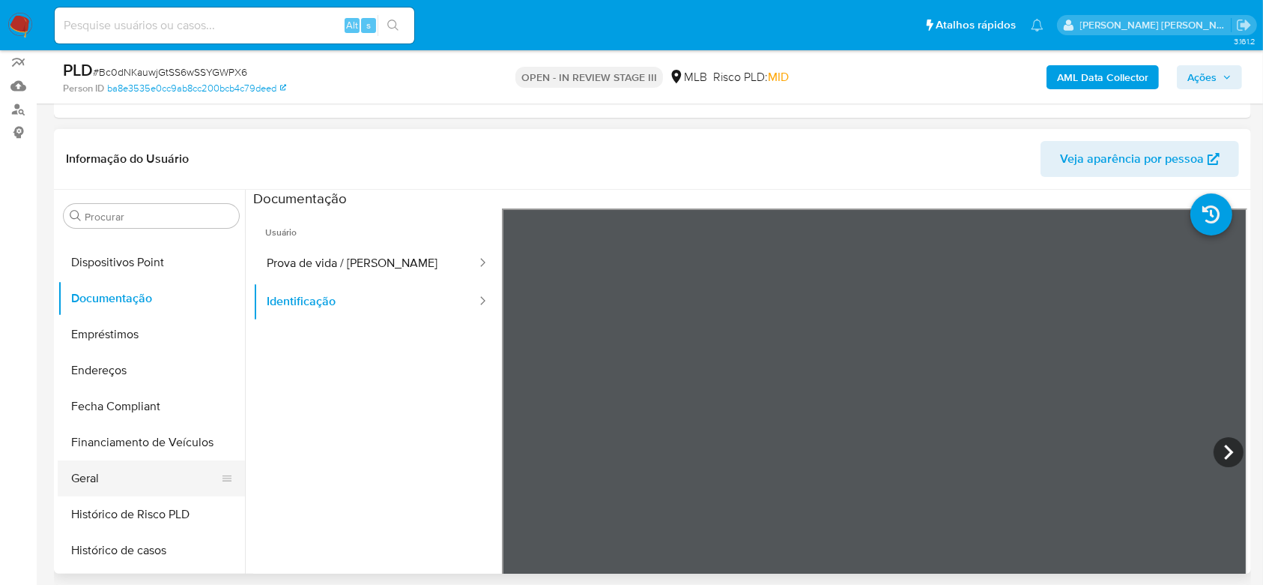
click at [115, 460] on button "Geral" at bounding box center [145, 478] width 175 height 36
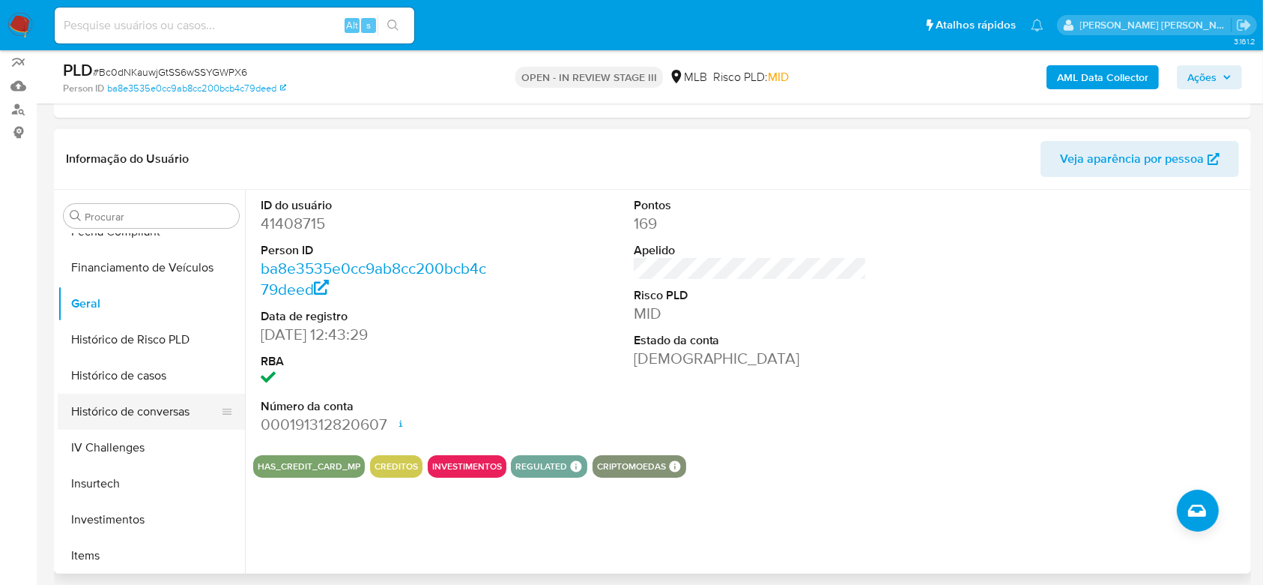
scroll to position [477, 0]
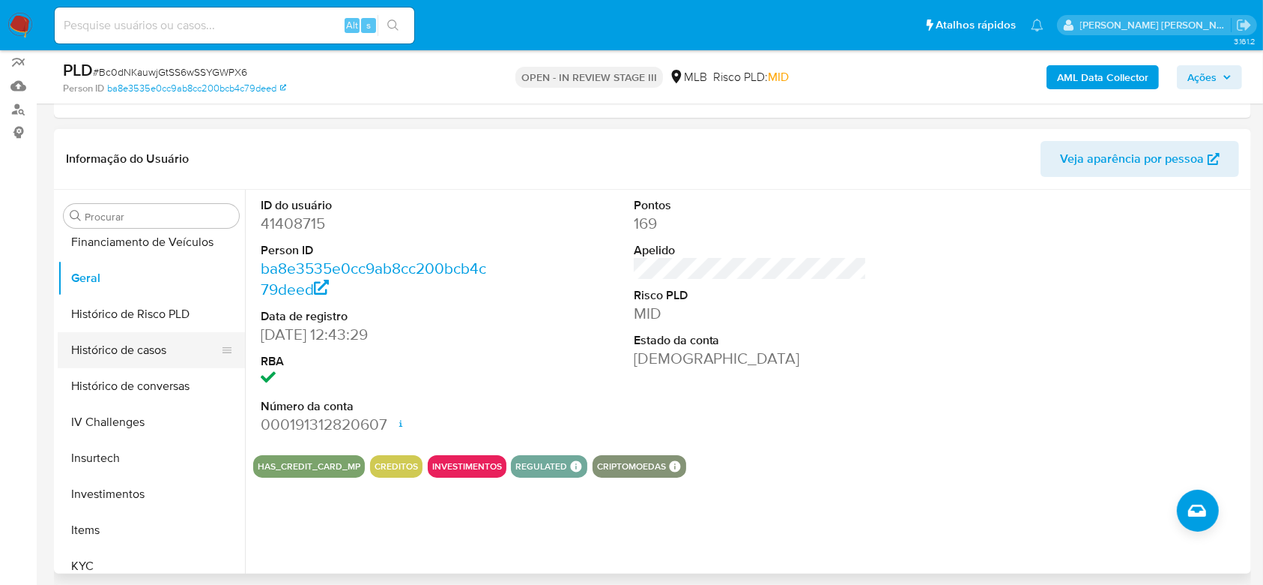
click at [131, 350] on button "Histórico de casos" at bounding box center [145, 350] width 175 height 36
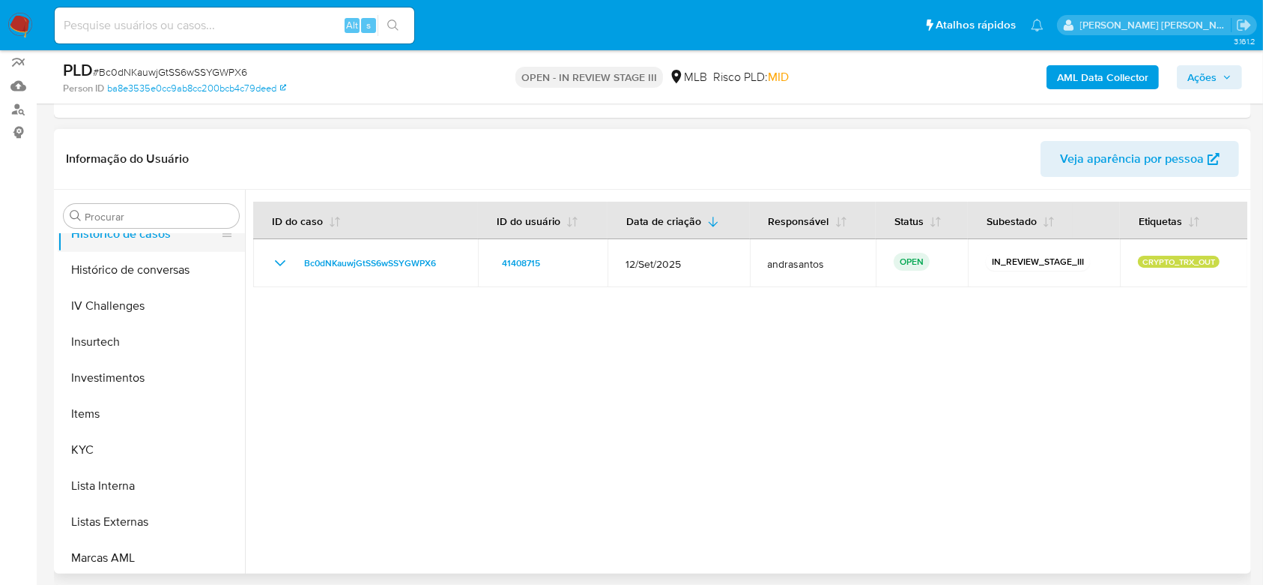
scroll to position [677, 0]
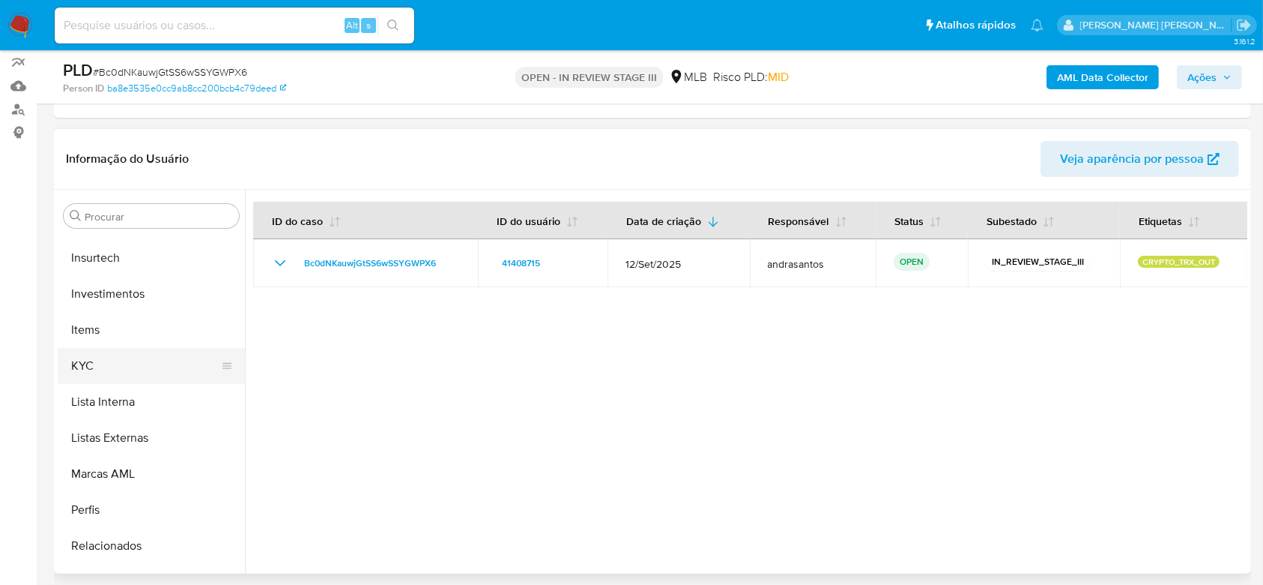
click at [134, 359] on button "KYC" at bounding box center [145, 366] width 175 height 36
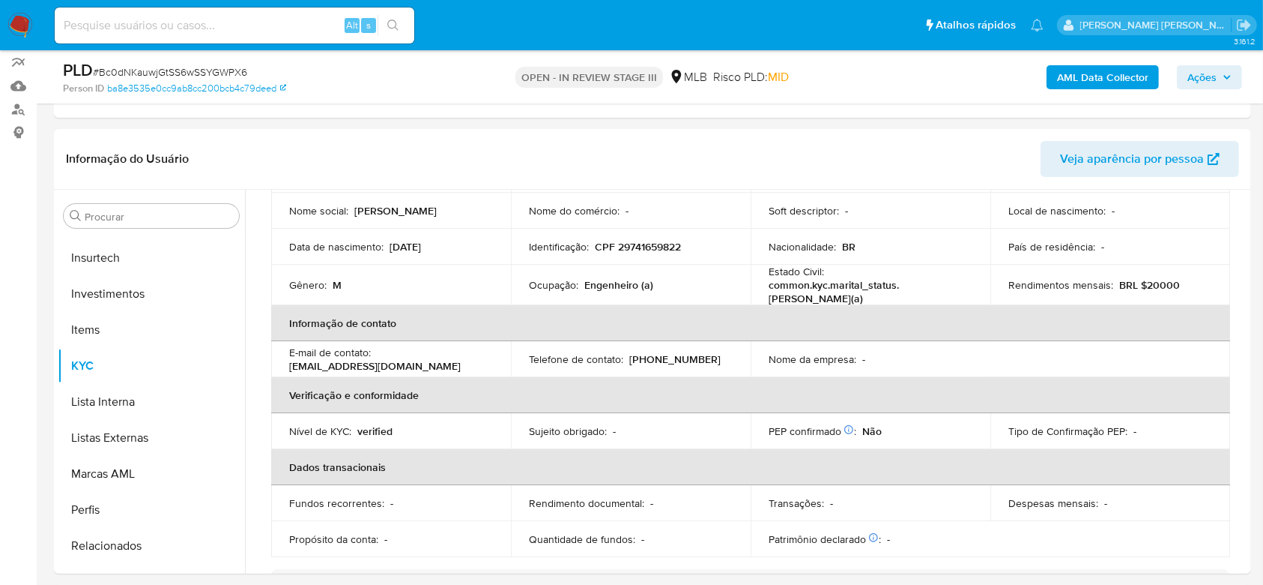
scroll to position [0, 0]
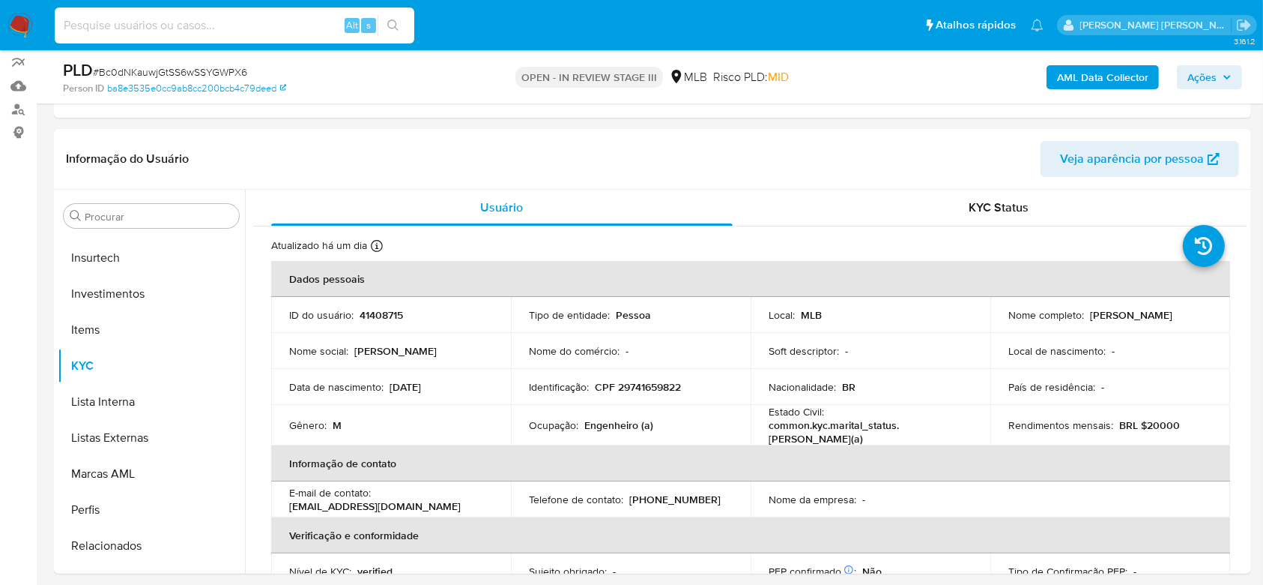
click at [169, 25] on input at bounding box center [235, 25] width 360 height 19
paste input "SgahviiZNT7ZOdf2agfI3S4h"
type input "SgahviiZNT7ZOdf2agfI3S4h"
click at [402, 24] on button "search-icon" at bounding box center [393, 25] width 31 height 21
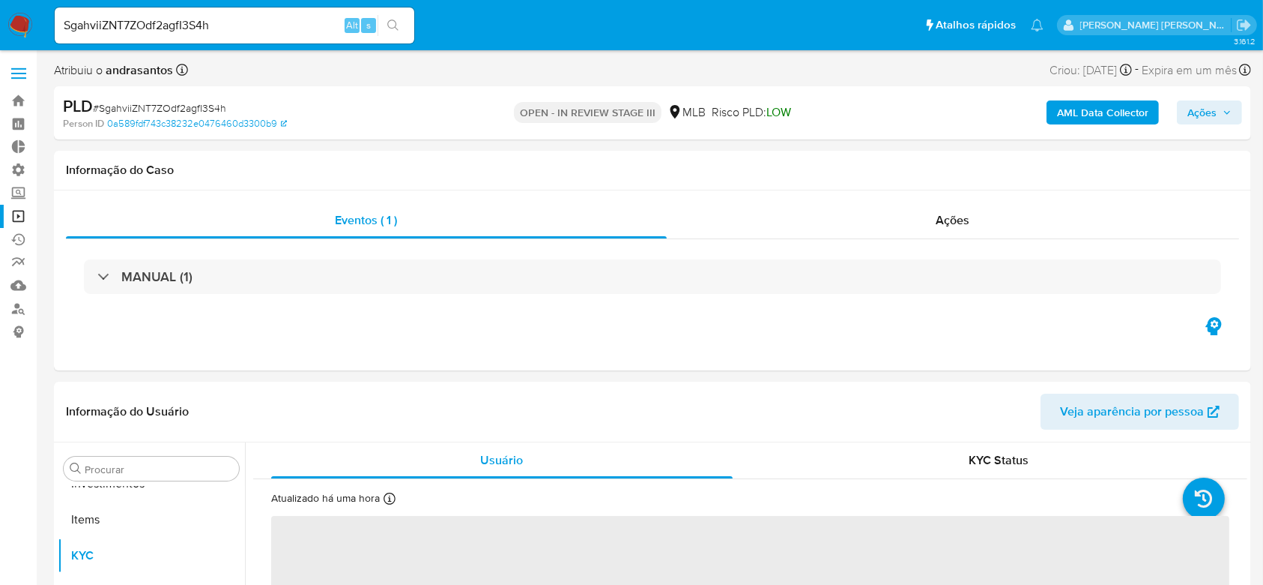
scroll to position [777, 0]
select select "10"
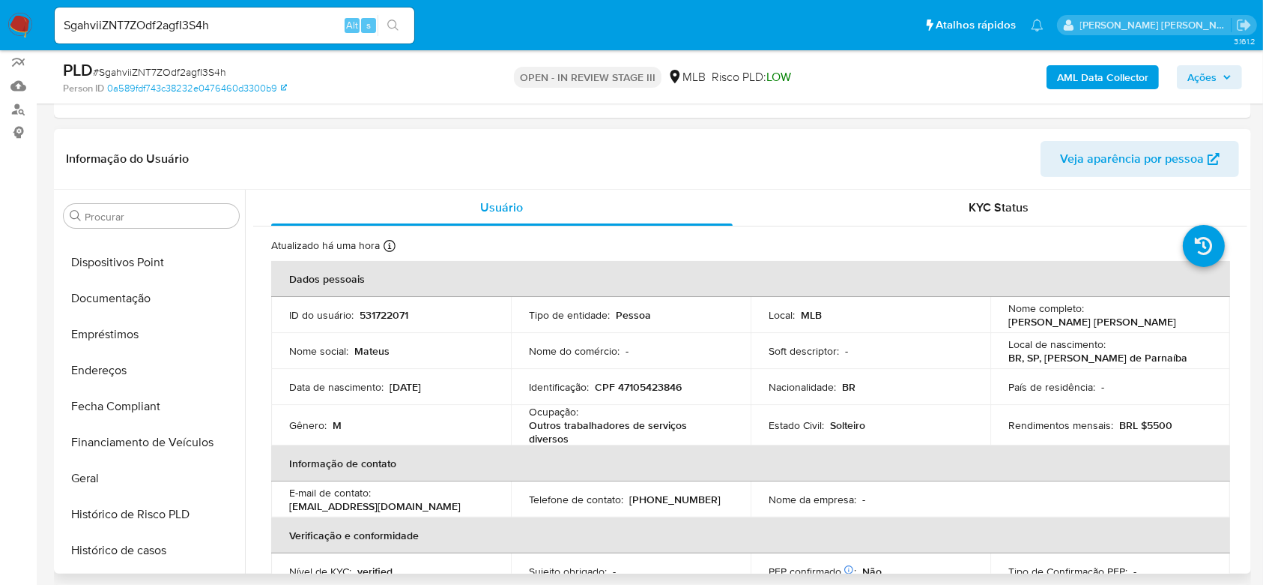
scroll to position [178, 0]
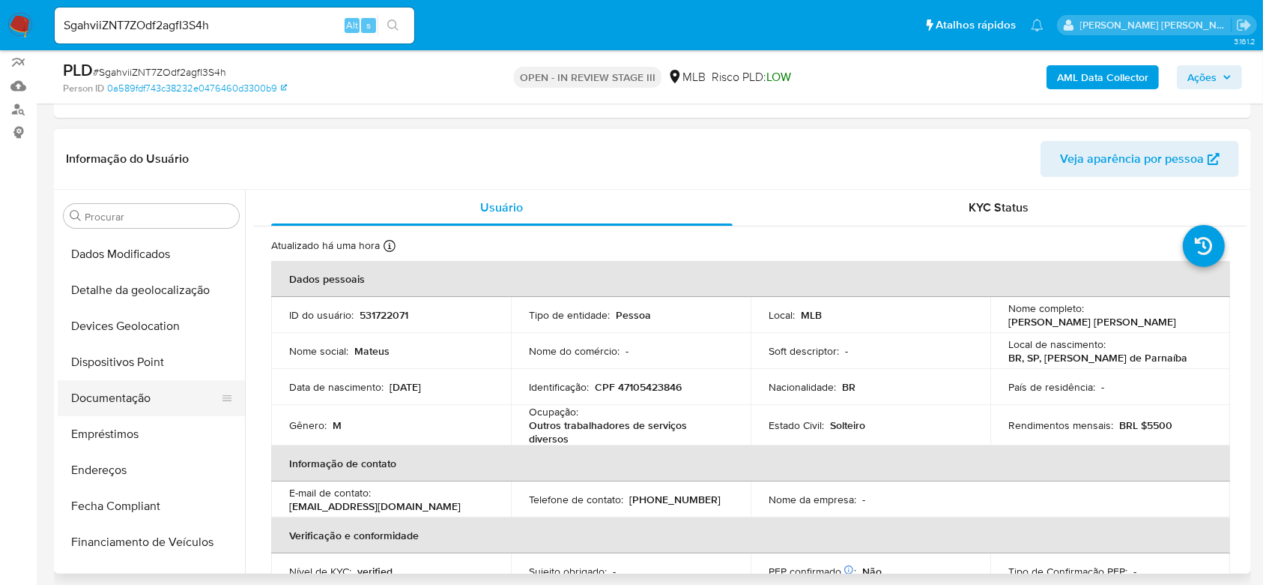
click at [144, 395] on button "Documentação" at bounding box center [145, 398] width 175 height 36
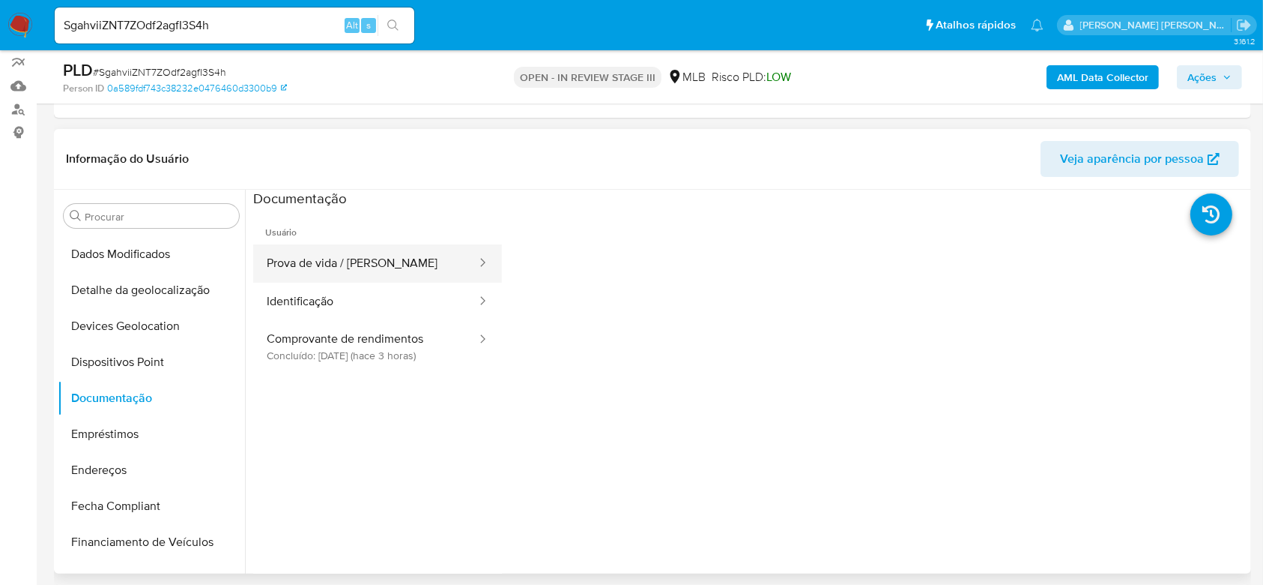
click at [357, 264] on button "Prova de vida / Selfie" at bounding box center [365, 263] width 225 height 38
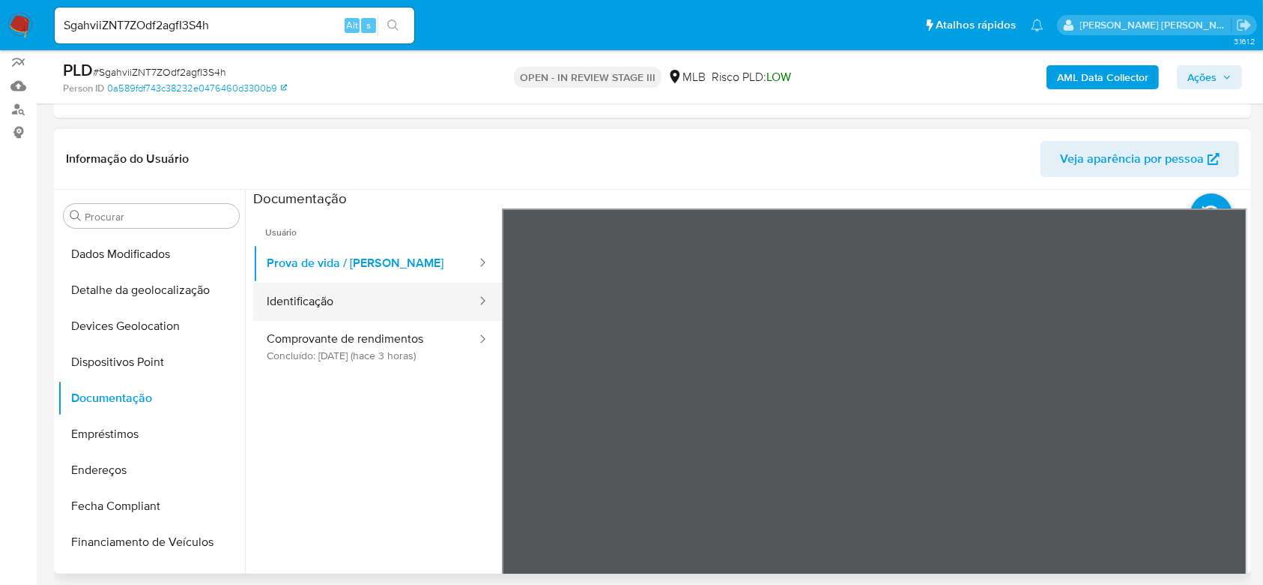
click at [341, 306] on button "Identificação" at bounding box center [365, 302] width 225 height 38
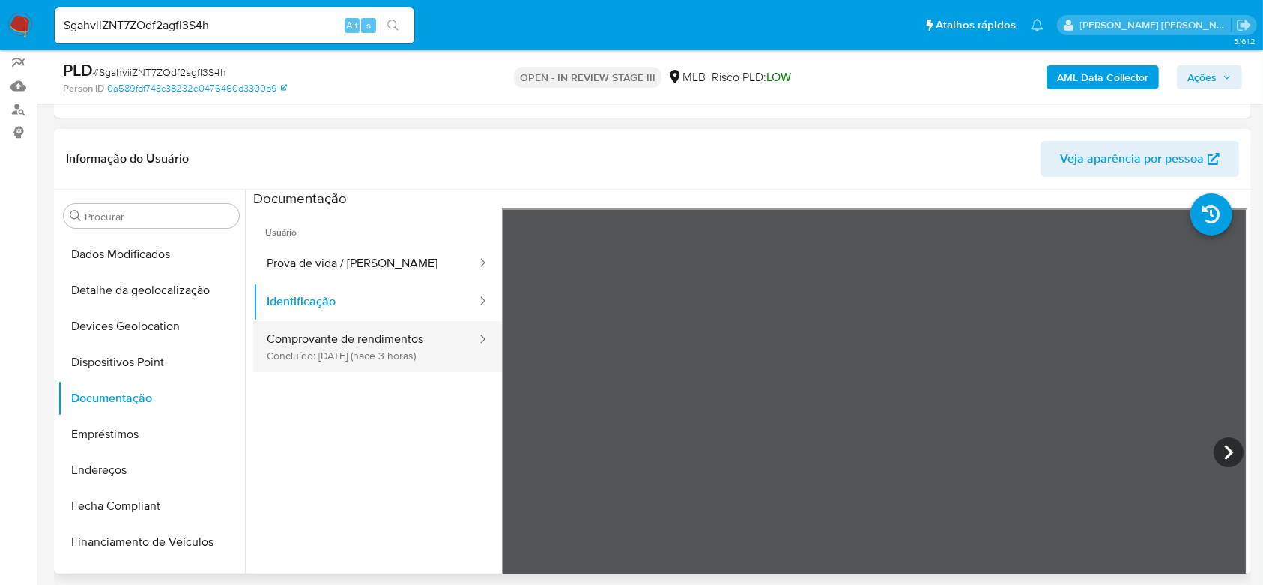
click at [347, 345] on button "Comprovante de rendimentos Concluído: 26/09/2025 (hace 3 horas)" at bounding box center [365, 346] width 225 height 51
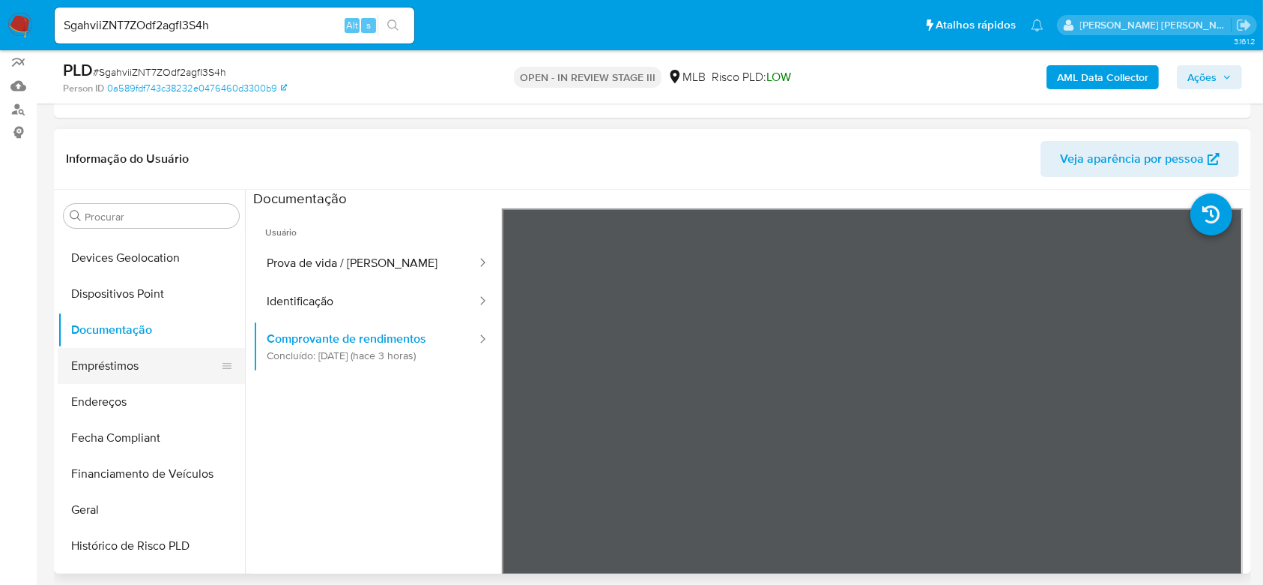
scroll to position [277, 0]
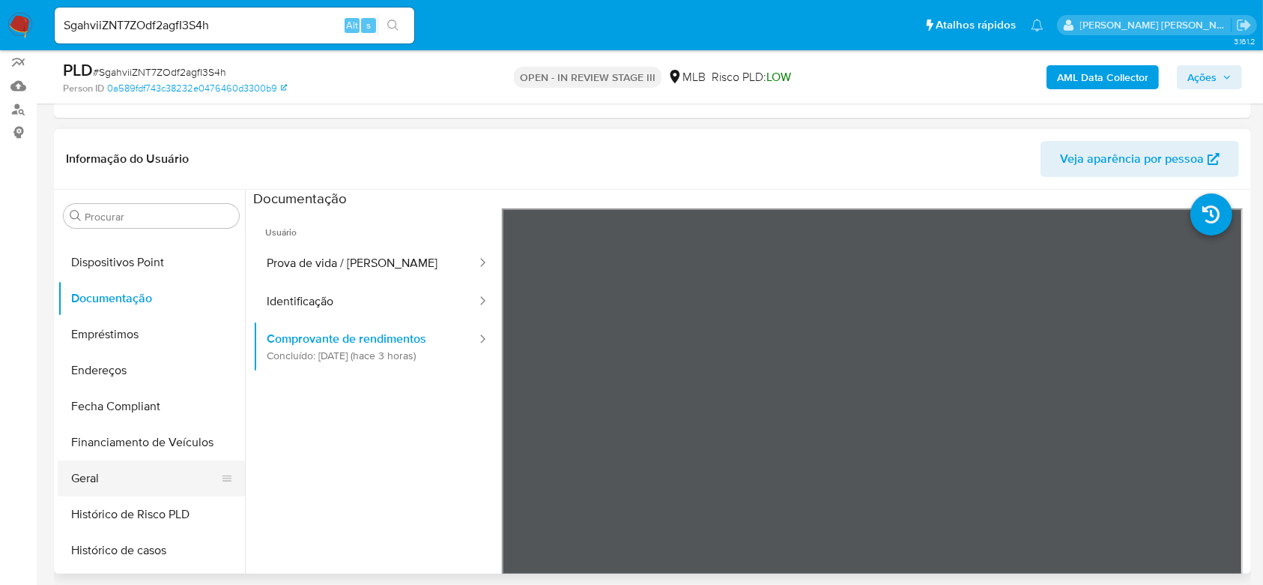
click at [118, 476] on button "Geral" at bounding box center [145, 478] width 175 height 36
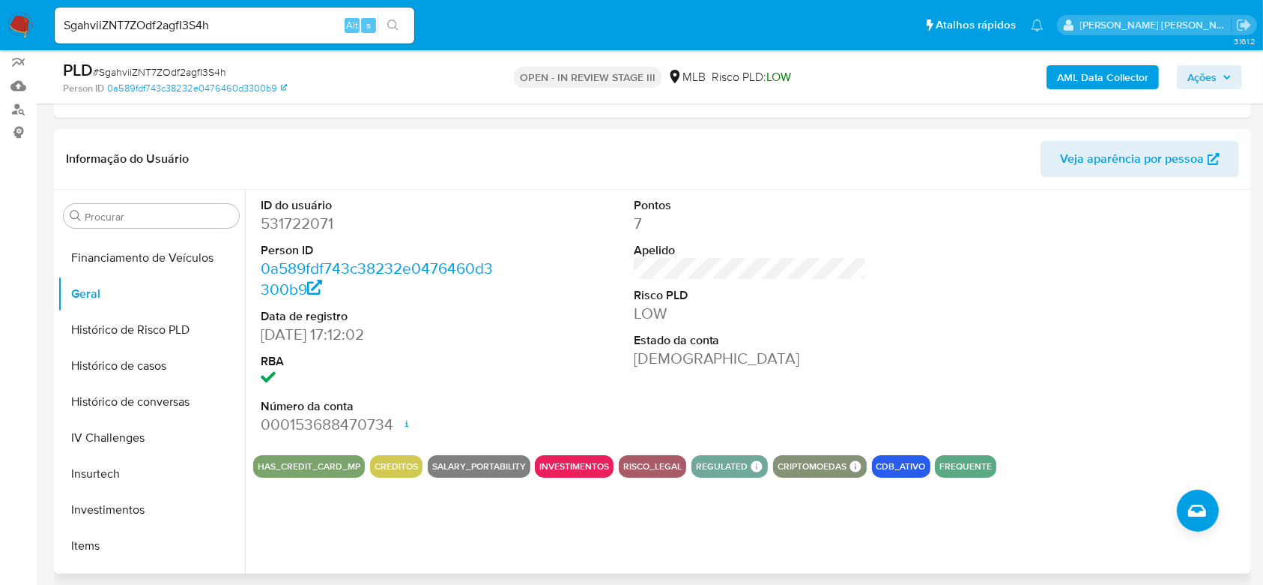
scroll to position [477, 0]
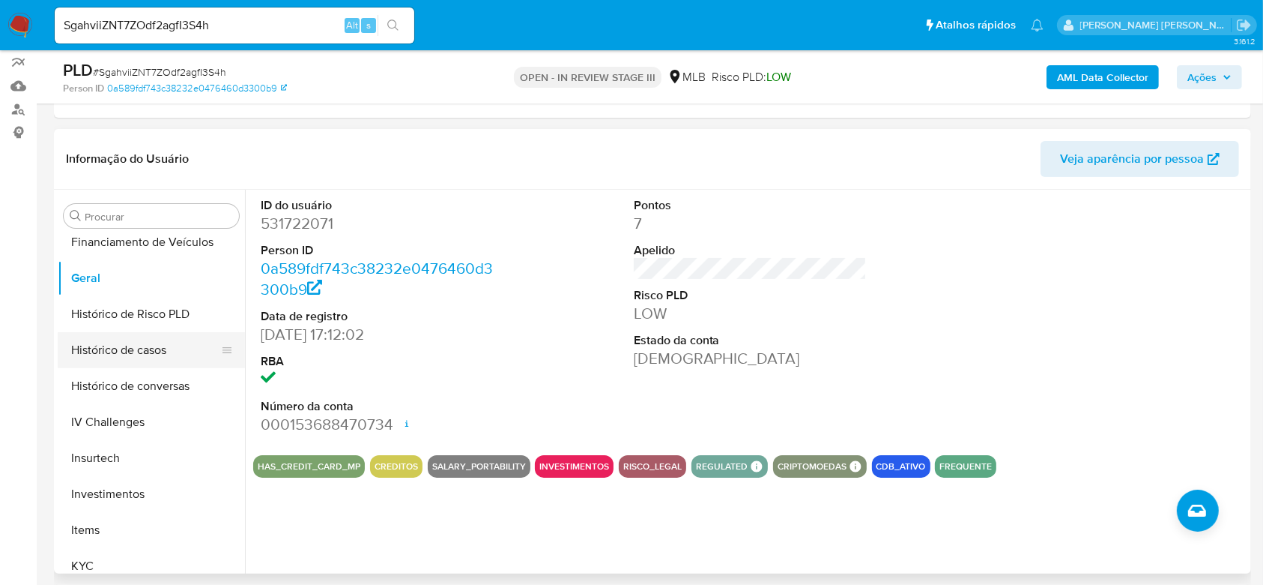
click at [132, 351] on button "Histórico de casos" at bounding box center [145, 350] width 175 height 36
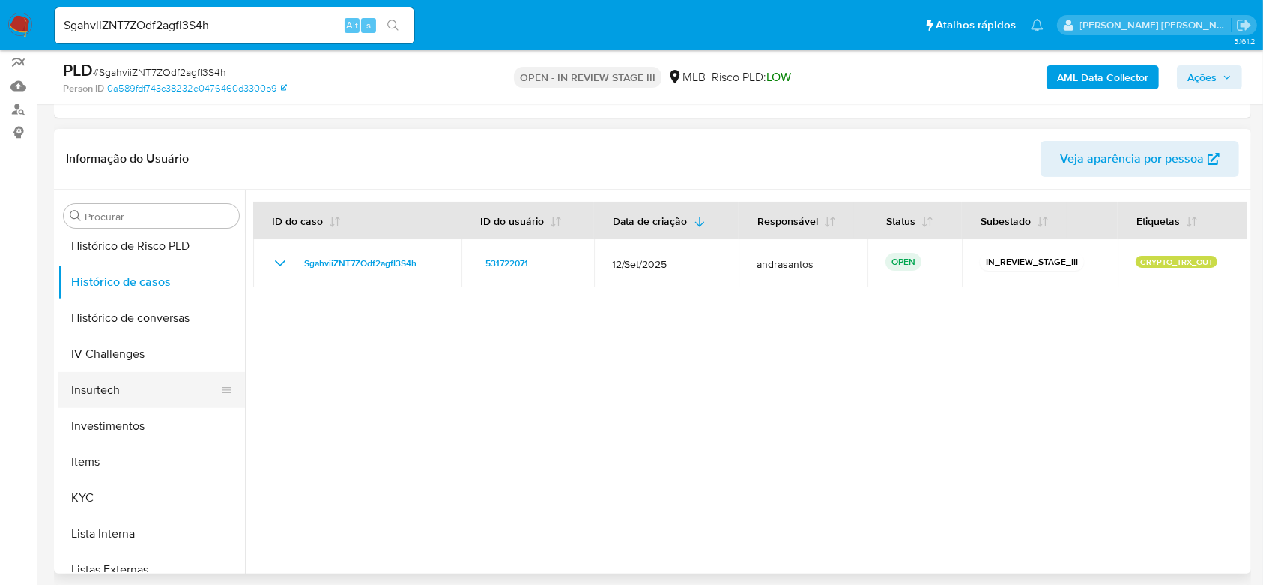
scroll to position [577, 0]
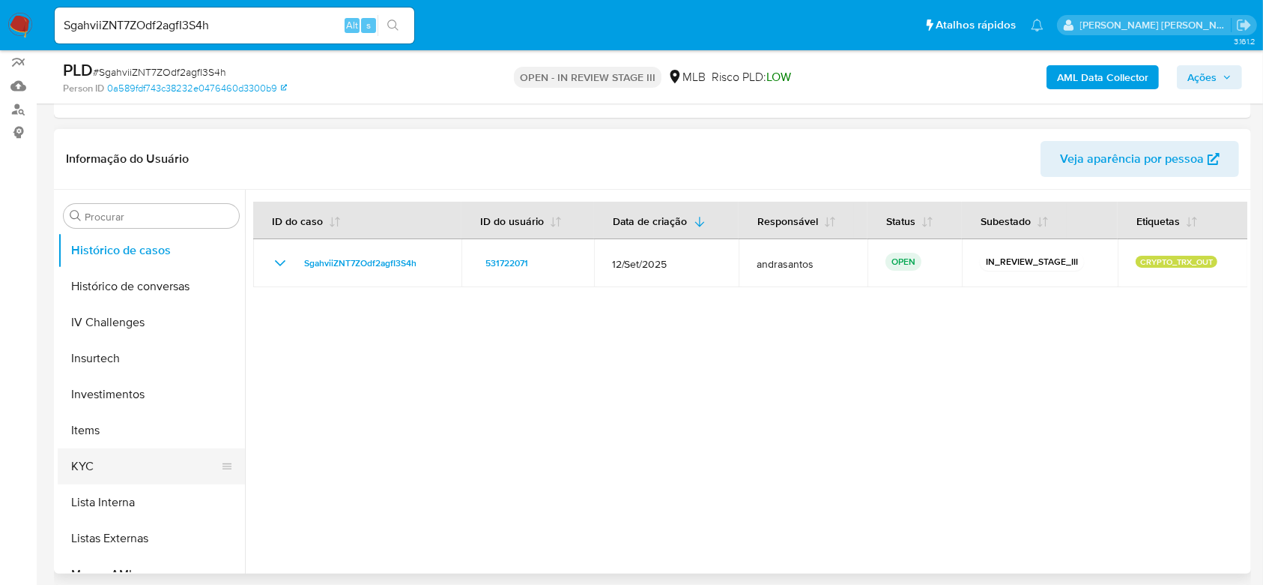
click at [126, 456] on button "KYC" at bounding box center [145, 466] width 175 height 36
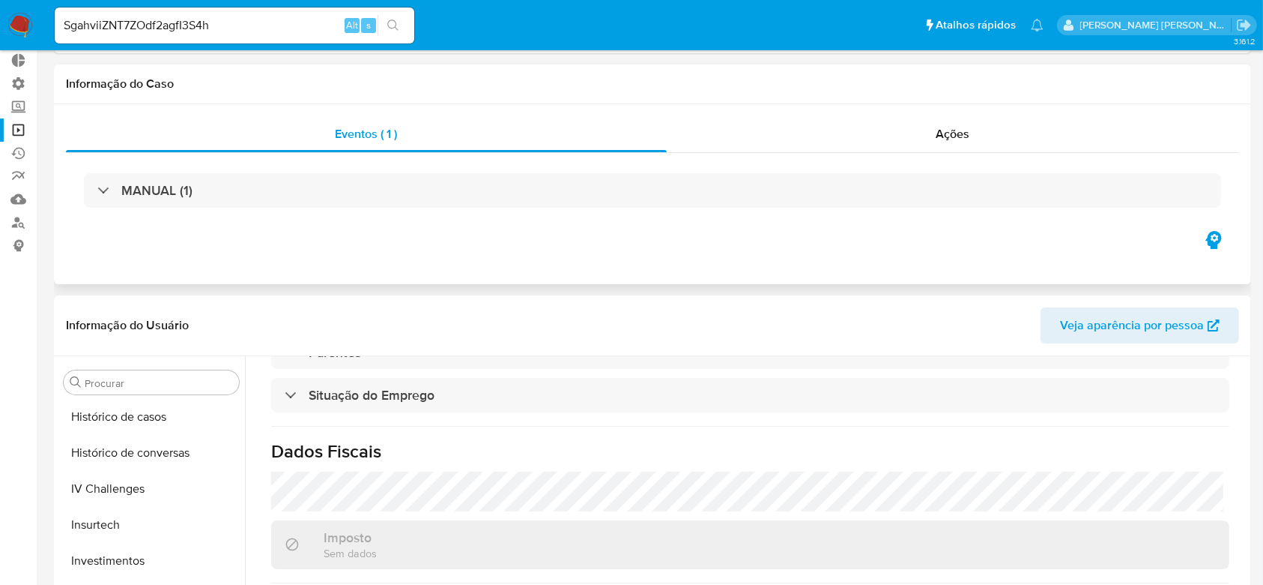
scroll to position [0, 0]
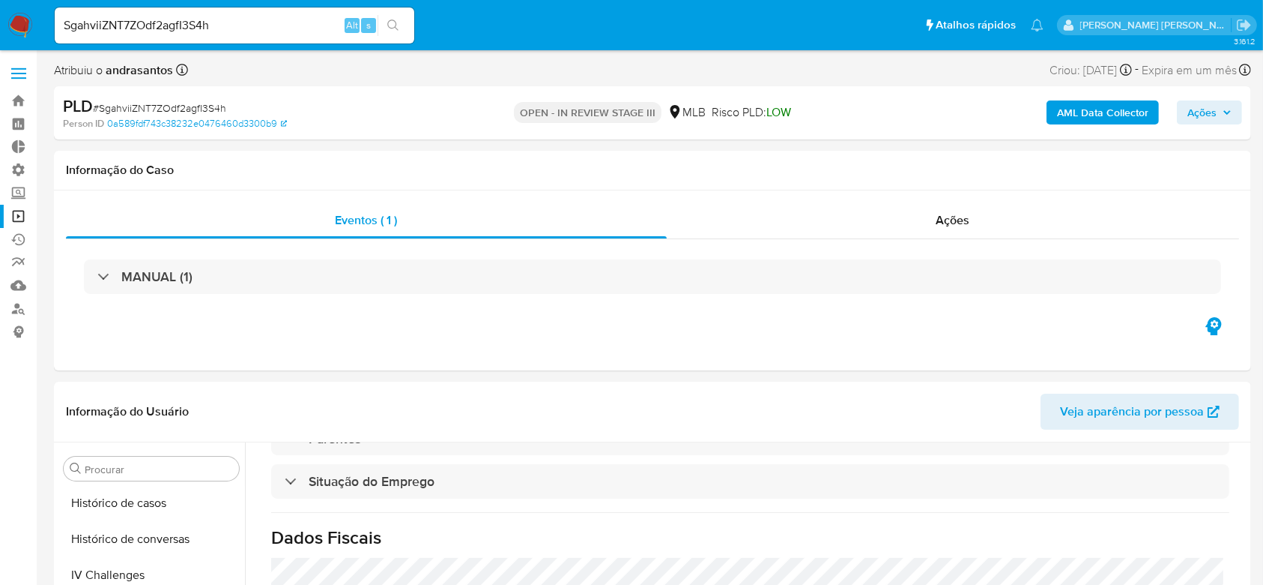
click at [17, 211] on link "Operações em massa" at bounding box center [89, 216] width 178 height 23
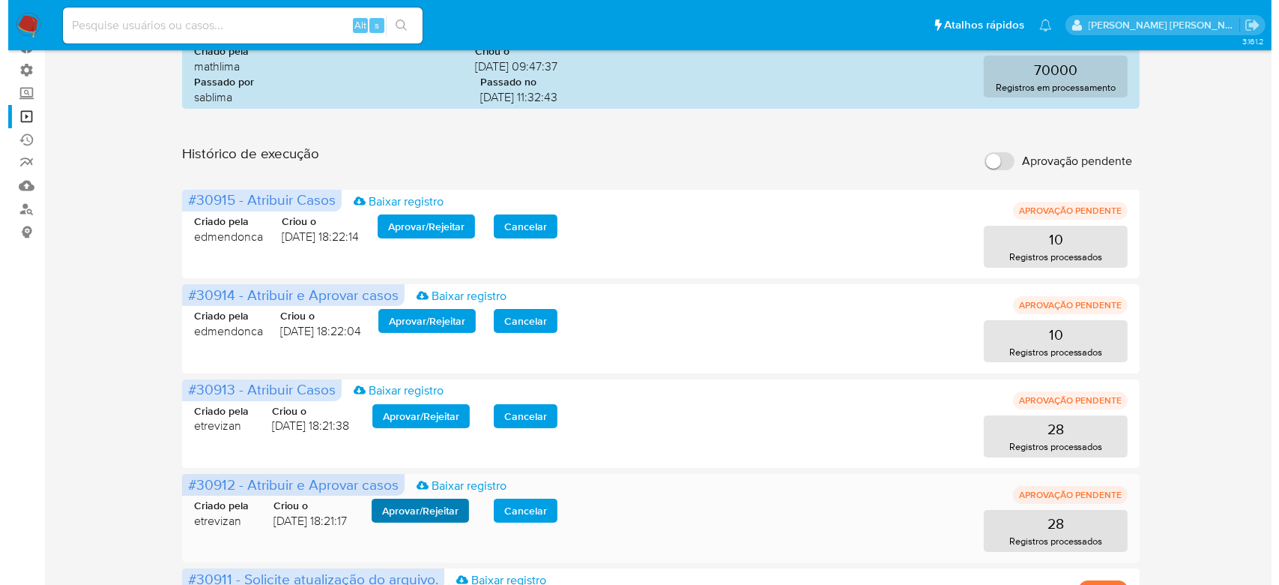
scroll to position [199, 0]
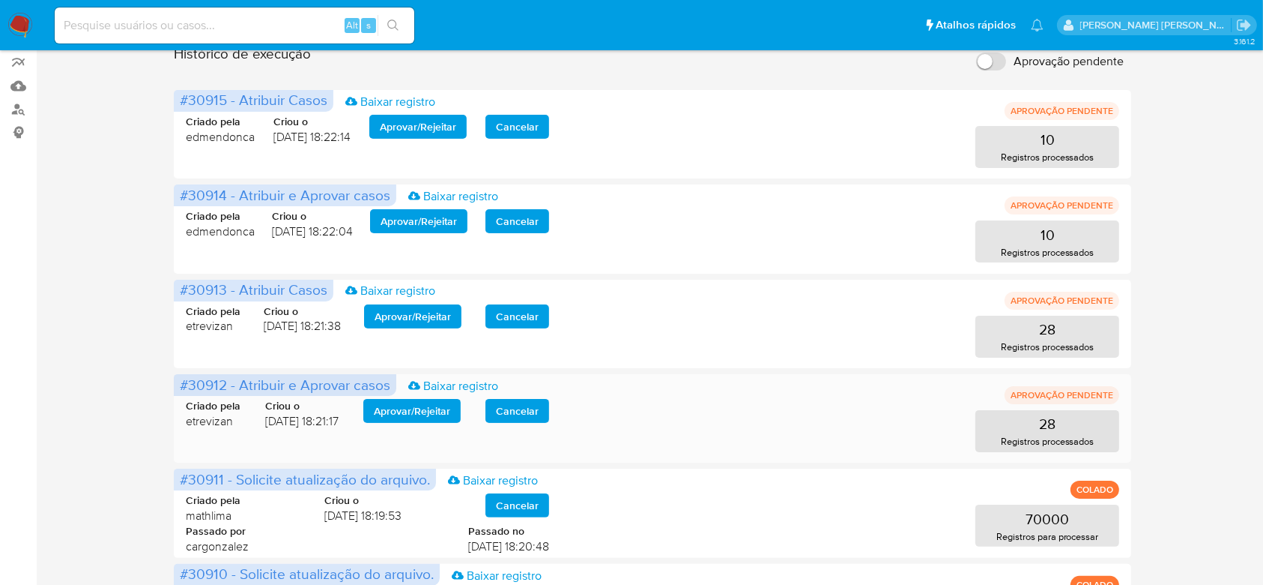
click at [444, 405] on span "Aprovar / Rejeitar" at bounding box center [412, 410] width 76 height 21
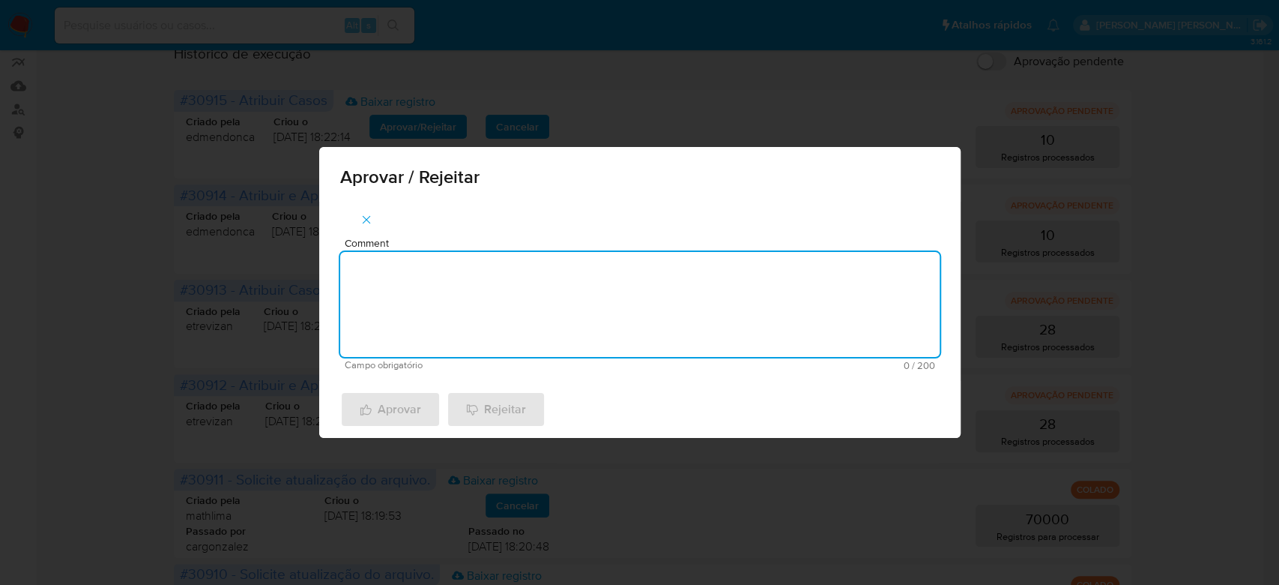
click at [468, 322] on textarea "Comment" at bounding box center [640, 304] width 600 height 105
drag, startPoint x: 457, startPoint y: 268, endPoint x: 284, endPoint y: 245, distance: 174.7
click at [284, 245] on div "Aprovar / Rejeitar Comment Para tratamento. Campo obrigatório 16 / 200 184 cara…" at bounding box center [639, 292] width 1279 height 585
click at [420, 308] on textarea "Para tratamento." at bounding box center [640, 304] width 600 height 105
type textarea "Para tratamento."
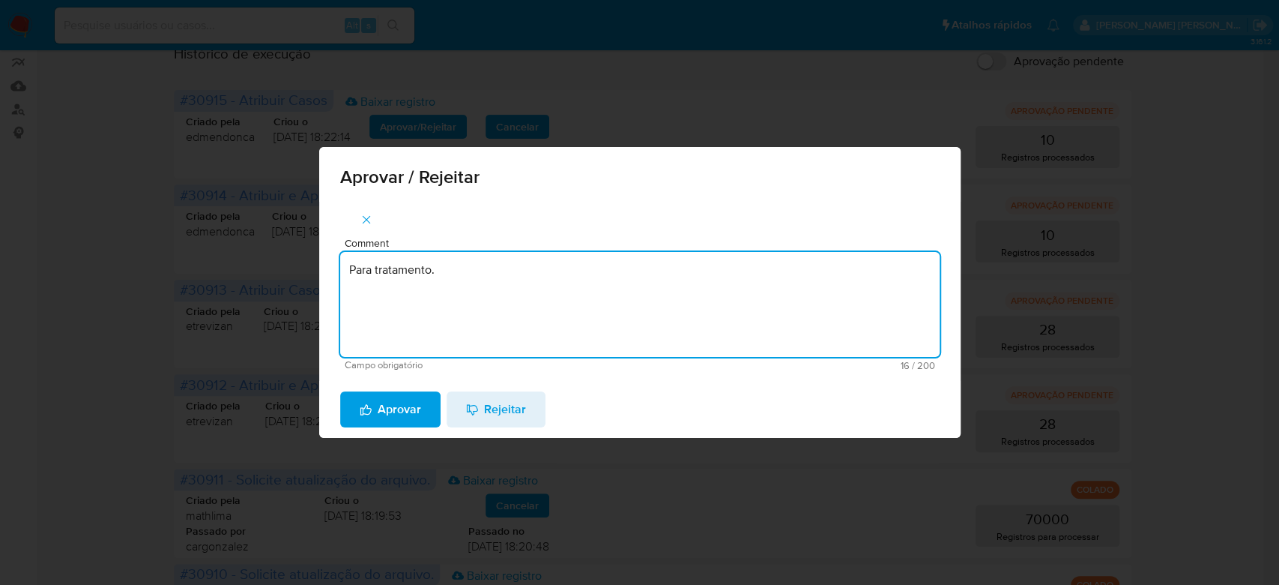
click at [402, 414] on span "Aprovar" at bounding box center [390, 409] width 61 height 33
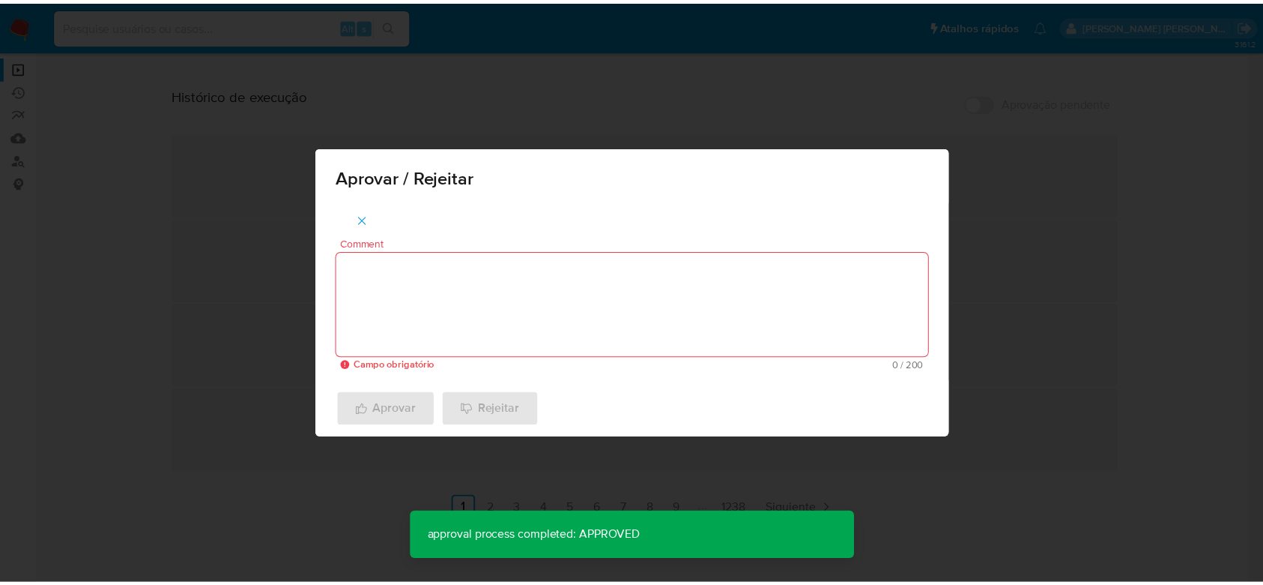
scroll to position [151, 0]
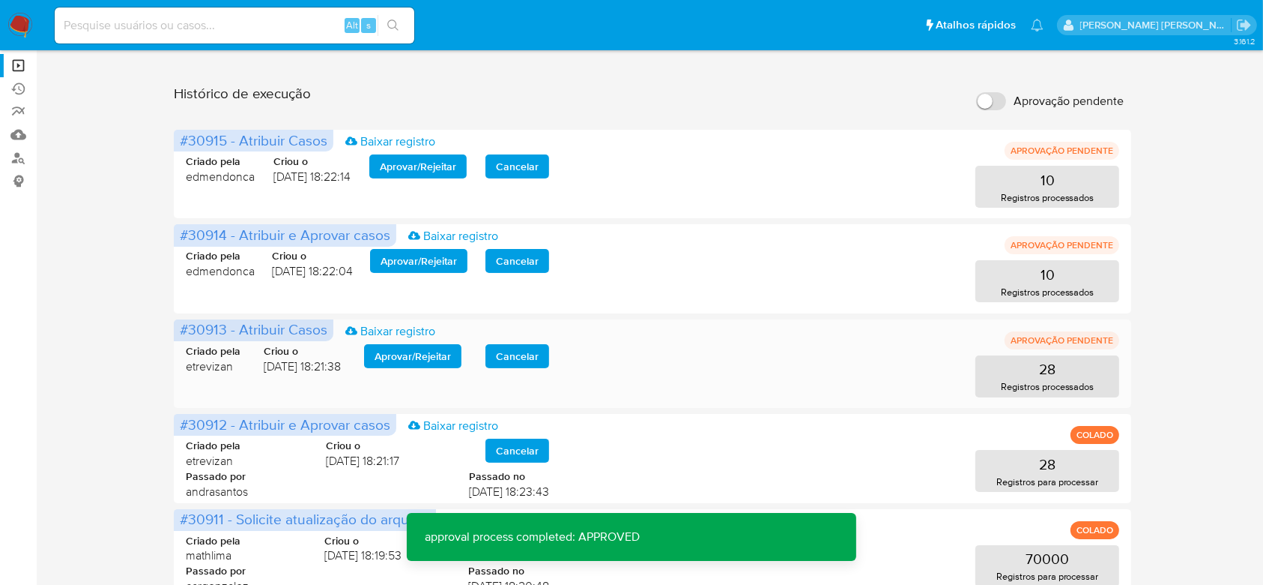
click at [420, 351] on span "Aprovar / Rejeitar" at bounding box center [413, 355] width 76 height 21
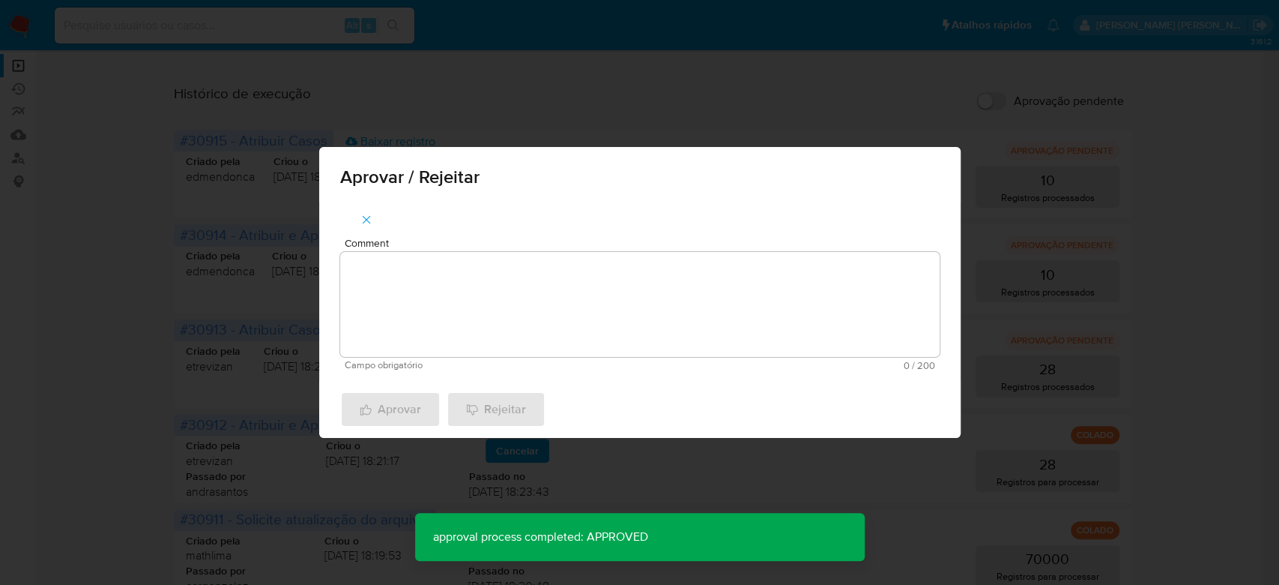
click at [438, 304] on textarea "Comment" at bounding box center [640, 304] width 600 height 105
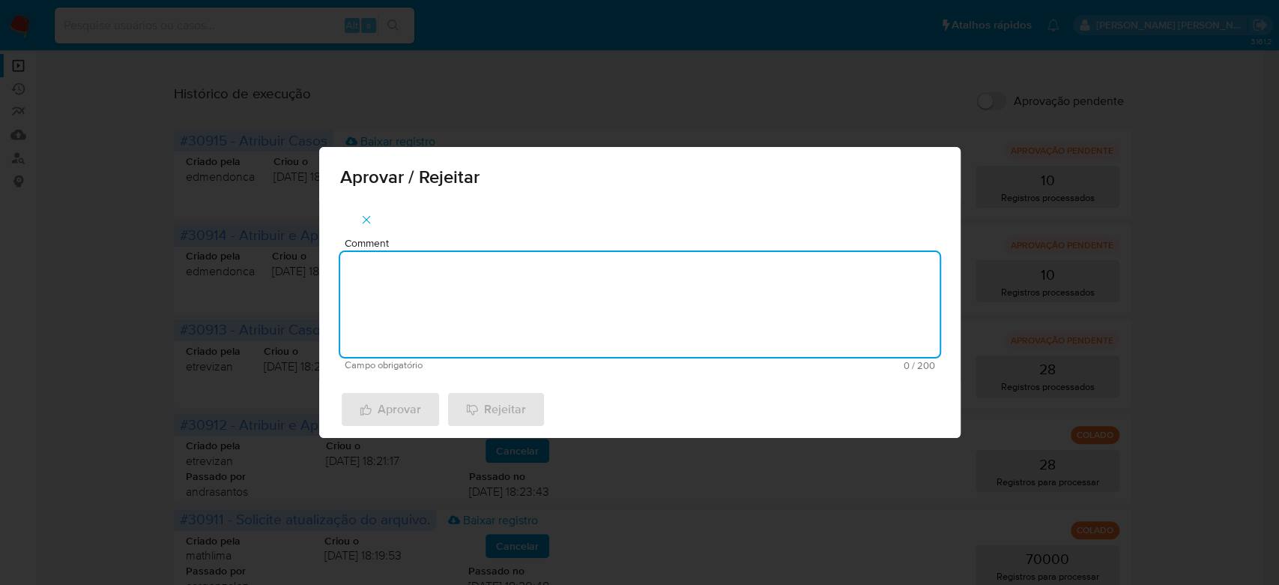
paste textarea "Para tratamento."
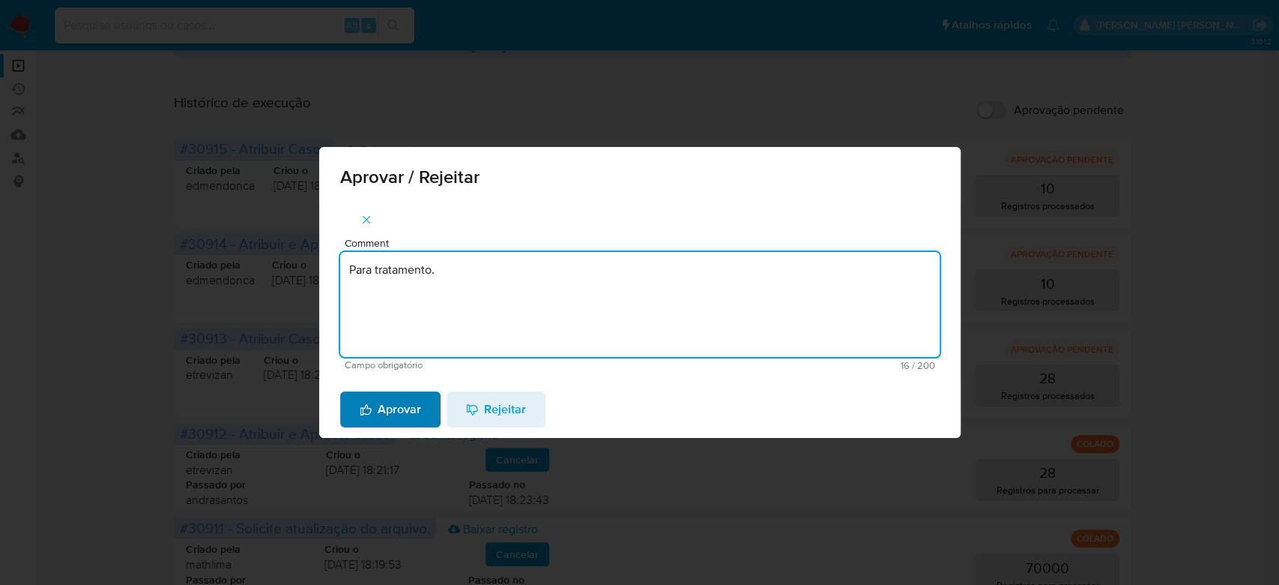
type textarea "Para tratamento."
click at [413, 414] on span "Aprovar" at bounding box center [390, 409] width 61 height 33
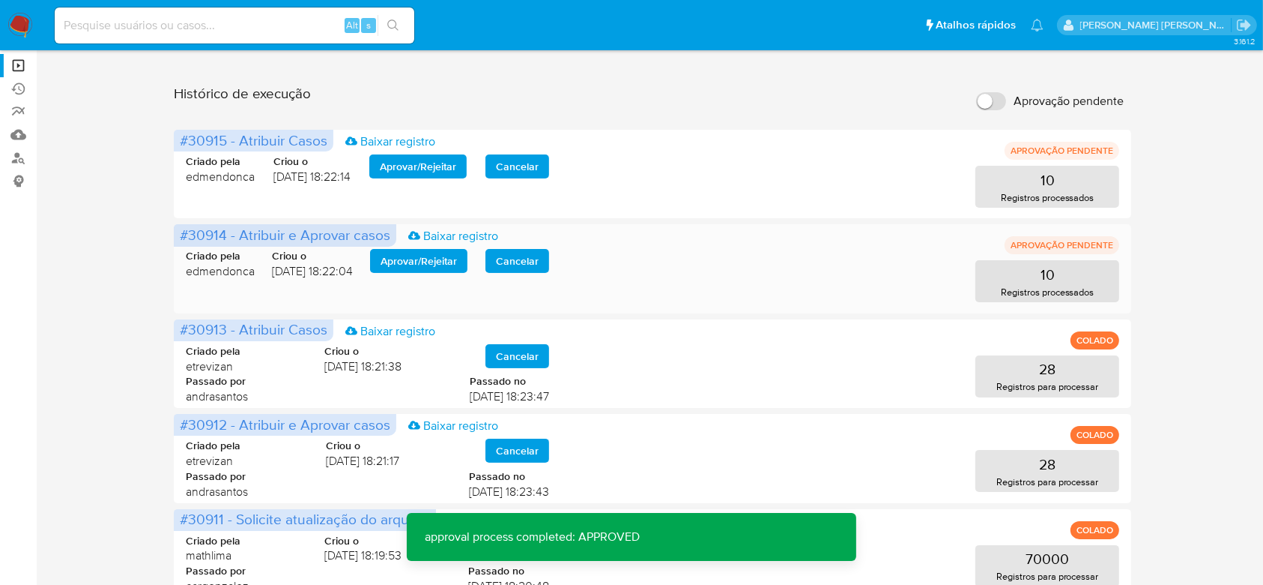
click at [431, 260] on span "Aprovar / Rejeitar" at bounding box center [419, 260] width 76 height 21
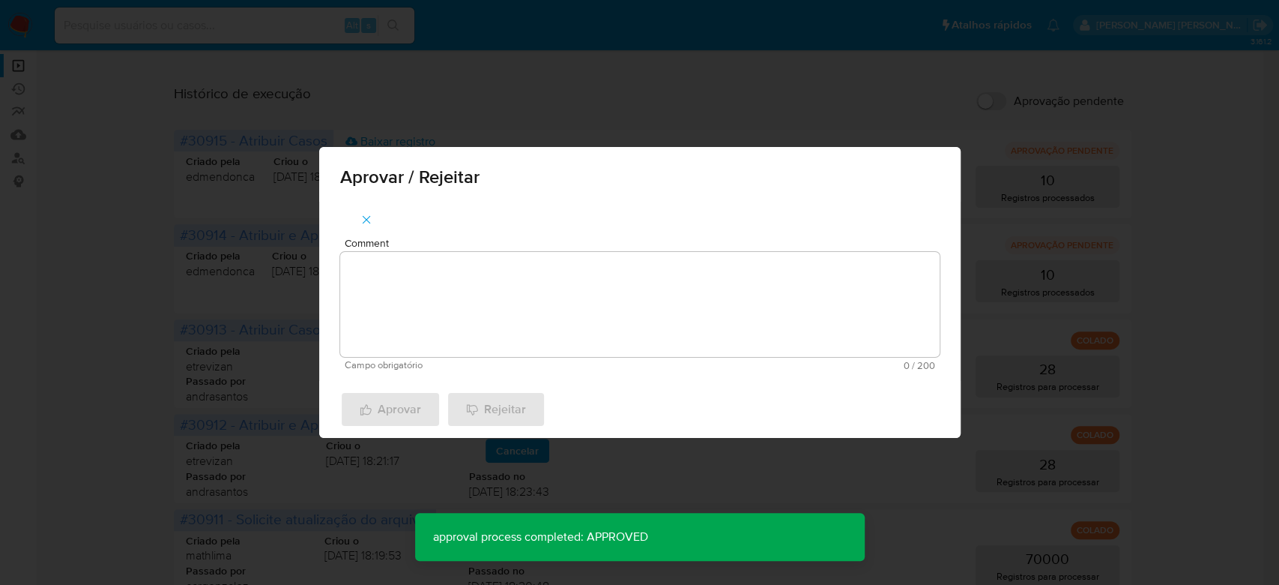
click at [405, 283] on textarea "Comment" at bounding box center [640, 304] width 600 height 105
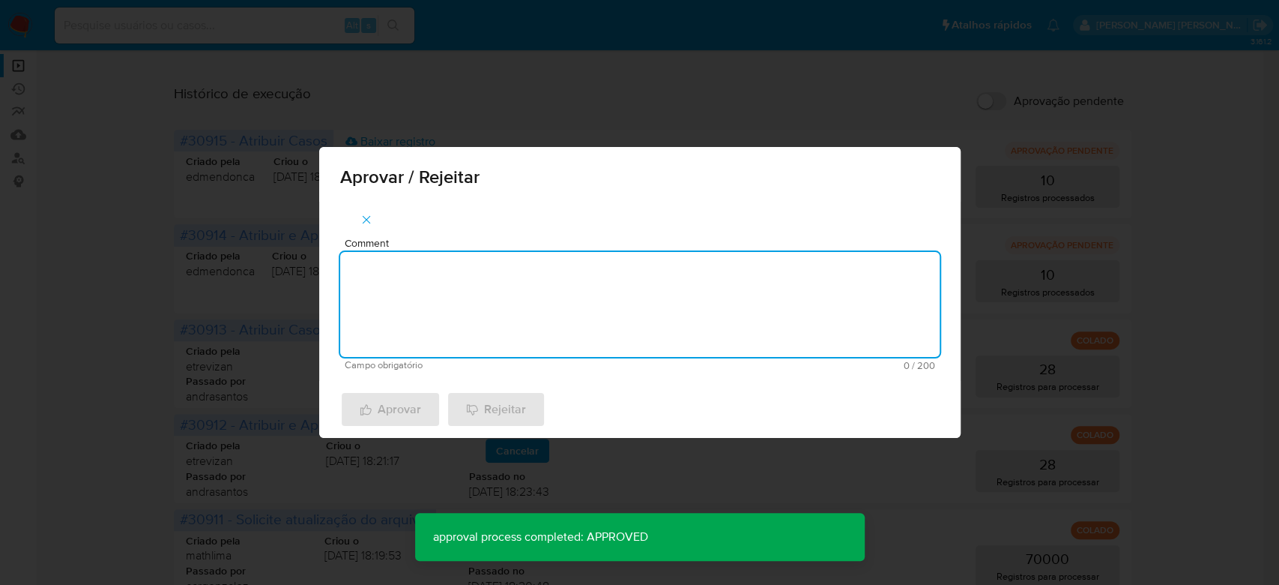
paste textarea "Para tratamento."
type textarea "Para tratamento."
click at [390, 422] on span "Aprovar" at bounding box center [390, 409] width 61 height 33
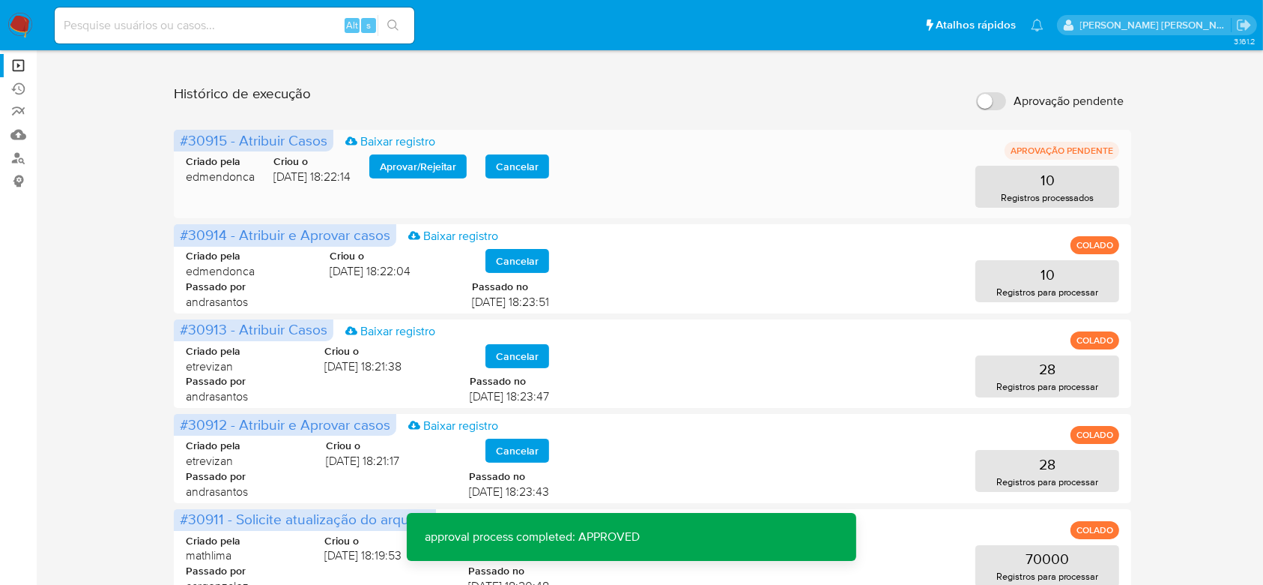
click at [424, 167] on span "Aprovar / Rejeitar" at bounding box center [418, 166] width 76 height 21
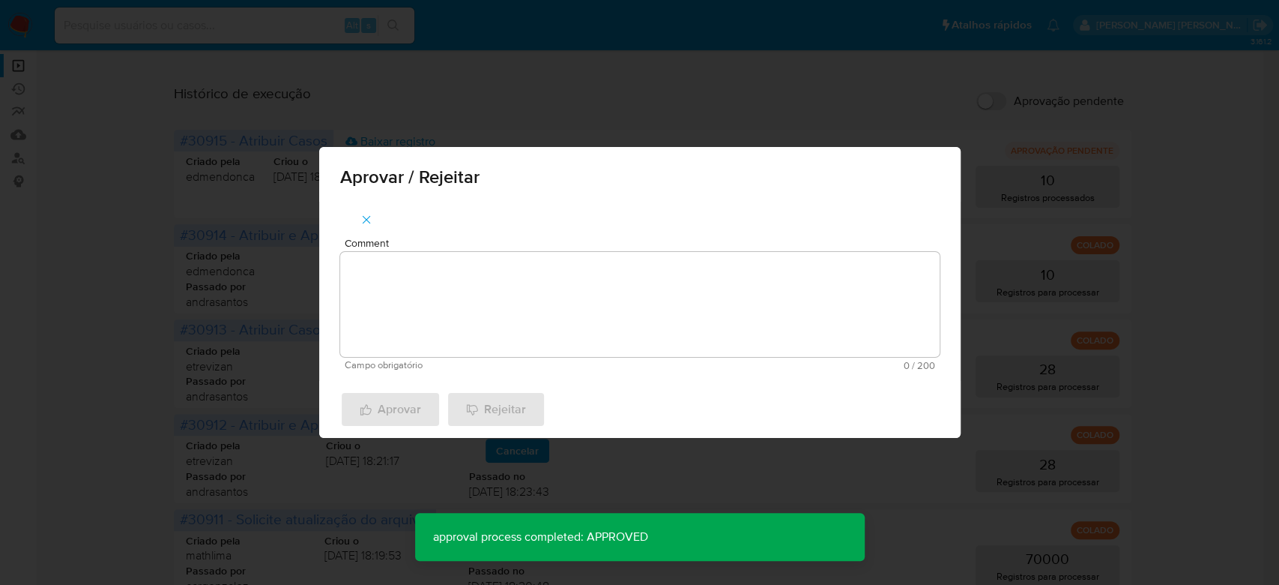
click at [416, 230] on div "Comment Campo obrigatório 0 / 200 200 caracteres restantes" at bounding box center [639, 291] width 641 height 179
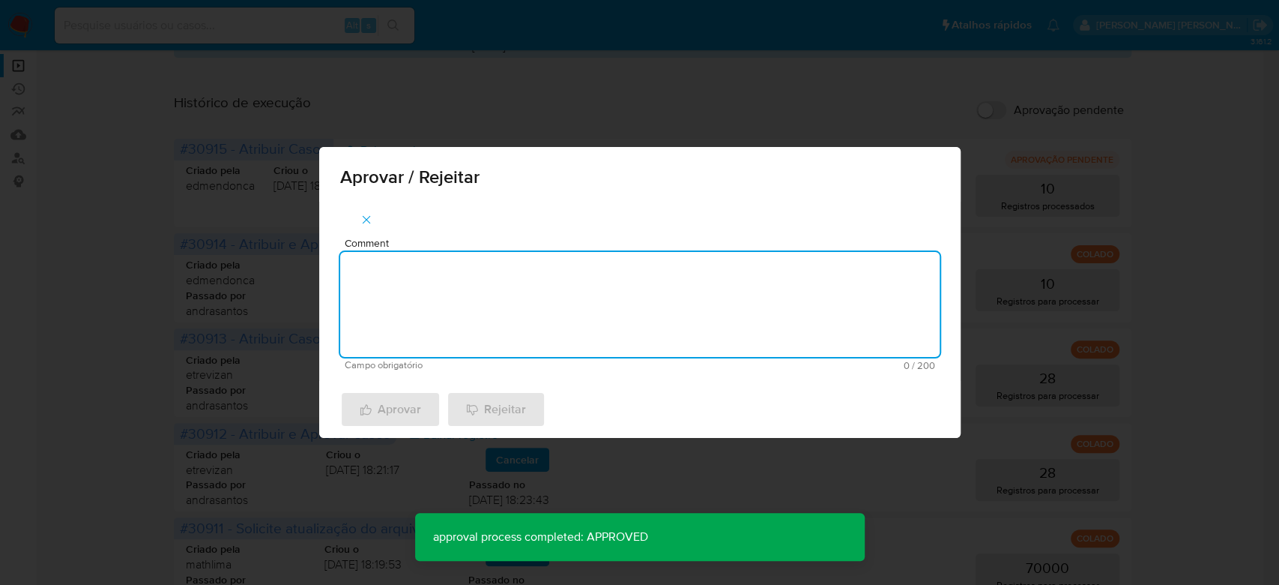
click at [412, 264] on textarea "Comment" at bounding box center [640, 304] width 600 height 105
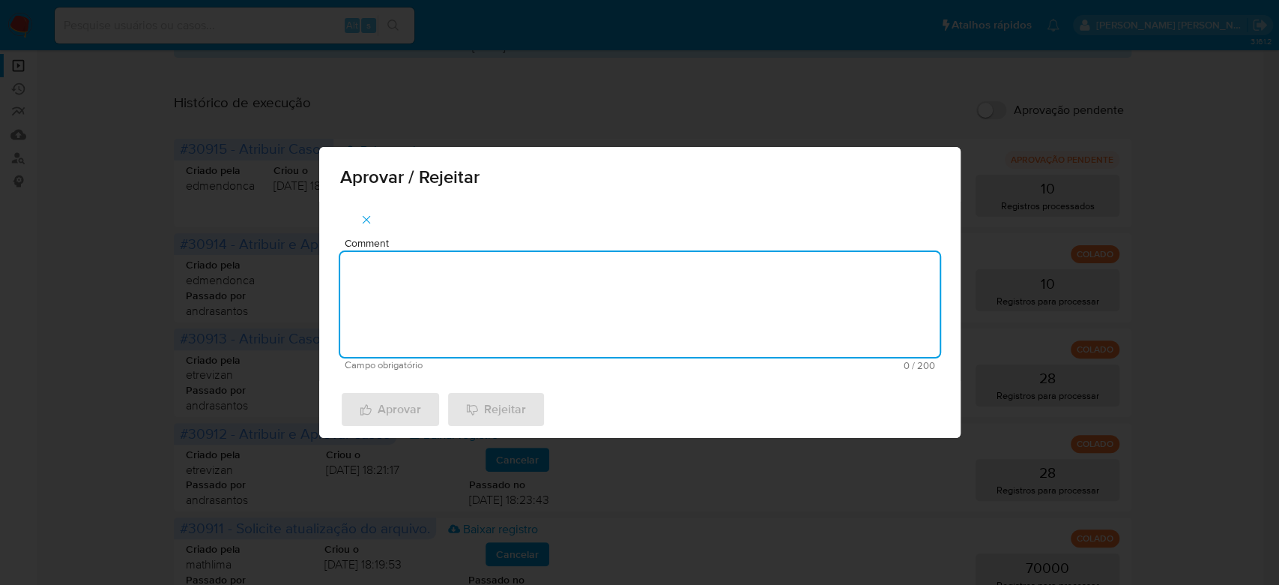
paste textarea "Para tratamento."
type textarea "Para tratamento."
click at [405, 408] on span "Aprovar" at bounding box center [390, 409] width 61 height 33
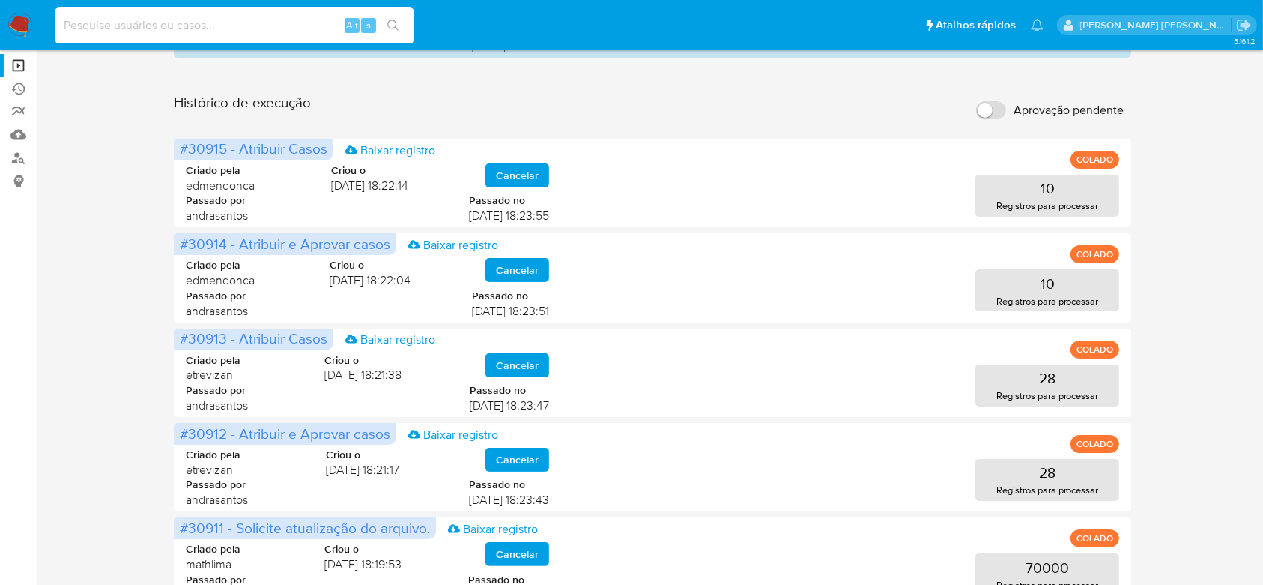
click at [166, 19] on input at bounding box center [235, 25] width 360 height 19
paste input "70752949110"
type input "70752949110"
click at [390, 21] on icon "search-icon" at bounding box center [393, 25] width 12 height 12
click at [400, 27] on button "search-icon" at bounding box center [393, 25] width 31 height 21
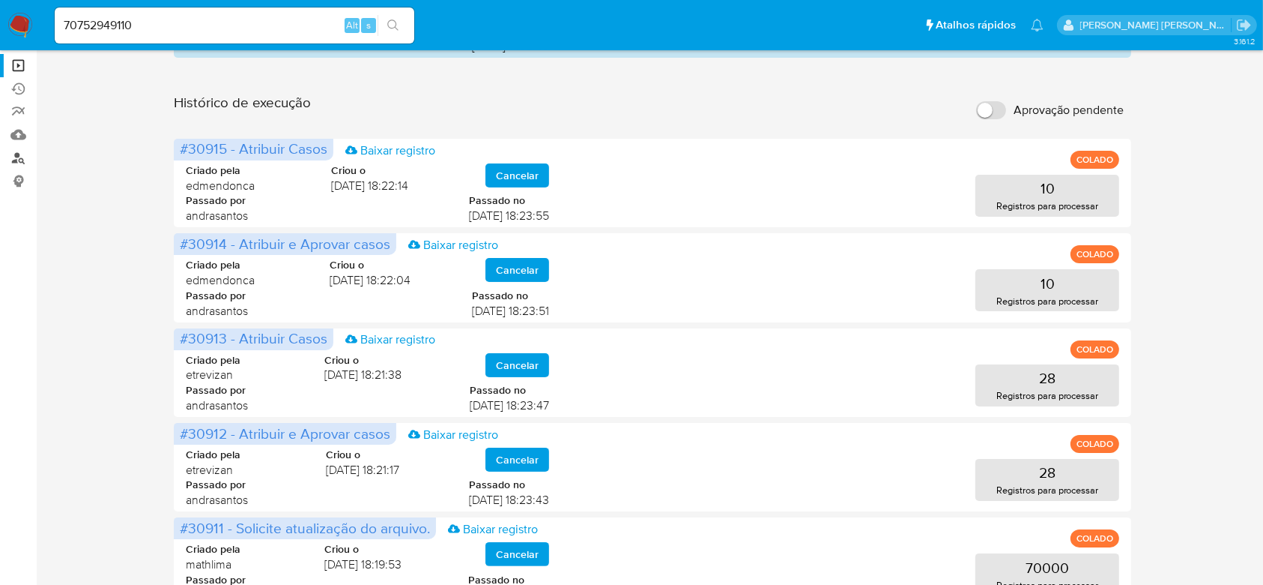
click at [14, 159] on link "Localizador de pessoas" at bounding box center [89, 157] width 178 height 23
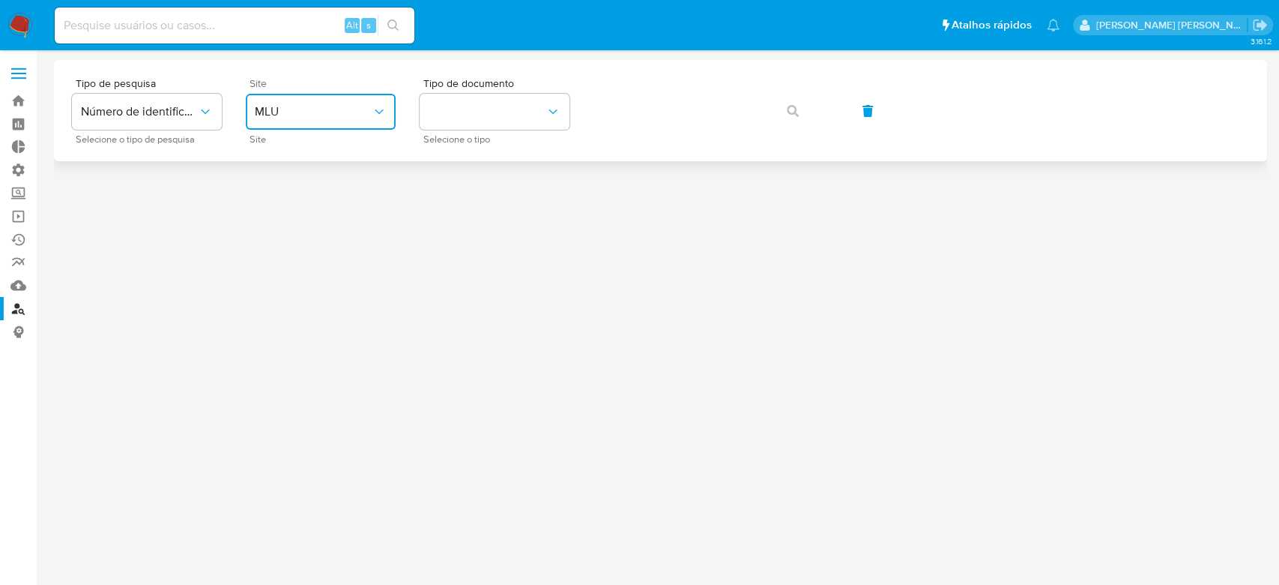
click at [381, 111] on icon "site_id" at bounding box center [379, 111] width 15 height 15
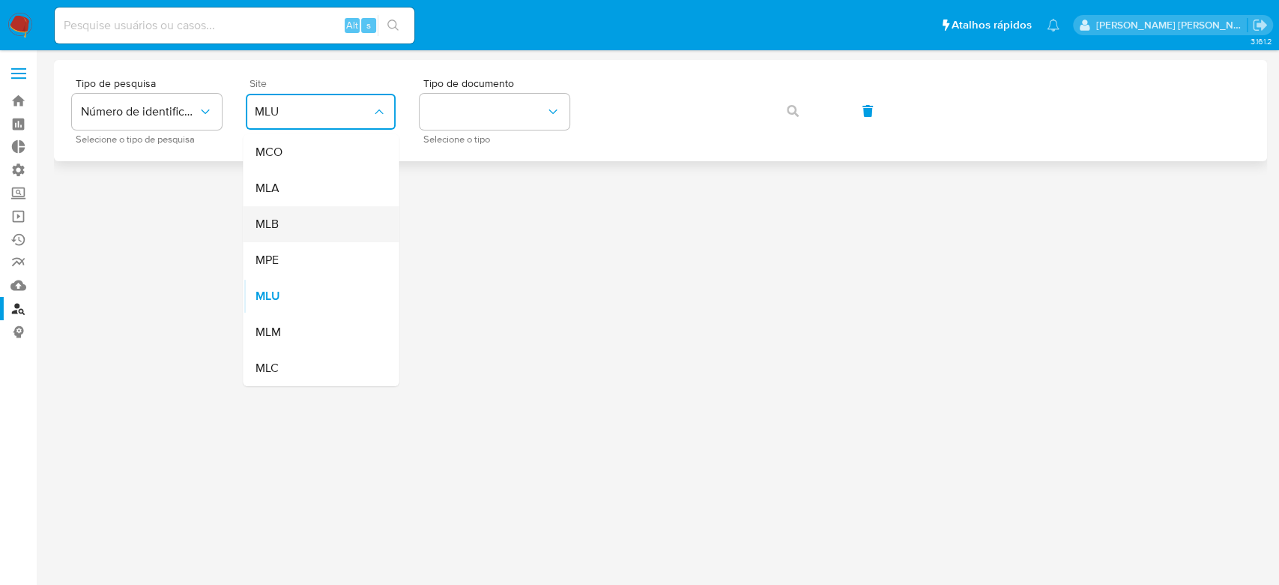
click at [303, 220] on div "MLB" at bounding box center [316, 224] width 123 height 36
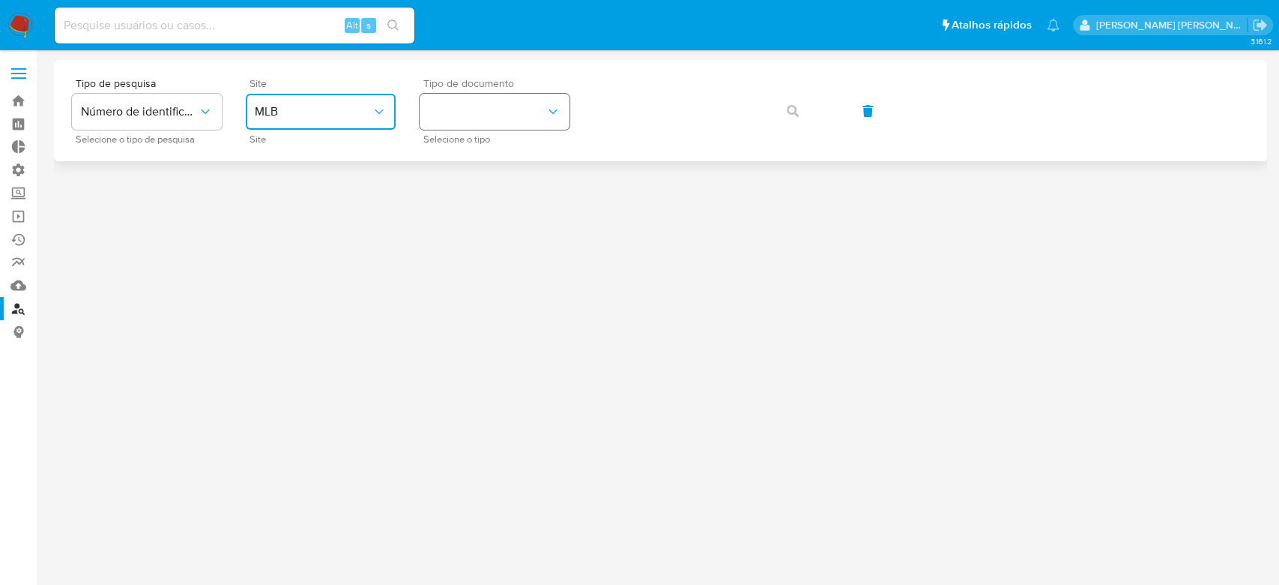
click at [468, 120] on button "identificationType" at bounding box center [495, 112] width 150 height 36
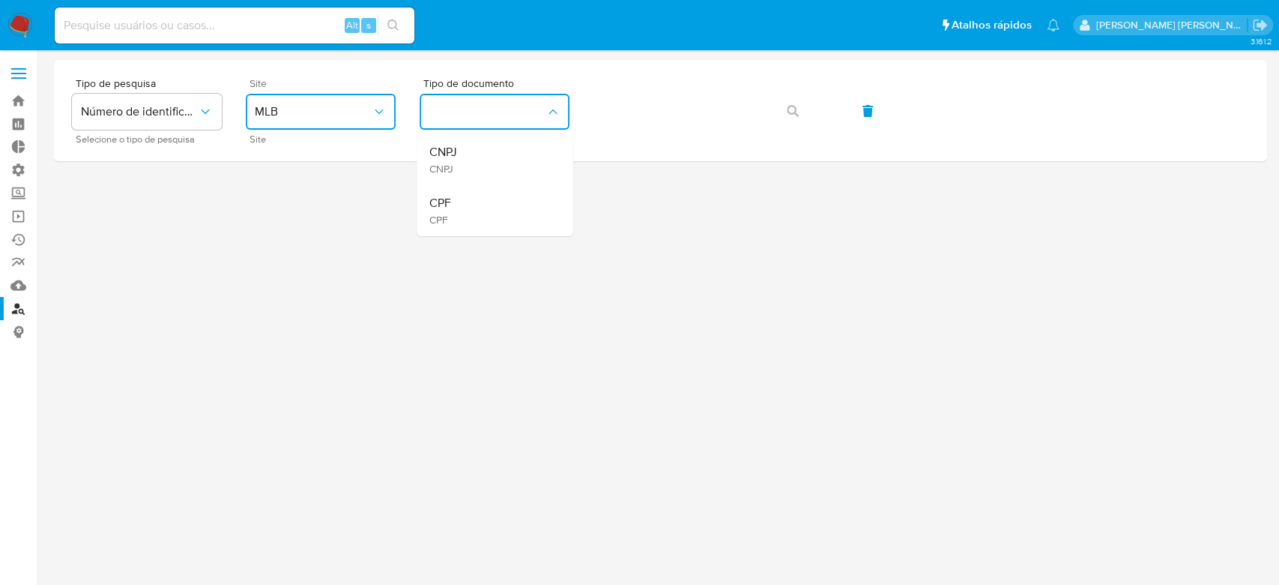
click at [462, 202] on div "CPF CPF" at bounding box center [490, 210] width 123 height 51
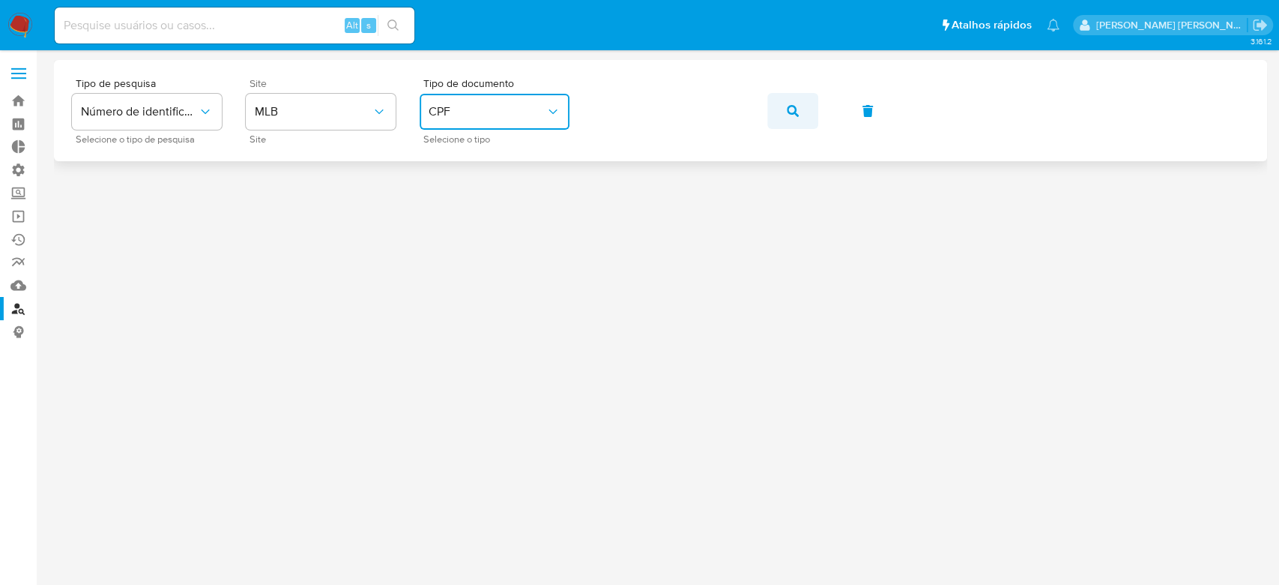
click at [794, 112] on icon "button" at bounding box center [793, 111] width 12 height 12
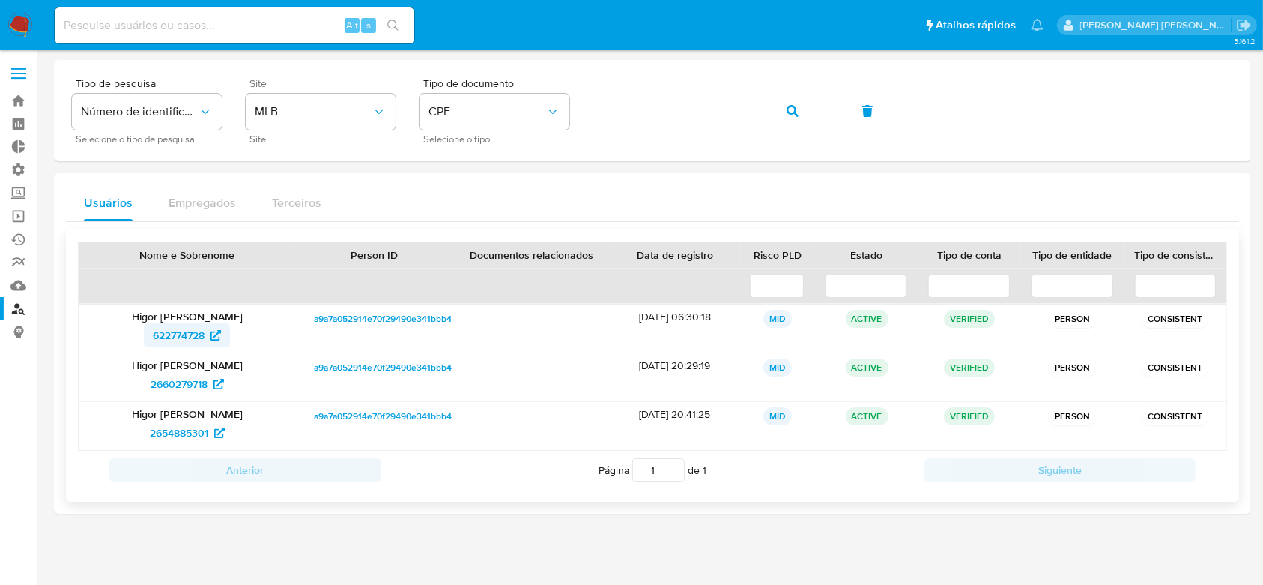
click at [176, 338] on span "622774728" at bounding box center [179, 335] width 52 height 24
click at [142, 27] on input at bounding box center [235, 25] width 360 height 19
paste input "278980905"
type input "278980905"
click at [403, 28] on button "search-icon" at bounding box center [393, 25] width 31 height 21
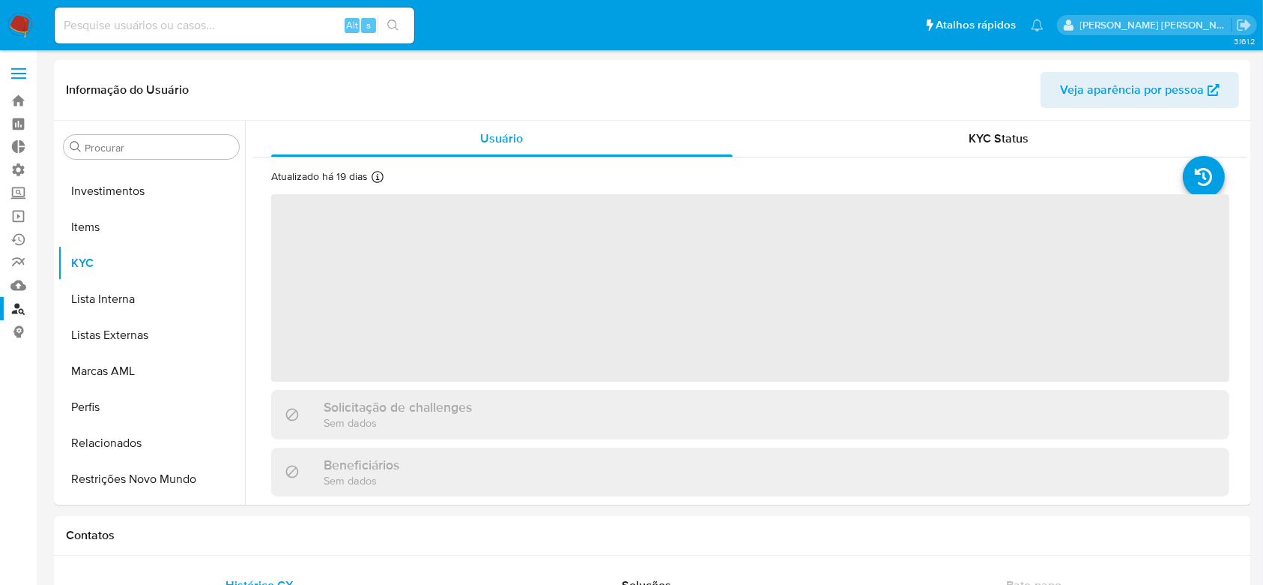
scroll to position [777, 0]
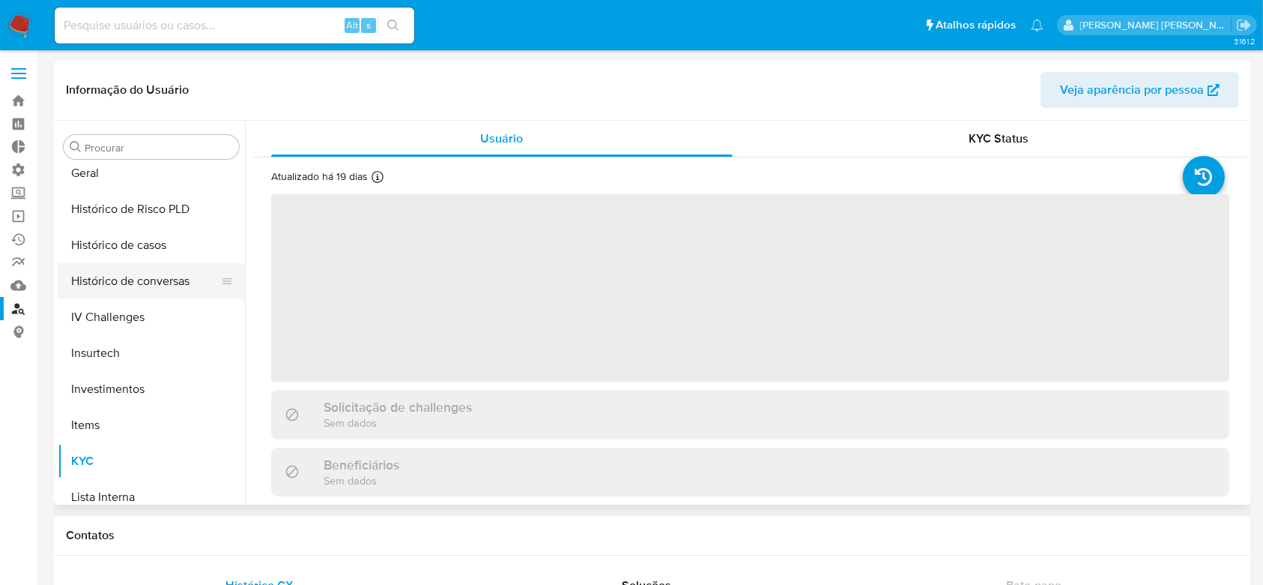
select select "10"
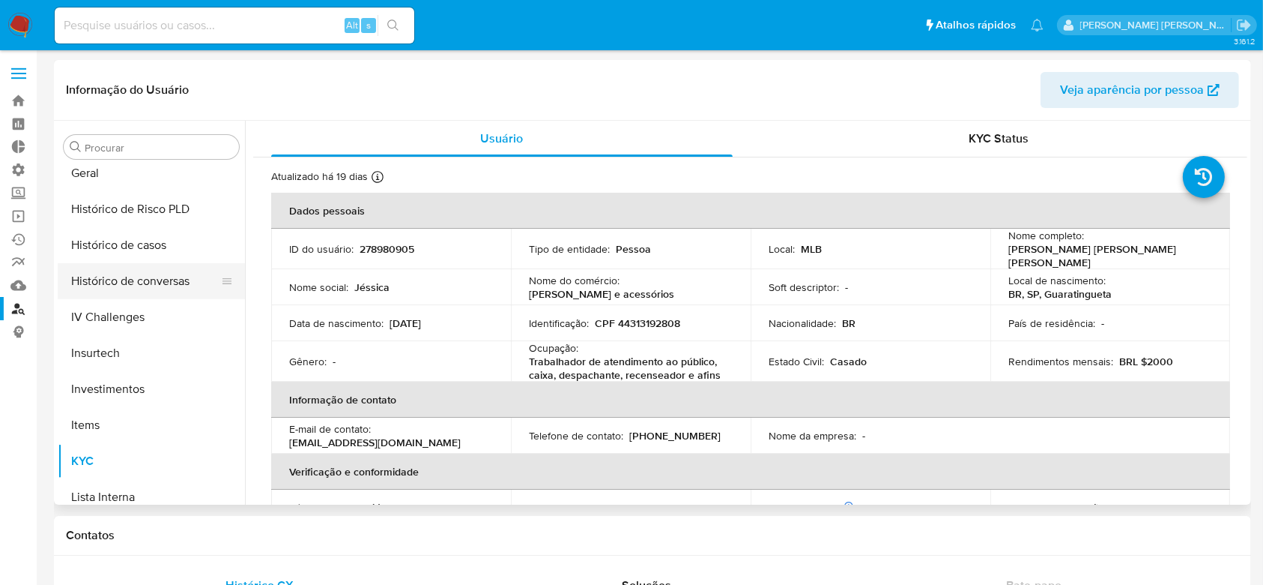
scroll to position [477, 0]
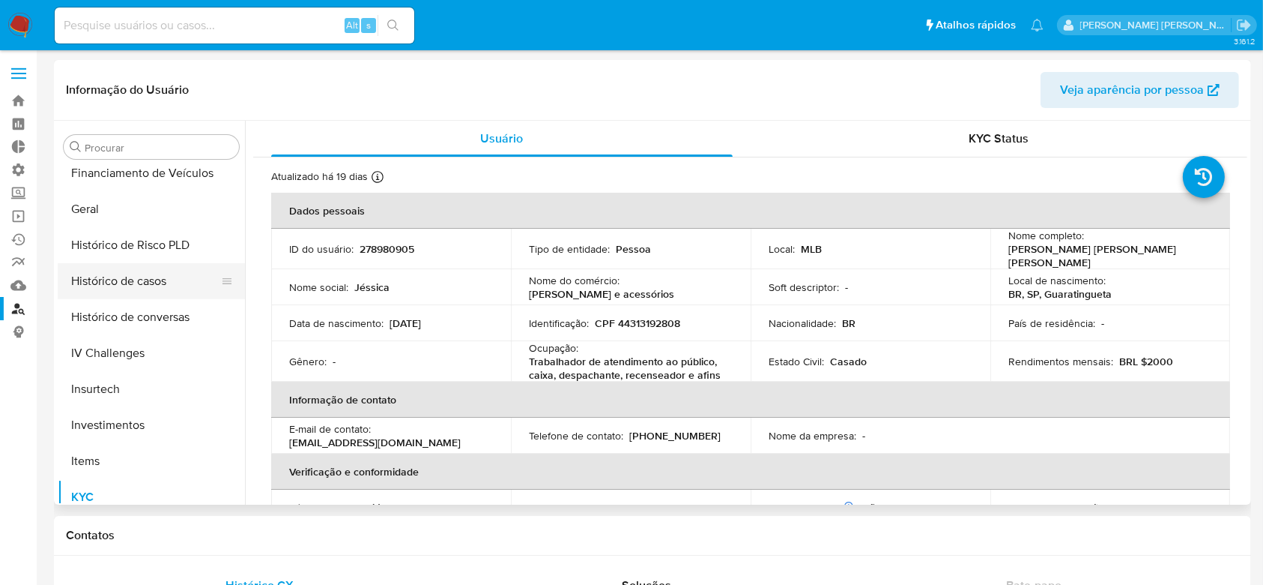
click at [126, 280] on button "Histórico de casos" at bounding box center [145, 281] width 175 height 36
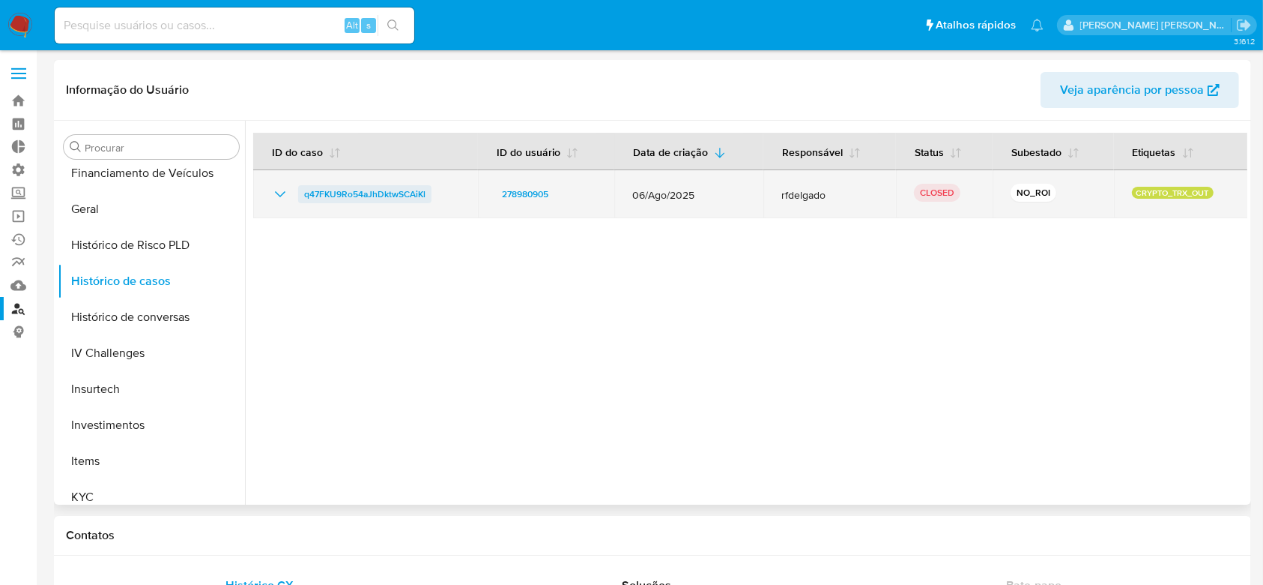
click at [365, 191] on span "q47FKU9Ro54aJhDktwSCAiKl" at bounding box center [364, 194] width 121 height 18
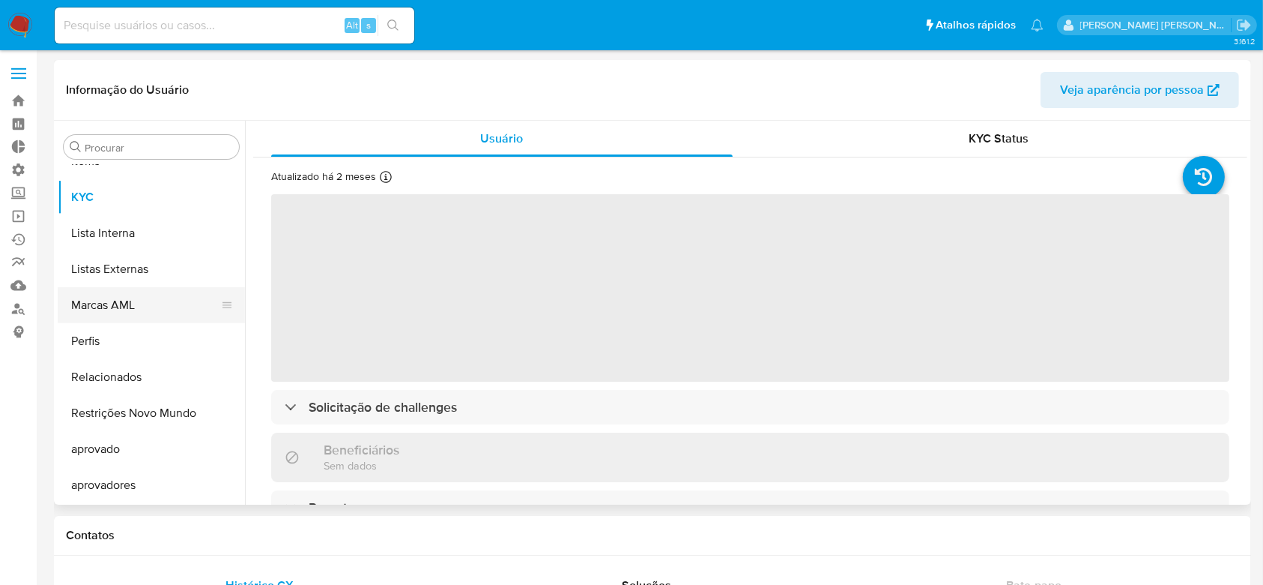
select select "10"
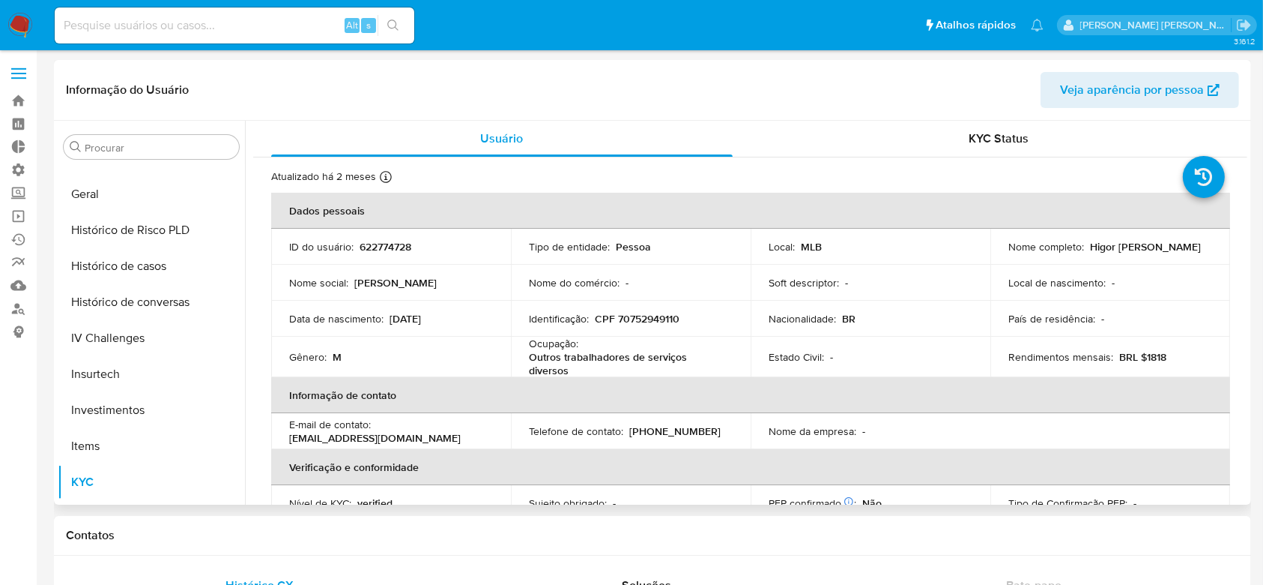
scroll to position [477, 0]
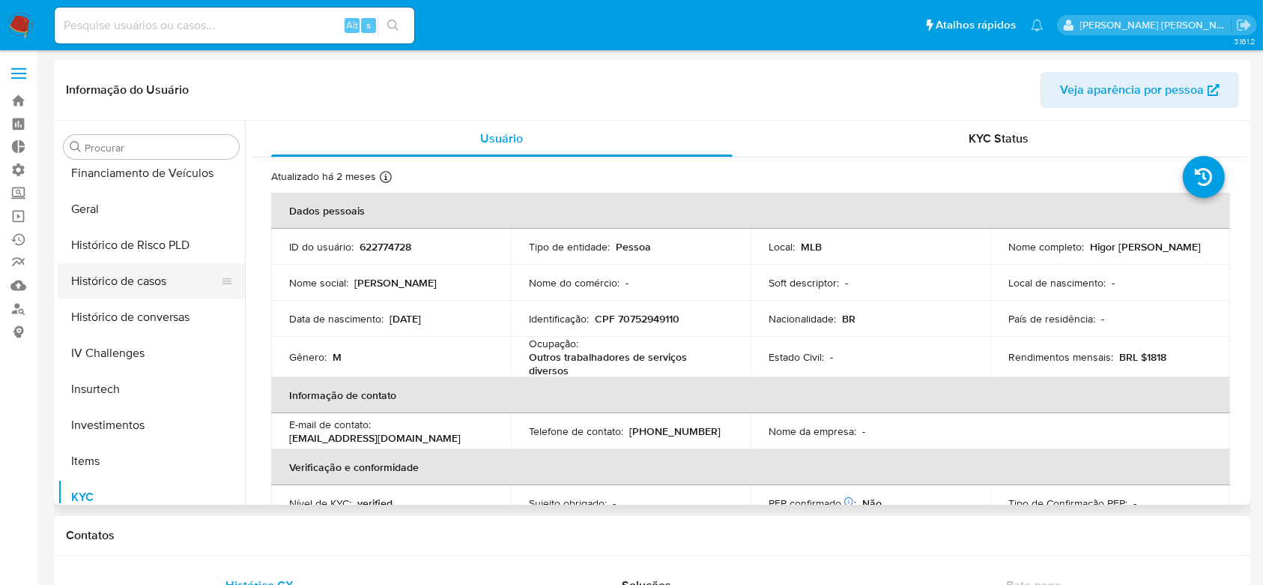
click at [157, 275] on button "Histórico de casos" at bounding box center [145, 281] width 175 height 36
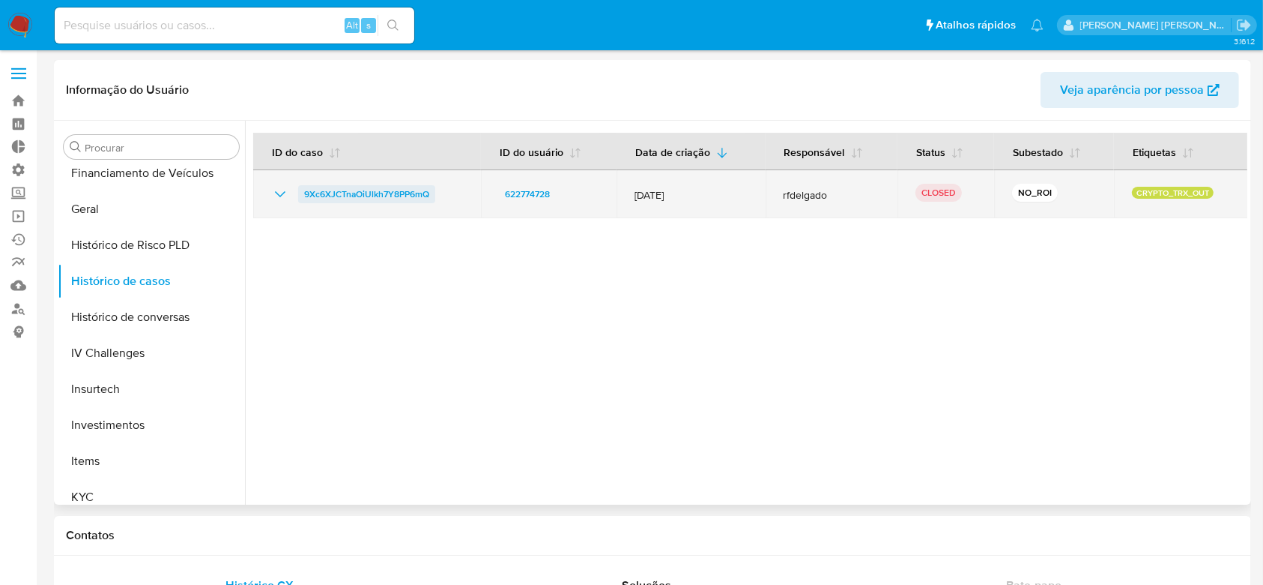
click at [378, 196] on span "9Xc6XJCTnaOiUlkh7Y8PP6mQ" at bounding box center [366, 194] width 125 height 18
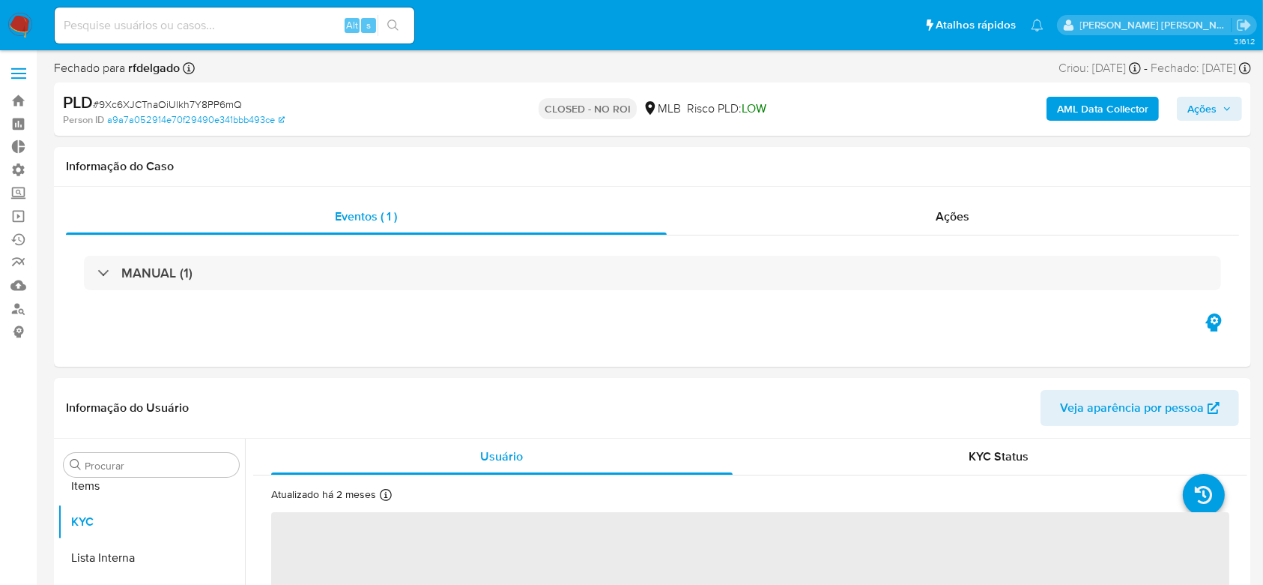
scroll to position [777, 0]
select select "10"
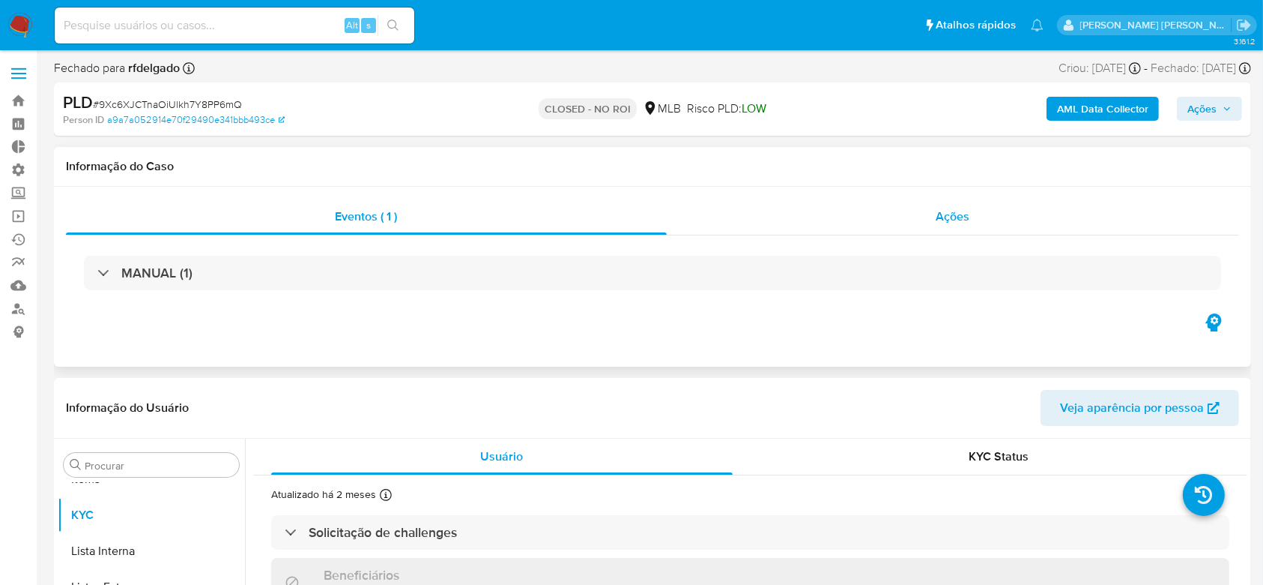
click at [959, 217] on span "Ações" at bounding box center [954, 216] width 34 height 17
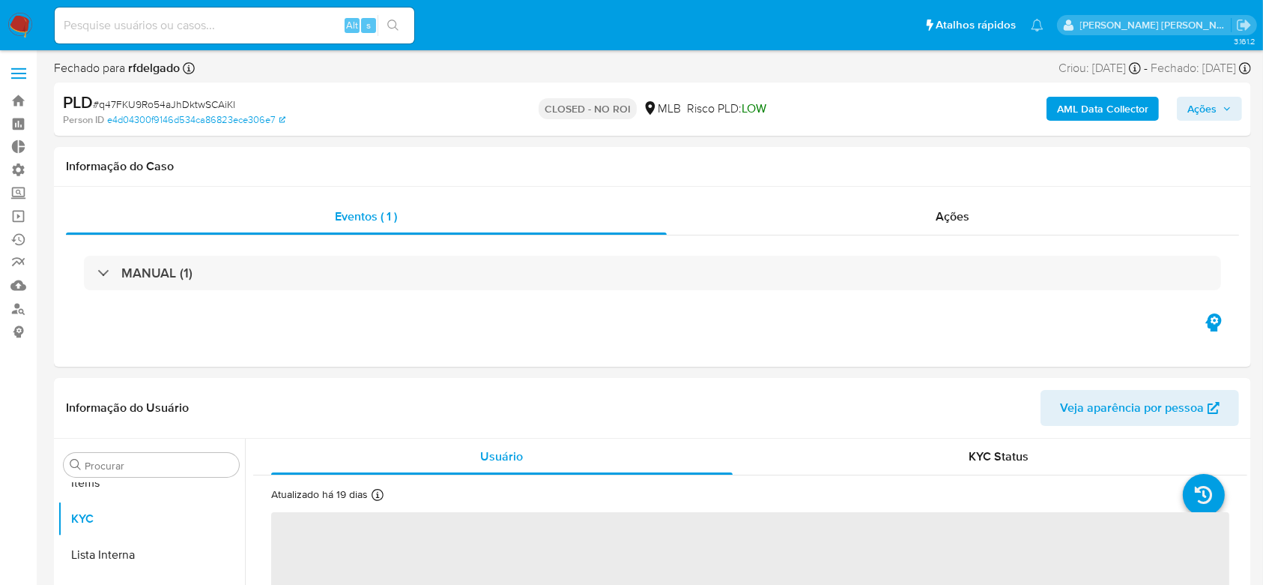
scroll to position [777, 0]
select select "10"
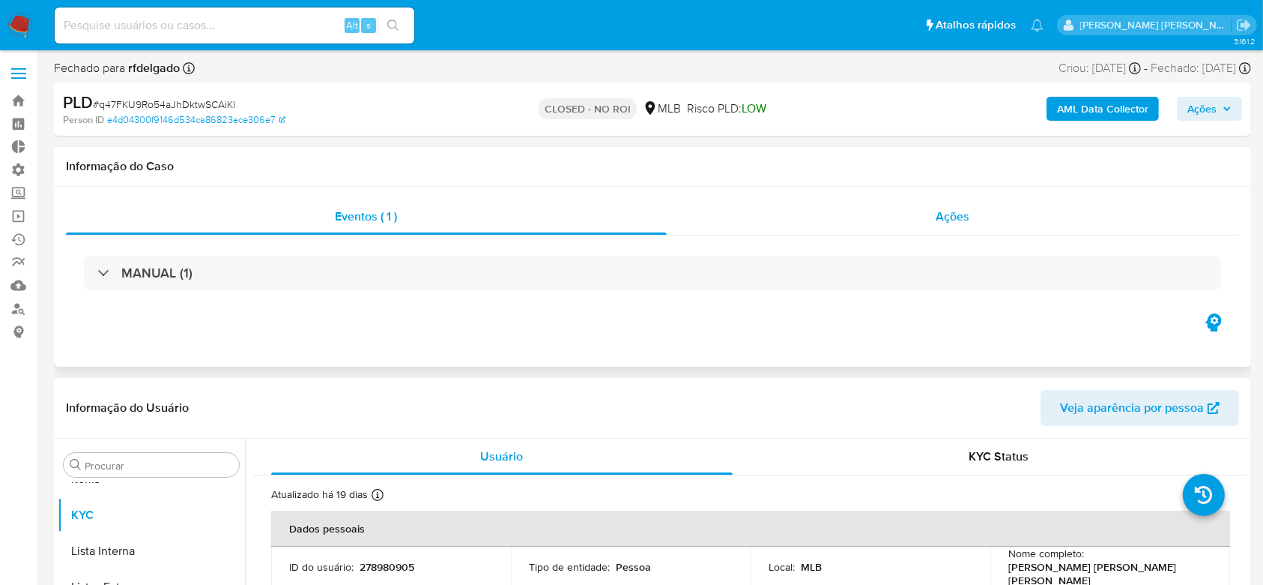
click at [929, 206] on div "Ações" at bounding box center [953, 217] width 573 height 36
